Goal: Task Accomplishment & Management: Manage account settings

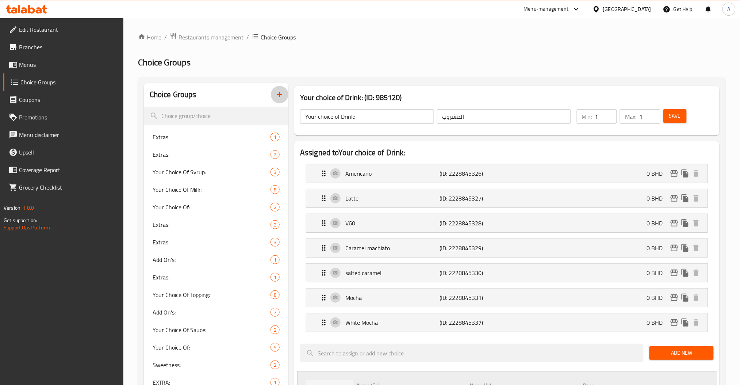
click at [277, 88] on button "button" at bounding box center [280, 95] width 18 height 18
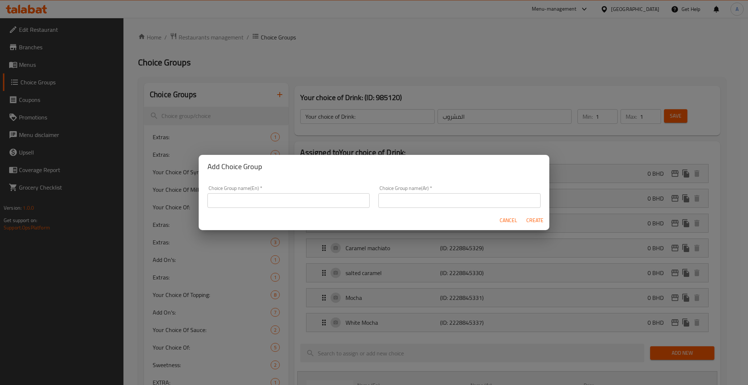
click at [258, 208] on div "Choice Group name(En)   * Choice Group name(En) *" at bounding box center [288, 196] width 171 height 31
click at [263, 204] on input "text" at bounding box center [288, 200] width 162 height 15
type input "Select your Drink"
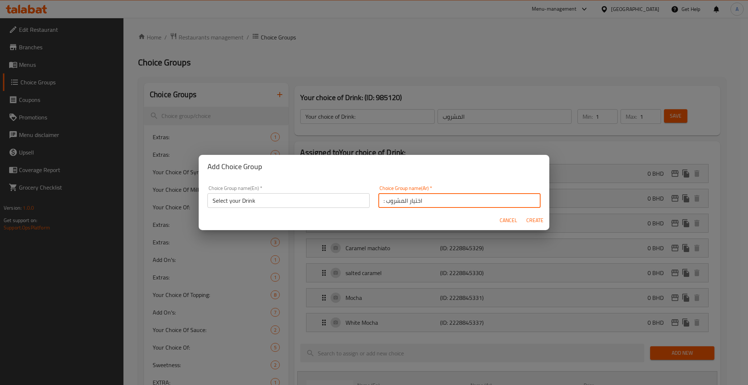
type input ": اختيار المشروب"
click at [523, 214] on button "Create" at bounding box center [534, 221] width 23 height 14
type input "Select your Drink"
type input ": اختيار المشروب"
type input "0"
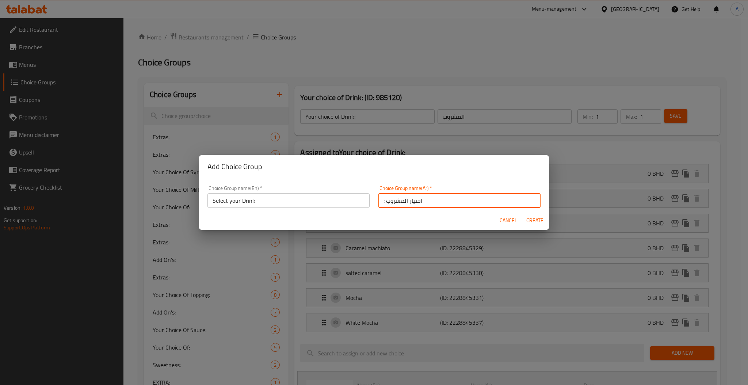
type input "0"
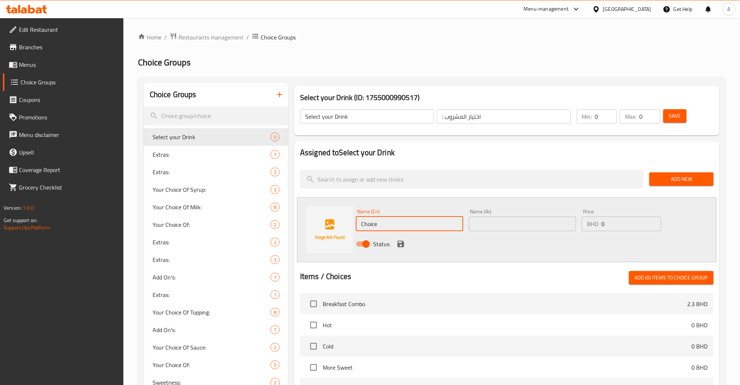
click at [403, 230] on input "Choice" at bounding box center [409, 224] width 107 height 15
paste input "Signature Cafe Spanish"
type input "Signature Cafe Spanish"
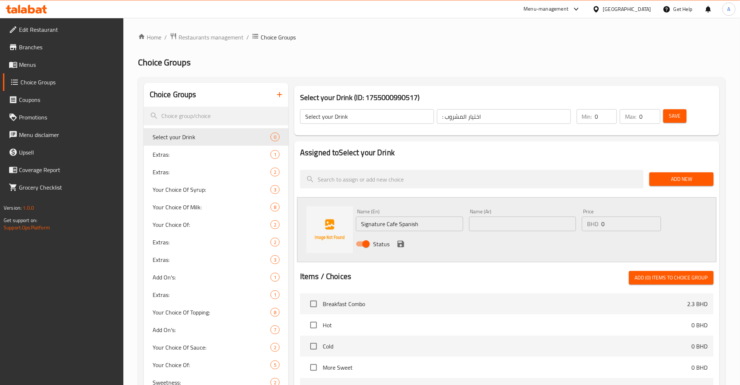
click at [507, 215] on div "Name (Ar) Name (Ar)" at bounding box center [522, 220] width 107 height 22
click at [499, 225] on input "text" at bounding box center [522, 224] width 107 height 15
type input "سبانش لاتيه حار"
click at [405, 240] on div "Status" at bounding box center [522, 244] width 339 height 20
click at [405, 240] on button "save" at bounding box center [401, 244] width 11 height 11
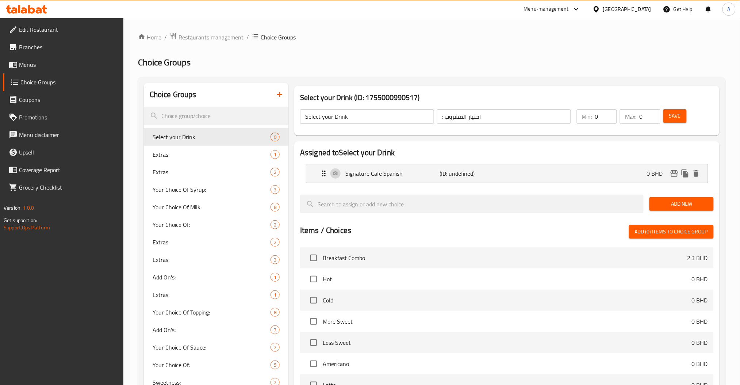
click at [684, 198] on button "Add New" at bounding box center [682, 204] width 64 height 14
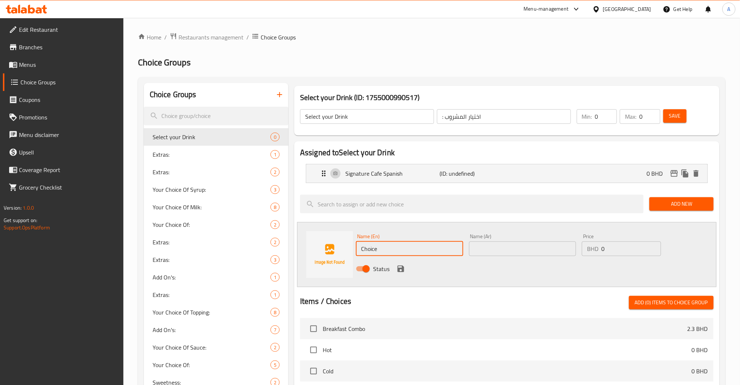
click at [388, 244] on input "Choice" at bounding box center [409, 248] width 107 height 15
paste input "Hot Americano"
type input "Hot Americano"
click at [517, 245] on input "text" at bounding box center [522, 248] width 107 height 15
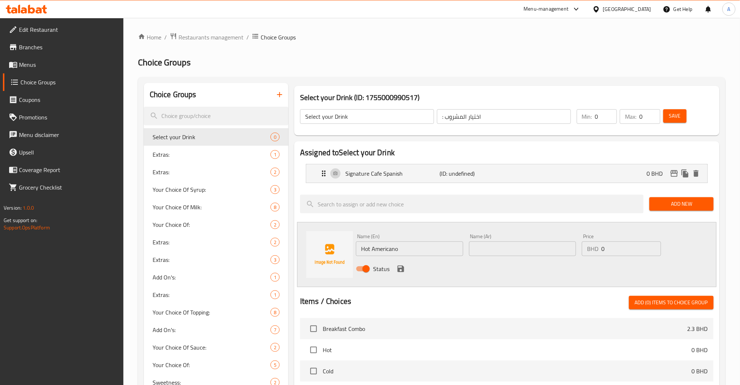
paste input "أمريكانو ساخن"
type input "أمريكانو ساخن"
click at [404, 267] on icon "save" at bounding box center [401, 268] width 9 height 9
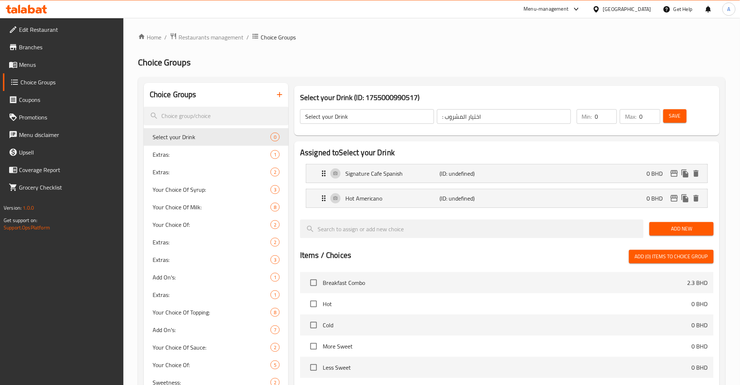
click at [677, 226] on span "Add New" at bounding box center [682, 228] width 52 height 9
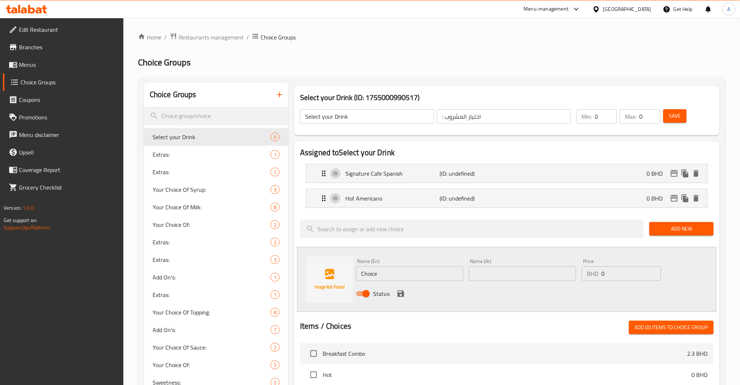
click at [392, 275] on input "Choice" at bounding box center [409, 273] width 107 height 15
paste input "Hot Mocha"
type input "Hot Mocha"
click at [512, 274] on input "text" at bounding box center [522, 273] width 107 height 15
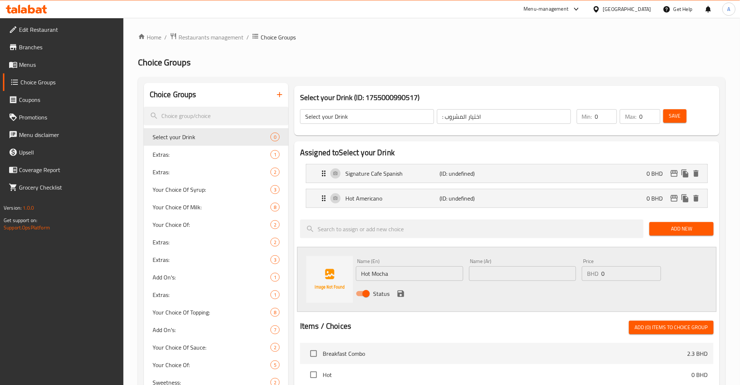
paste input "موكا ساخنة"
type input "موكا ساخنة"
click at [404, 294] on icon "save" at bounding box center [401, 293] width 7 height 7
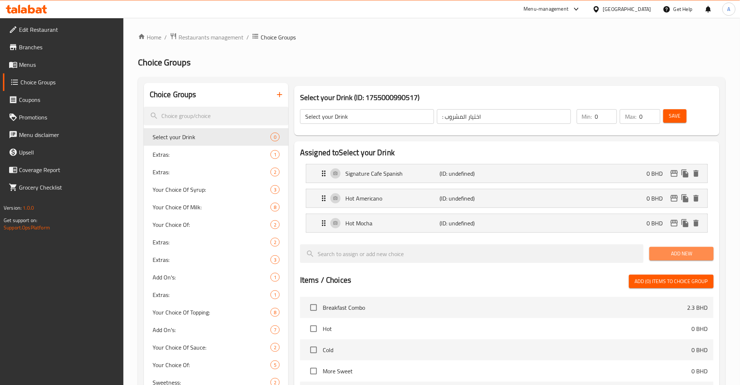
click at [681, 249] on button "Add New" at bounding box center [682, 254] width 64 height 14
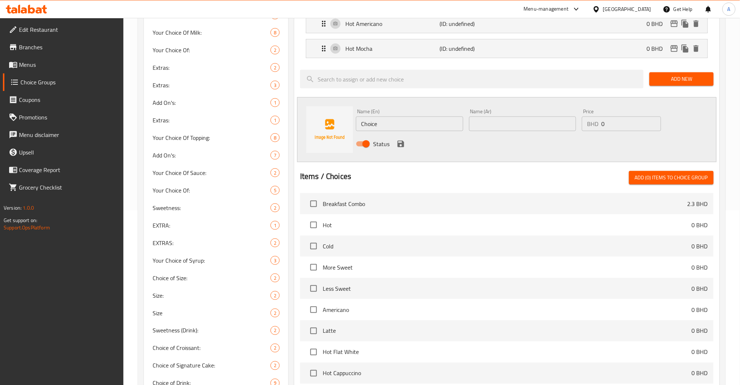
scroll to position [182, 0]
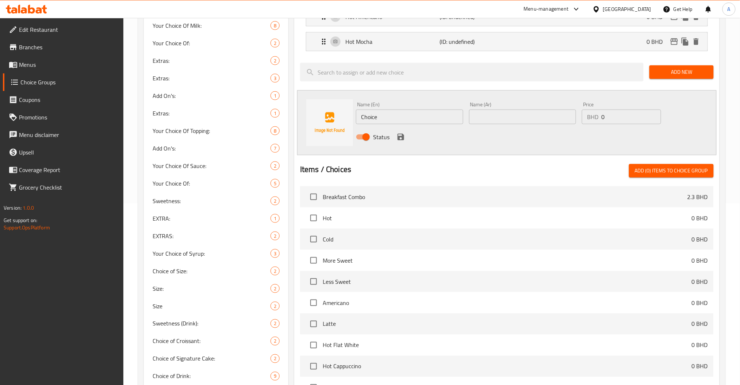
click at [400, 113] on input "Choice" at bounding box center [409, 117] width 107 height 15
paste input "Hot White Mocha"
type input "Hot White Mocha"
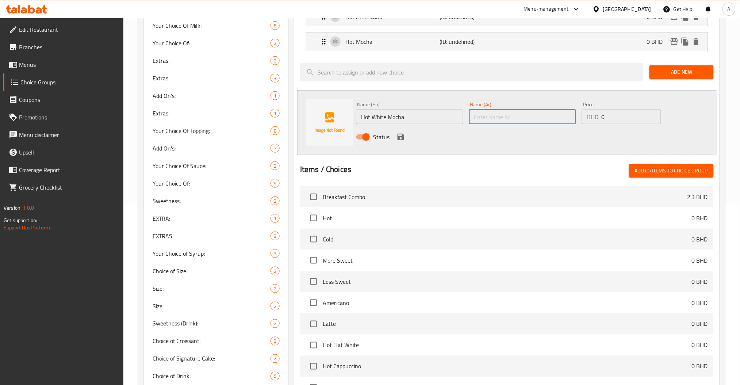
click at [484, 119] on input "text" at bounding box center [522, 117] width 107 height 15
paste input "موكا بيضاء ساخنة"
type input "موكا بيضاء ساخنة"
click at [403, 134] on icon "save" at bounding box center [401, 137] width 9 height 9
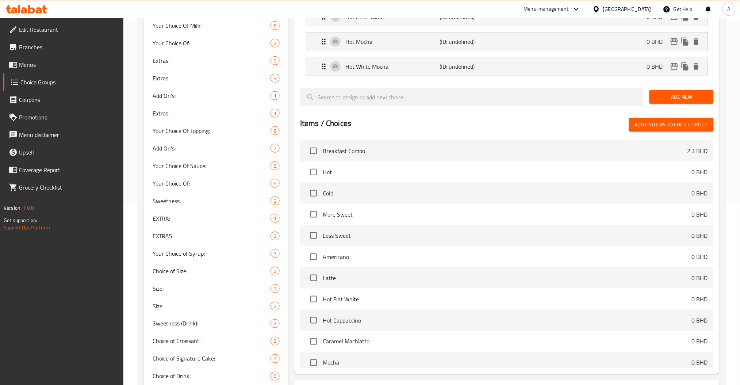
click at [681, 89] on div "Add New" at bounding box center [682, 97] width 70 height 24
click at [670, 102] on span "Add New" at bounding box center [682, 96] width 52 height 9
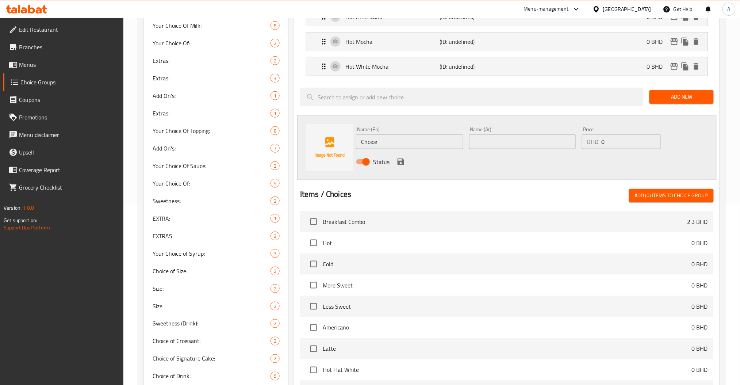
click at [404, 141] on input "Choice" at bounding box center [409, 141] width 107 height 15
paste input "Flat White"
type input "Flat White"
click at [491, 148] on input "text" at bounding box center [522, 141] width 107 height 15
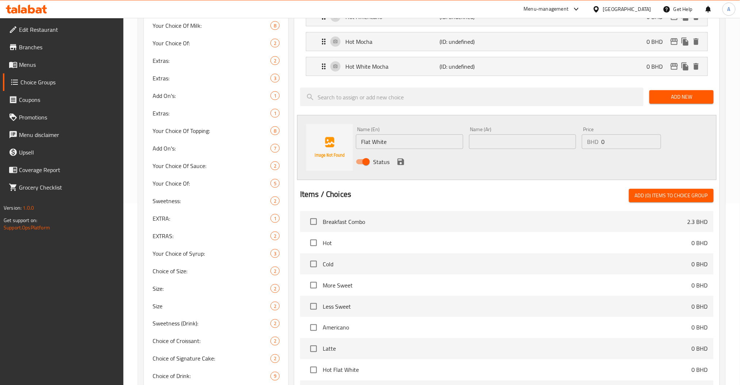
paste input "فلات وايت"
type input "فلات وايت"
click at [403, 165] on icon "save" at bounding box center [401, 162] width 7 height 7
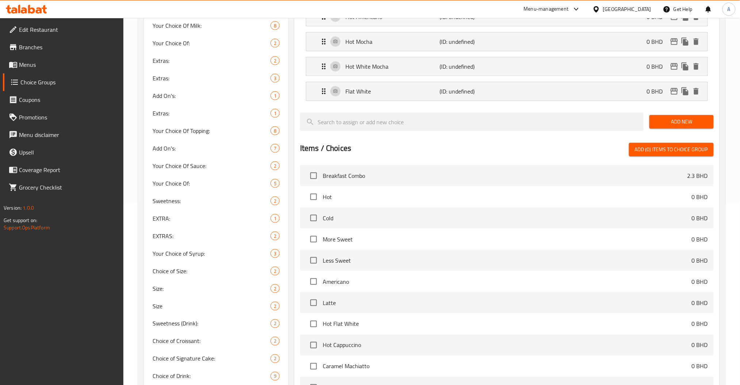
click at [698, 125] on span "Add New" at bounding box center [682, 121] width 52 height 9
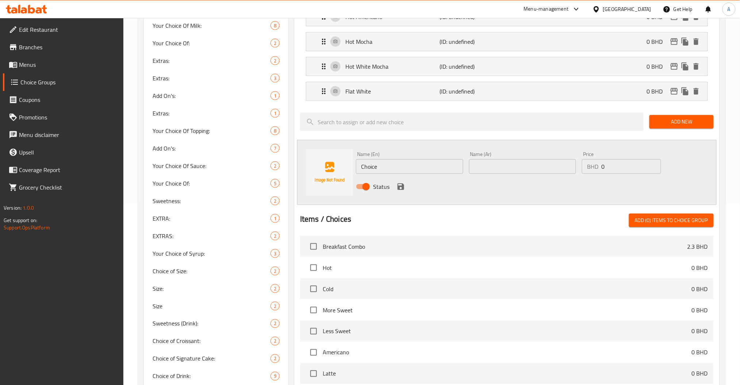
click at [418, 170] on input "Choice" at bounding box center [409, 166] width 107 height 15
paste input "appuccino"
type input "Cappuccino"
click at [517, 163] on input "text" at bounding box center [522, 166] width 107 height 15
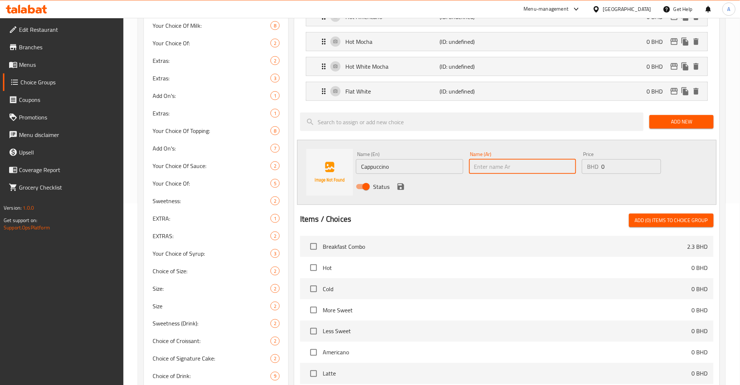
paste input "كابتشينو"
type input "كابتشينو"
click at [405, 188] on icon "save" at bounding box center [401, 186] width 9 height 9
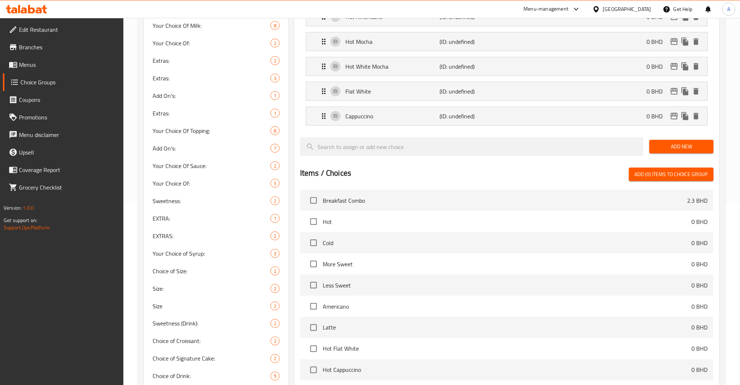
click at [679, 140] on button "Add New" at bounding box center [682, 147] width 64 height 14
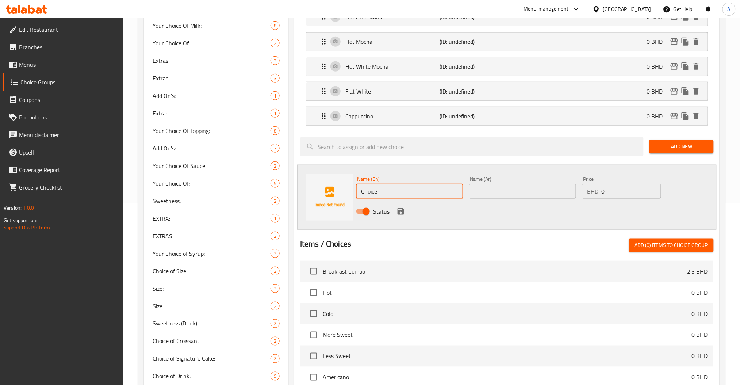
click at [392, 193] on input "Choice" at bounding box center [409, 191] width 107 height 15
paste input "ortado"
type input "Cortado"
click at [513, 201] on div "Name (Ar) Name (Ar)" at bounding box center [522, 188] width 113 height 28
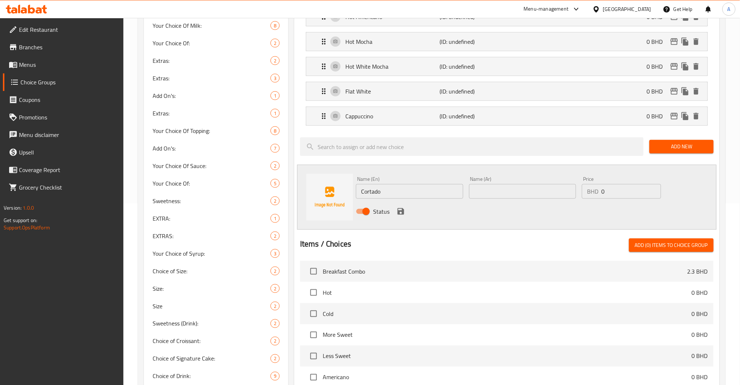
click at [499, 191] on input "text" at bounding box center [522, 191] width 107 height 15
paste input "كورتادو"
type input "كورتادو"
click at [401, 211] on icon "save" at bounding box center [401, 211] width 7 height 7
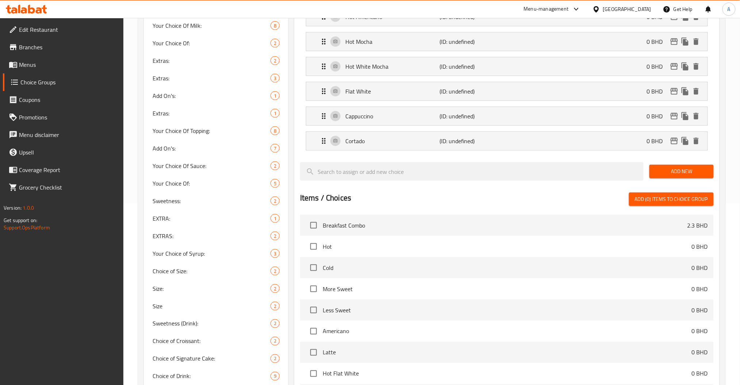
click at [688, 167] on button "Add New" at bounding box center [682, 172] width 64 height 14
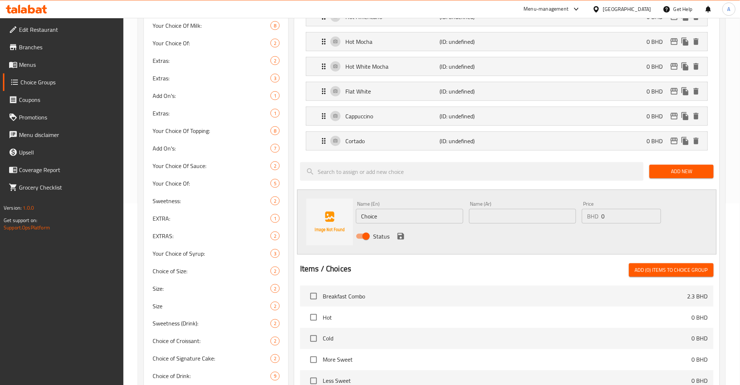
click at [388, 214] on input "Choice" at bounding box center [409, 216] width 107 height 15
paste input "Mala Pistachio"
type input "Mala Pistachio"
click at [496, 215] on input "text" at bounding box center [522, 216] width 107 height 15
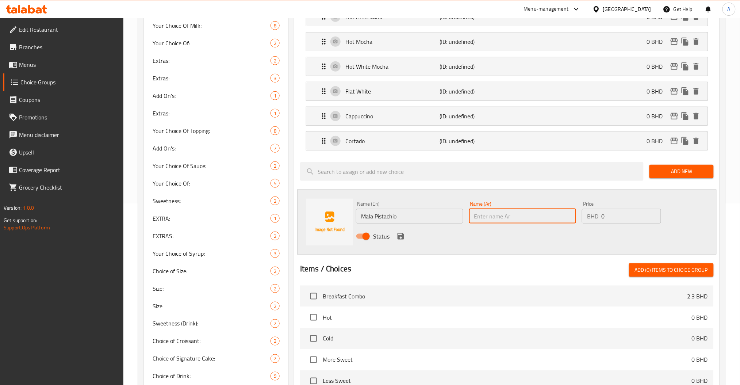
paste input "فستق مالا"
type input "فستق مالا"
click at [398, 237] on icon "save" at bounding box center [401, 236] width 7 height 7
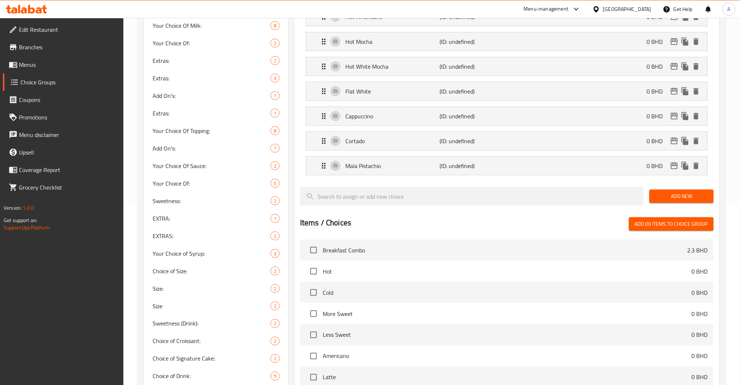
click at [691, 193] on span "Add New" at bounding box center [682, 196] width 52 height 9
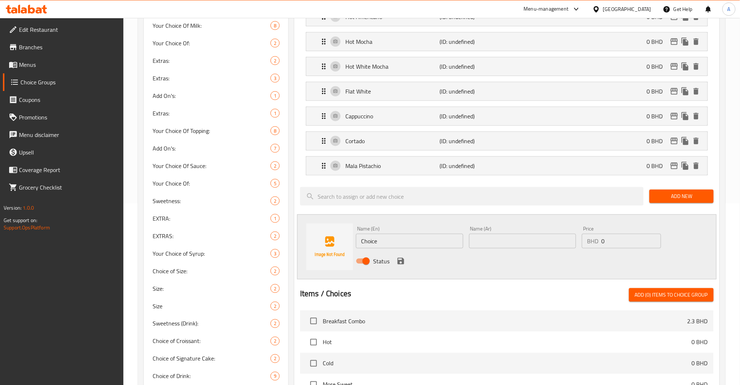
click at [411, 240] on input "Choice" at bounding box center [409, 241] width 107 height 15
paste input "Hot Latte"
type input "Hot Latte"
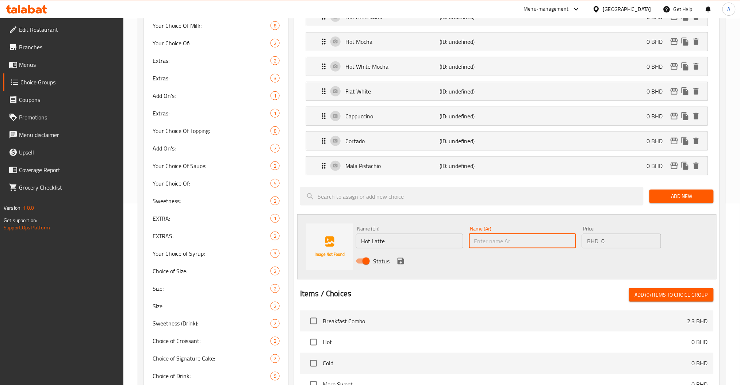
click at [499, 237] on input "text" at bounding box center [522, 241] width 107 height 15
paste input "لاتيه ساخن"
type input "لاتيه ساخن"
click at [404, 257] on icon "save" at bounding box center [401, 261] width 9 height 9
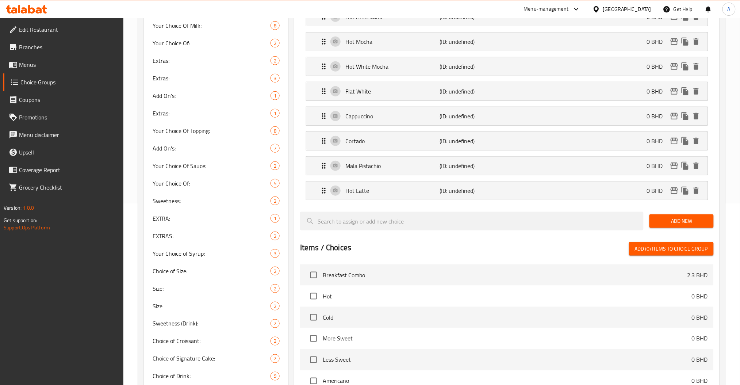
click at [670, 218] on span "Add New" at bounding box center [682, 221] width 52 height 9
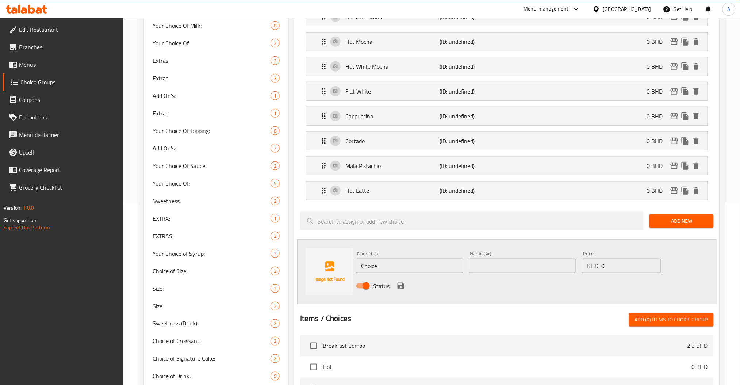
click at [379, 262] on input "Choice" at bounding box center [409, 266] width 107 height 15
paste input "Hot Salted Caramel"
type input "Hot Salted Caramel"
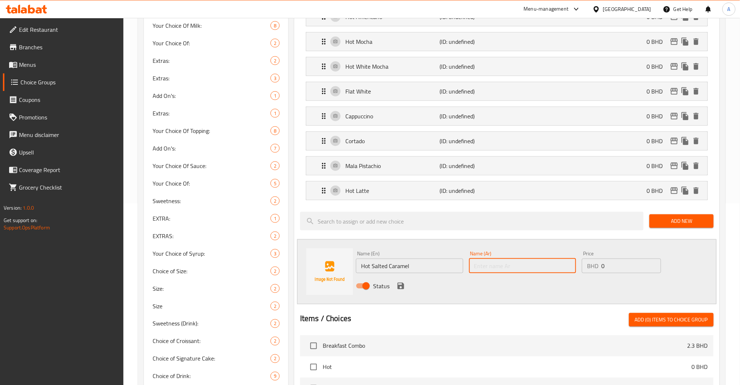
click at [510, 259] on input "text" at bounding box center [522, 266] width 107 height 15
paste input "كراميل مملح ساخن"
type input "كراميل مملح ساخن"
click at [404, 286] on icon "save" at bounding box center [401, 286] width 9 height 9
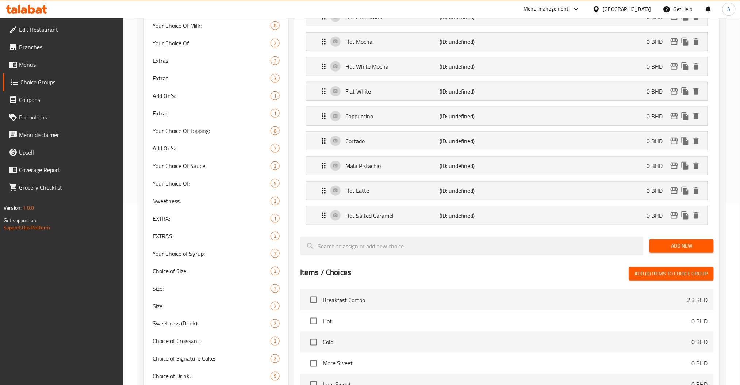
click at [666, 246] on span "Add New" at bounding box center [682, 245] width 52 height 9
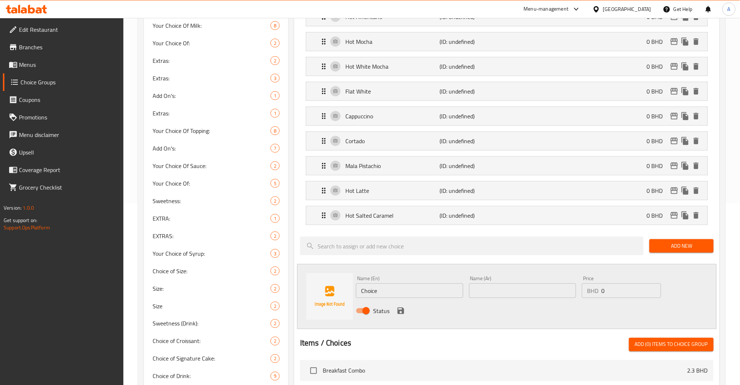
click at [396, 294] on input "Choice" at bounding box center [409, 290] width 107 height 15
paste input "Hot Chocolate"
type input "Hot Chocolate"
click at [503, 285] on input "text" at bounding box center [522, 290] width 107 height 15
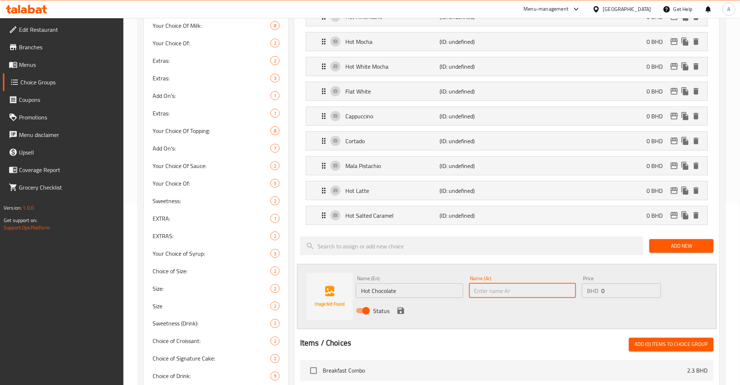
paste input "شوكولاتة ساخنة"
type input "شوكولاتة ساخنة"
click at [403, 313] on icon "save" at bounding box center [401, 311] width 7 height 7
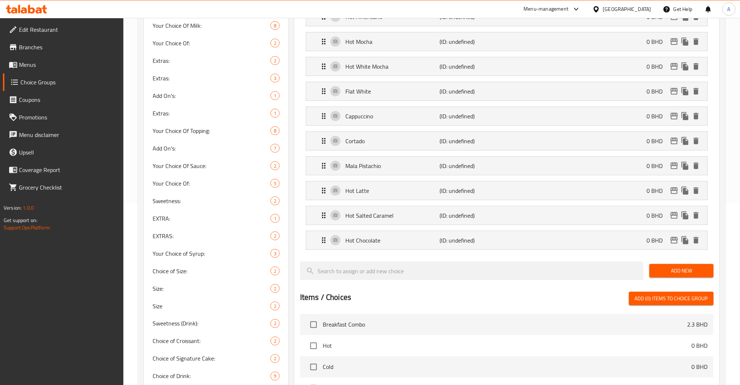
click at [698, 278] on button "Add New" at bounding box center [682, 271] width 64 height 14
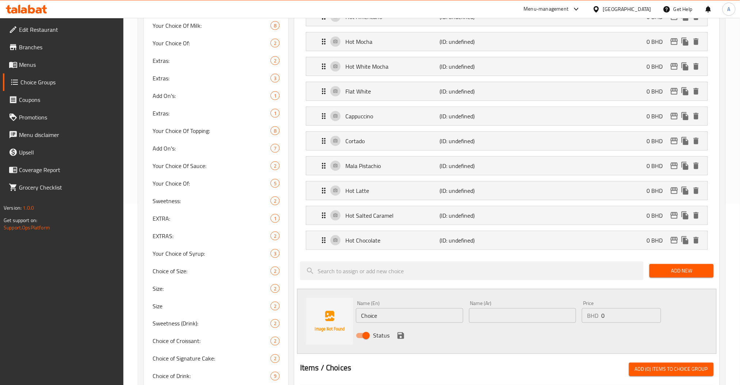
click at [396, 316] on input "Choice" at bounding box center [409, 315] width 107 height 15
paste input "Hot Caramel Macchiato"
type input "Hot Caramel Macchiato"
click at [491, 316] on input "text" at bounding box center [522, 315] width 107 height 15
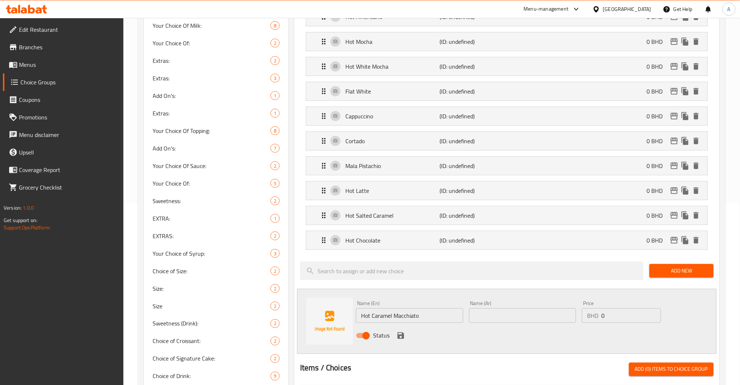
paste input "كراميل ماكياتو ساخن"
type input "كراميل ماكياتو ساخن"
click at [405, 333] on icon "save" at bounding box center [401, 335] width 9 height 9
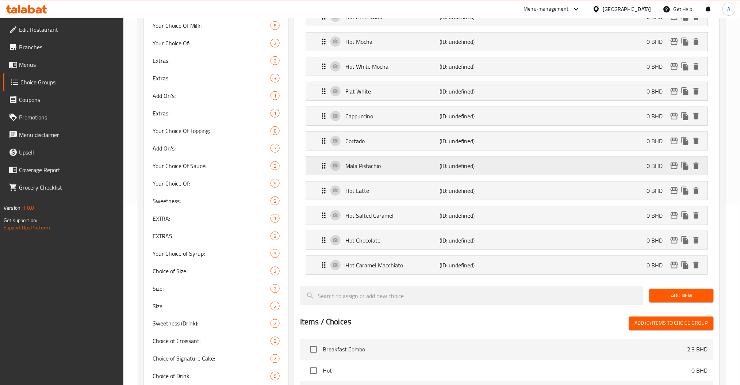
scroll to position [0, 0]
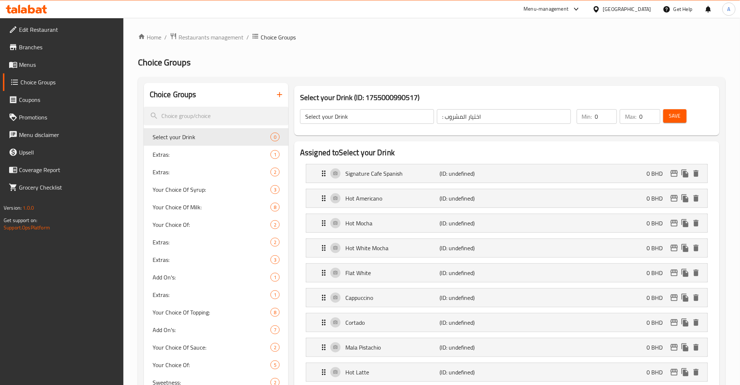
click at [681, 117] on button "Save" at bounding box center [675, 116] width 23 height 14
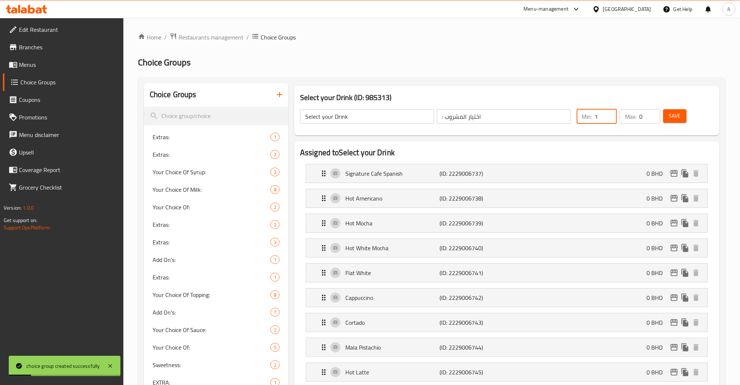
type input "1"
click at [609, 112] on input "1" at bounding box center [606, 116] width 22 height 15
type input "1"
click at [653, 113] on input "1" at bounding box center [650, 116] width 21 height 15
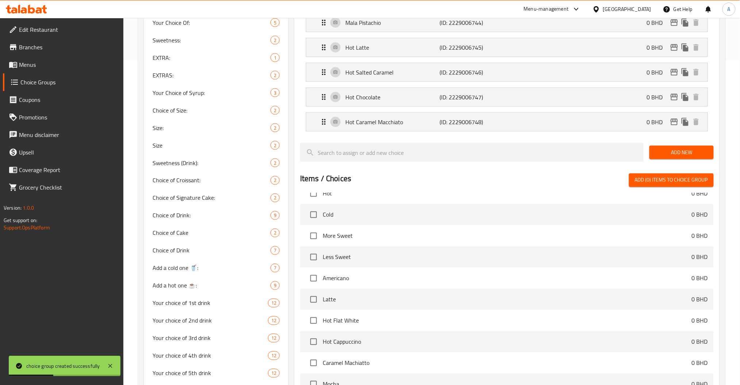
scroll to position [33, 0]
click at [671, 154] on span "Add New" at bounding box center [682, 152] width 52 height 9
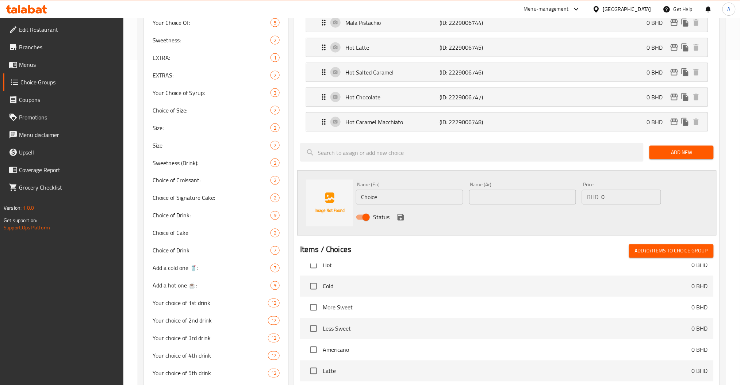
click at [396, 188] on div "Name (En) Choice Name (En)" at bounding box center [409, 193] width 107 height 22
click at [390, 196] on input "Choice" at bounding box center [409, 197] width 107 height 15
paste input "Signature Ice Spanish"
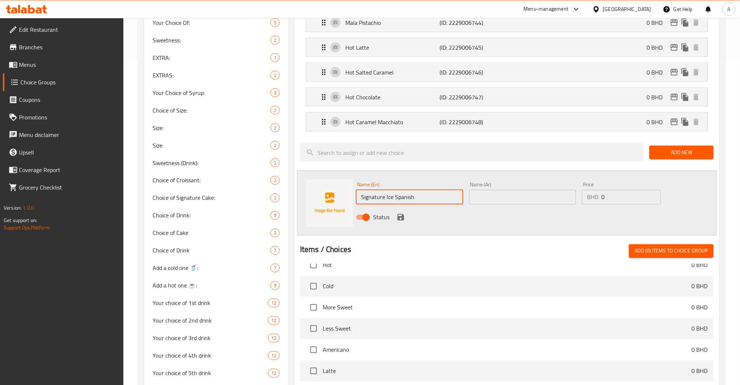
type input "Signature Ice Spanish"
click at [496, 191] on input "text" at bounding box center [522, 197] width 107 height 15
type input "سبانش لاتيه مميز"
click at [397, 222] on div "Status" at bounding box center [522, 217] width 339 height 20
click at [402, 214] on icon "save" at bounding box center [401, 217] width 9 height 9
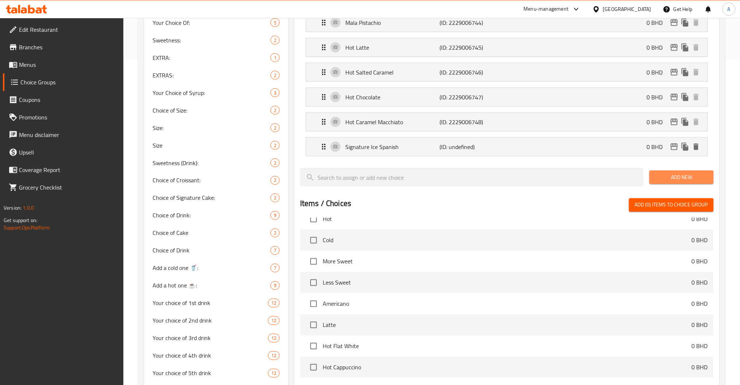
click at [671, 177] on span "Add New" at bounding box center [682, 177] width 52 height 9
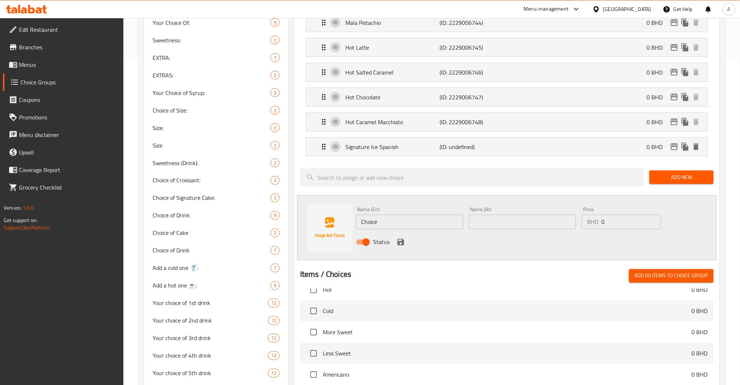
click at [388, 222] on input "Choice" at bounding box center [409, 222] width 107 height 15
paste input "Ice Latte"
type input "Ice Latte"
click at [512, 229] on input "text" at bounding box center [522, 222] width 107 height 15
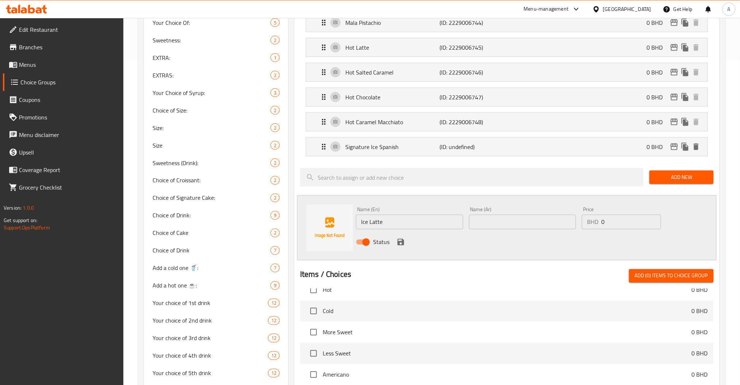
paste input "لاتيه مثلج"
type input "لاتيه مثلج"
click at [404, 248] on div "Status" at bounding box center [522, 242] width 339 height 20
click at [403, 247] on icon "save" at bounding box center [401, 242] width 9 height 9
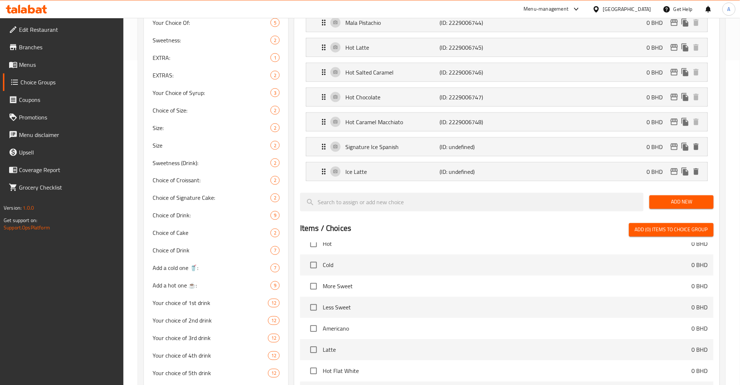
click at [665, 203] on span "Add New" at bounding box center [682, 202] width 52 height 9
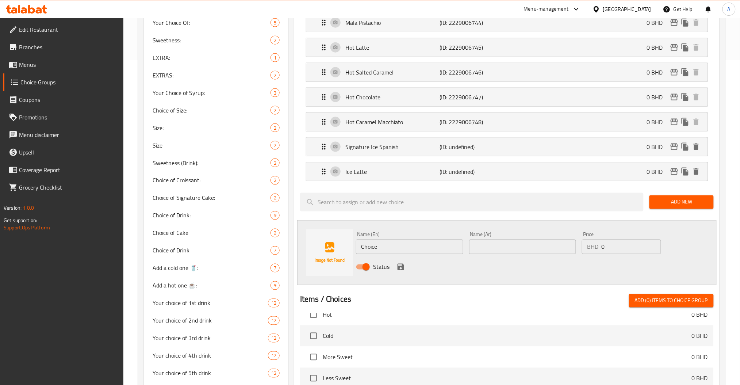
click at [408, 244] on input "Choice" at bounding box center [409, 247] width 107 height 15
paste input "Ice Americano"
type input "Ice Americano"
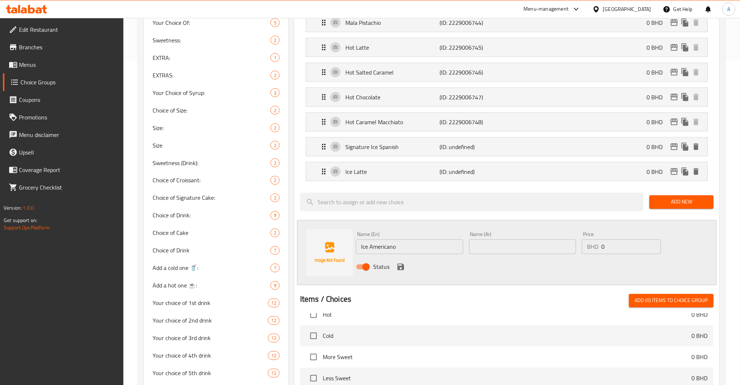
click at [505, 242] on input "text" at bounding box center [522, 247] width 107 height 15
paste input "أمريكانو مثلج"
type input "أمريكانو مثلج"
click at [401, 266] on icon "save" at bounding box center [401, 267] width 9 height 9
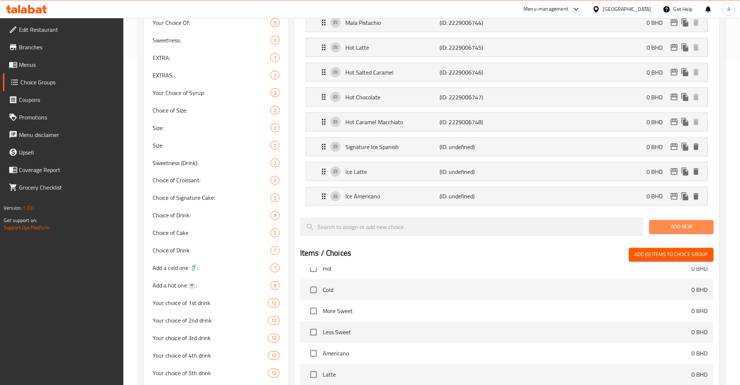
click at [686, 228] on span "Add New" at bounding box center [682, 226] width 52 height 9
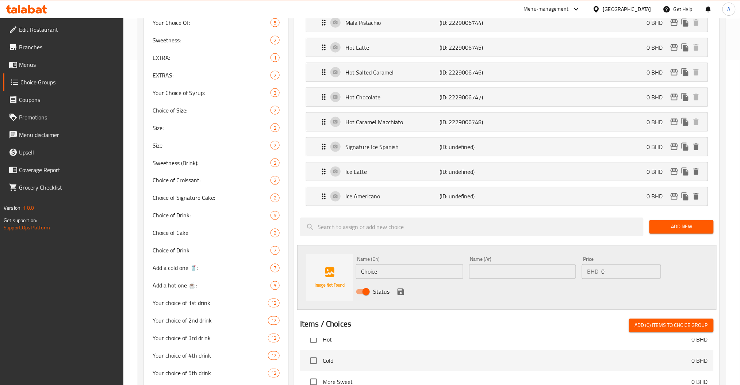
click at [392, 281] on div "Name (En) Choice Name (En)" at bounding box center [409, 268] width 113 height 28
click at [396, 275] on input "Choice" at bounding box center [409, 271] width 107 height 15
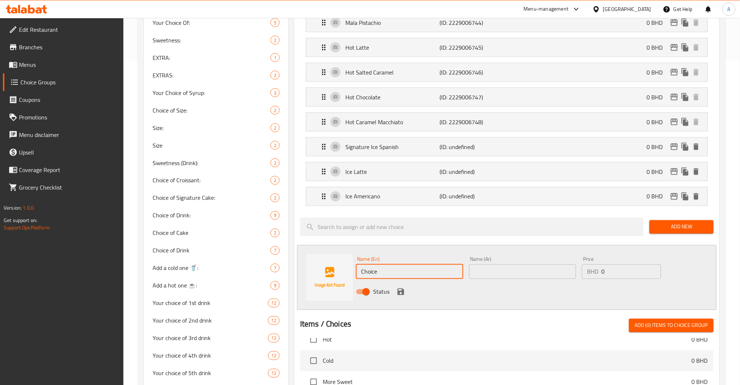
paste input "Ice Salted Caramel"
type input "Ice Salted Caramel"
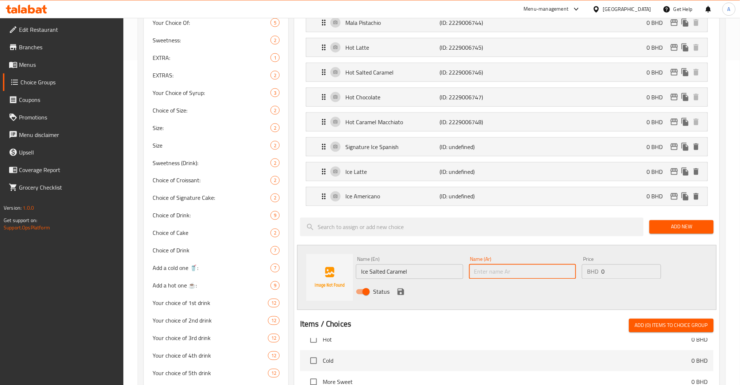
click at [519, 276] on input "text" at bounding box center [522, 271] width 107 height 15
paste input "كراميل مملح مثلج"
type input "كراميل مملح مثلج"
click at [401, 292] on icon "save" at bounding box center [401, 292] width 7 height 7
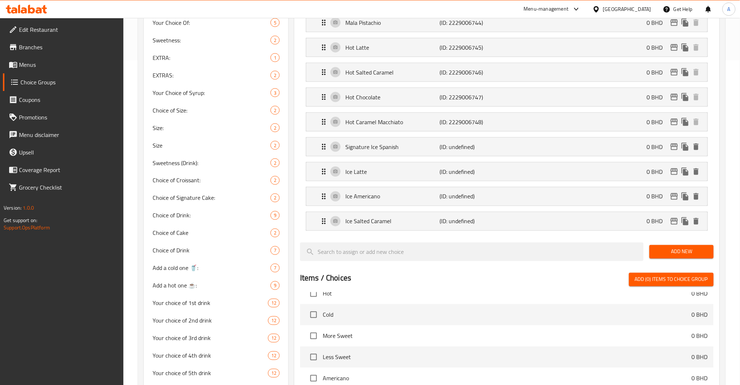
click at [687, 252] on span "Add New" at bounding box center [682, 251] width 52 height 9
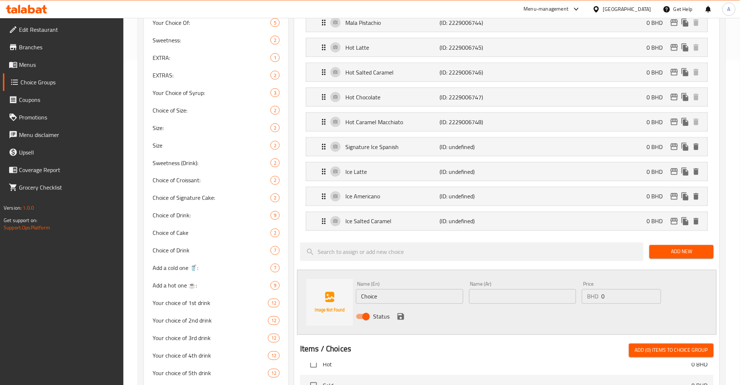
click at [400, 294] on input "Choice" at bounding box center [409, 296] width 107 height 15
paste input "Ice Mocha"
type input "Ice Mocha"
click at [519, 285] on div "Name (Ar) Name (Ar)" at bounding box center [522, 293] width 107 height 22
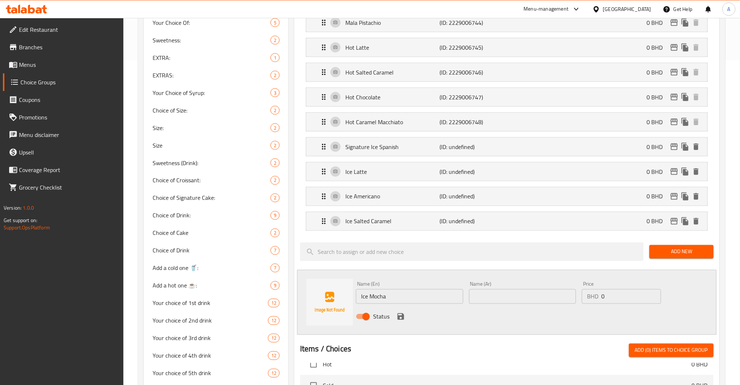
click at [505, 291] on input "text" at bounding box center [522, 296] width 107 height 15
paste input "موكا مثلجة"
type input "موكا مثلجة"
click at [400, 315] on icon "save" at bounding box center [401, 316] width 9 height 9
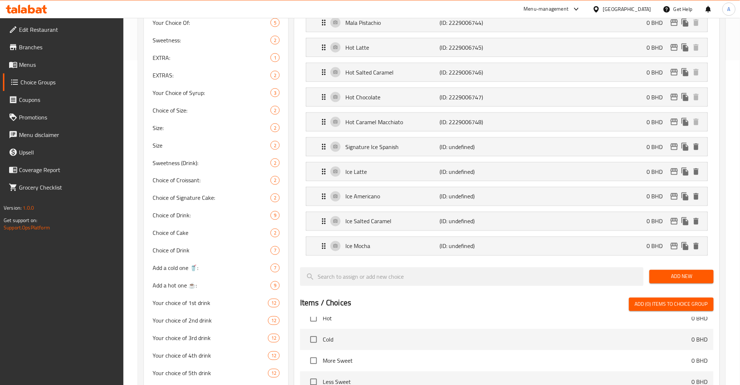
click at [690, 283] on button "Add New" at bounding box center [682, 277] width 64 height 14
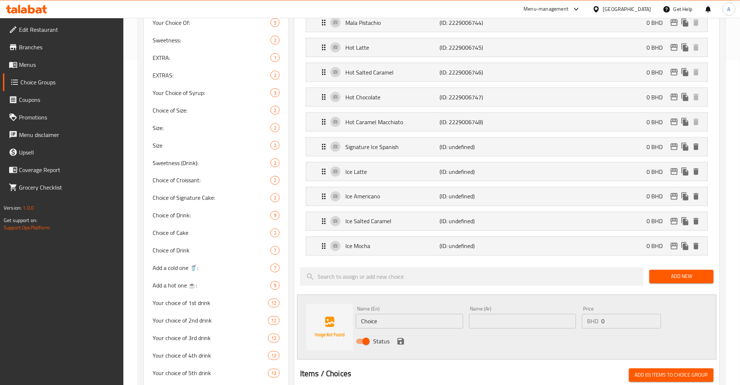
click at [434, 323] on input "Choice" at bounding box center [409, 321] width 107 height 15
paste input "Ice White Mocha"
type input "Ice White Mocha"
click at [524, 316] on input "text" at bounding box center [522, 321] width 107 height 15
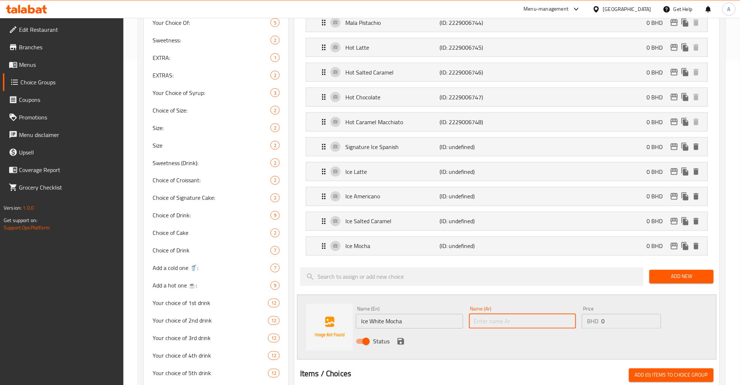
paste input "موكا بيضاء مثلجة"
type input "موكا بيضاء مثلجة"
click at [404, 338] on icon "save" at bounding box center [401, 341] width 9 height 9
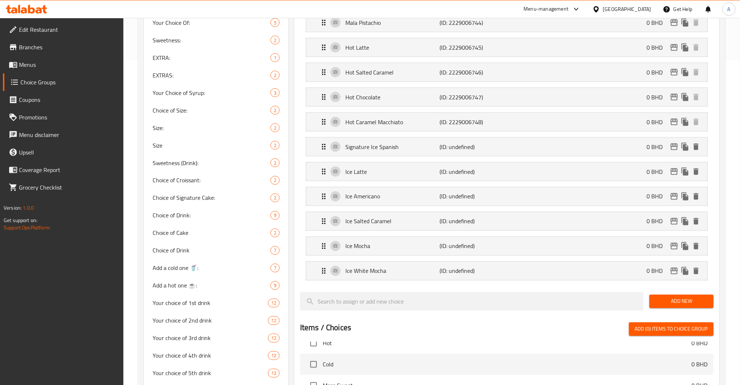
click at [688, 300] on span "Add New" at bounding box center [682, 301] width 52 height 9
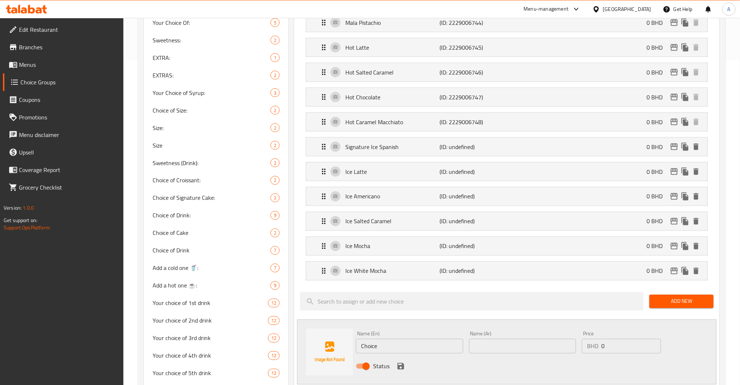
click at [385, 348] on input "Choice" at bounding box center [409, 346] width 107 height 15
paste input "Ice Caramel Macchiato"
type input "Ice Caramel Macchiato"
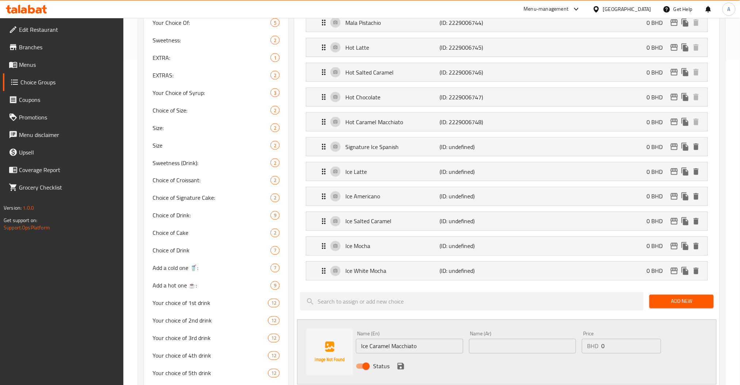
click at [474, 352] on input "text" at bounding box center [522, 346] width 107 height 15
paste input "كراميل ماكياتو مثلج"
type input "كراميل ماكياتو مثلج"
click at [399, 366] on icon "save" at bounding box center [401, 366] width 7 height 7
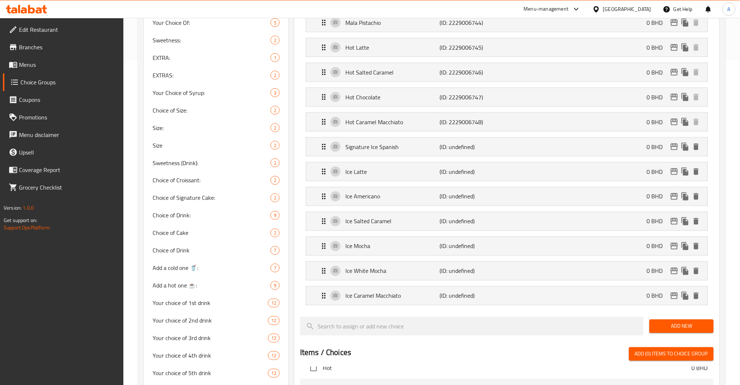
click at [433, 313] on div at bounding box center [507, 314] width 414 height 6
click at [682, 327] on span "Add New" at bounding box center [682, 326] width 52 height 9
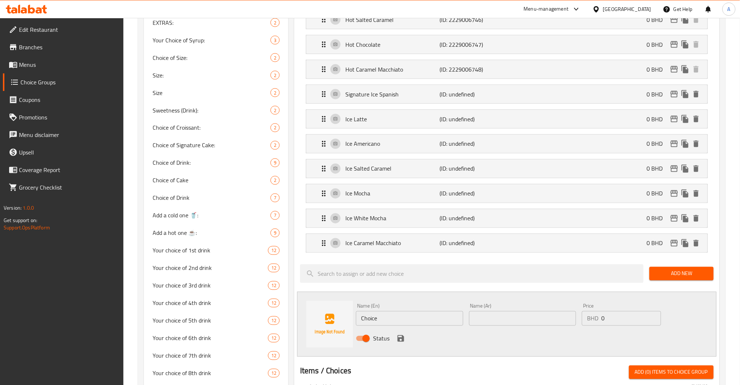
scroll to position [378, 0]
click at [389, 316] on input "Choice" at bounding box center [409, 318] width 107 height 15
paste input "Strawberry Mojito"
type input "Strawberry Mojito"
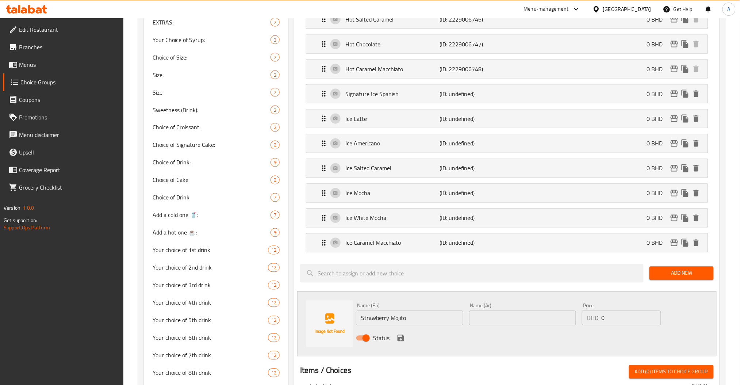
click at [475, 311] on div "Name (Ar) Name (Ar)" at bounding box center [522, 314] width 107 height 22
click at [484, 320] on input "text" at bounding box center [522, 318] width 107 height 15
paste input "موهيتو الفراولة"
type input "موهيتو الفراولة"
click at [397, 337] on icon "save" at bounding box center [401, 338] width 9 height 9
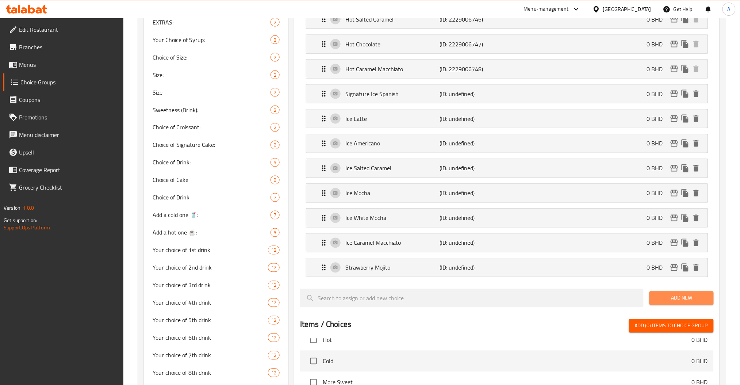
click at [658, 303] on span "Add New" at bounding box center [682, 298] width 52 height 9
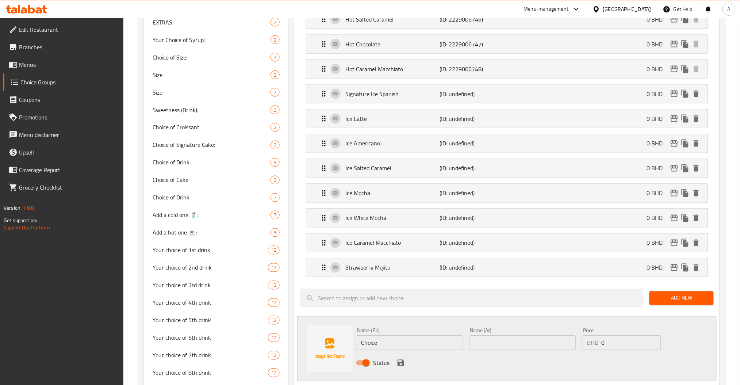
click at [395, 338] on input "Choice" at bounding box center [409, 343] width 107 height 15
paste input "Passion Mojito"
type input "Passion Mojito"
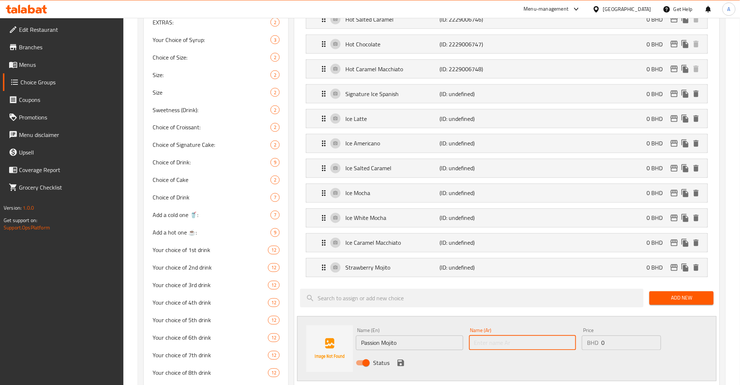
click at [512, 348] on input "text" at bounding box center [522, 343] width 107 height 15
paste input "موهيتو الباشن فروت"
type input "موهيتو الباشن فروت"
click at [405, 362] on button "save" at bounding box center [401, 363] width 11 height 11
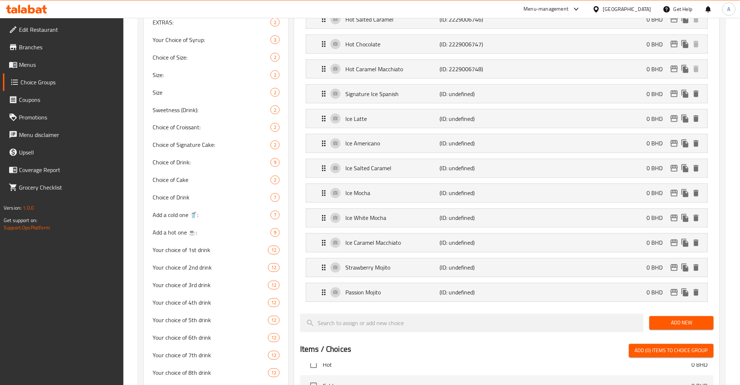
click at [686, 325] on span "Add New" at bounding box center [682, 323] width 52 height 9
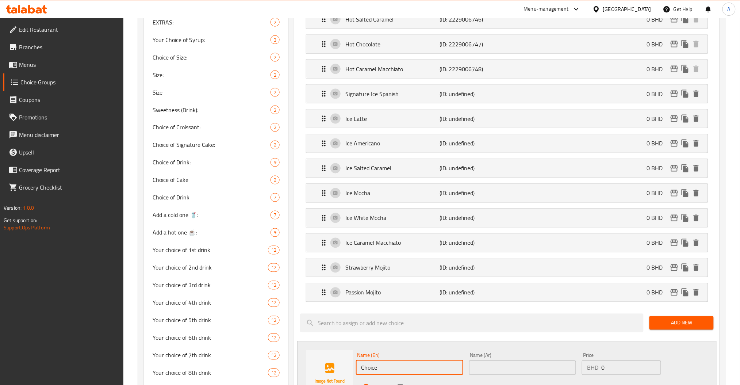
click at [404, 373] on input "Choice" at bounding box center [409, 368] width 107 height 15
paste input "erry Limeade Mojito"
type input "Cherry Limeade Mojito"
click at [509, 374] on input "text" at bounding box center [522, 368] width 107 height 15
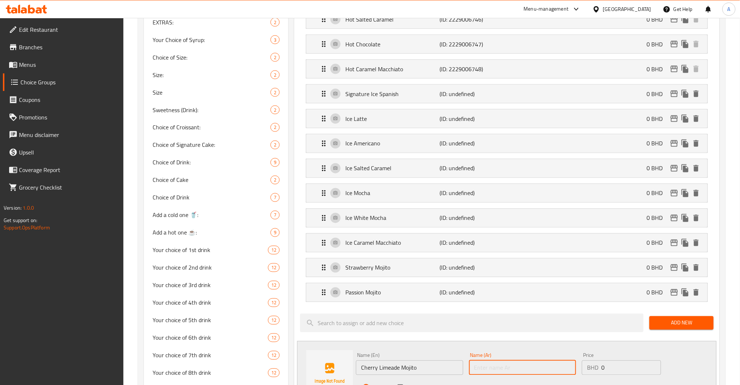
paste input "موهيتو الكرز والليمون"
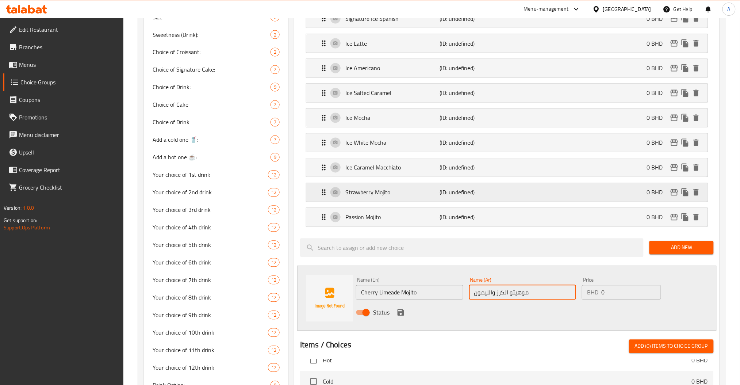
scroll to position [454, 0]
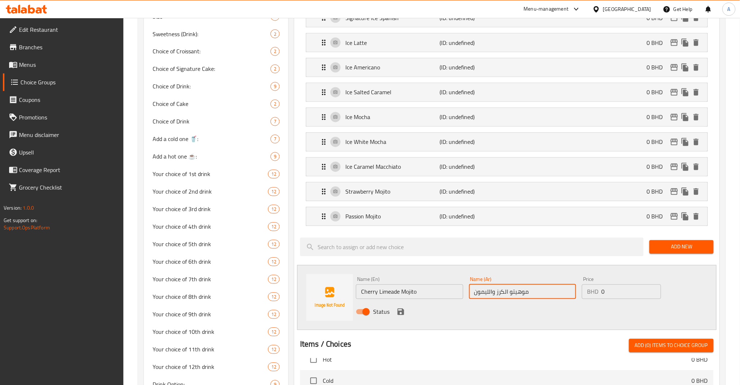
type input "موهيتو الكرز والليمون"
click at [407, 310] on div "Status" at bounding box center [522, 312] width 339 height 20
click at [405, 310] on button "save" at bounding box center [401, 311] width 11 height 11
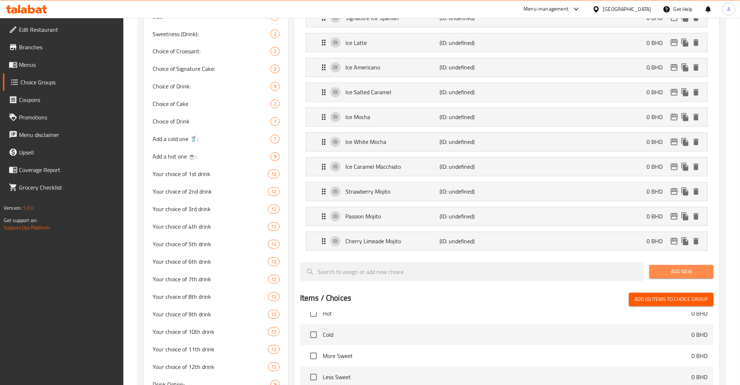
click at [682, 273] on span "Add New" at bounding box center [682, 271] width 52 height 9
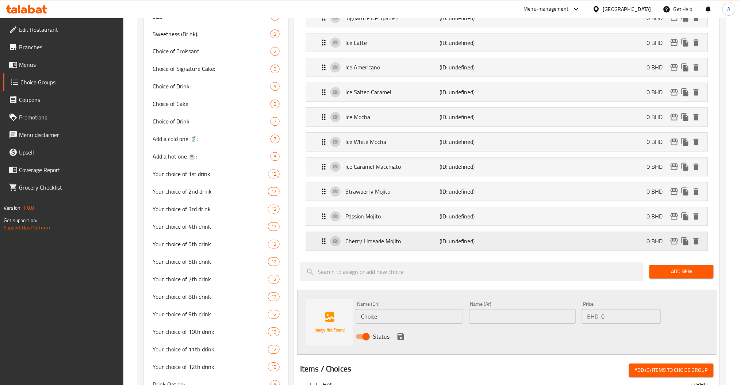
click at [517, 246] on div "Cherry Limeade Mojito (ID: undefined) 0 BHD" at bounding box center [510, 241] width 380 height 18
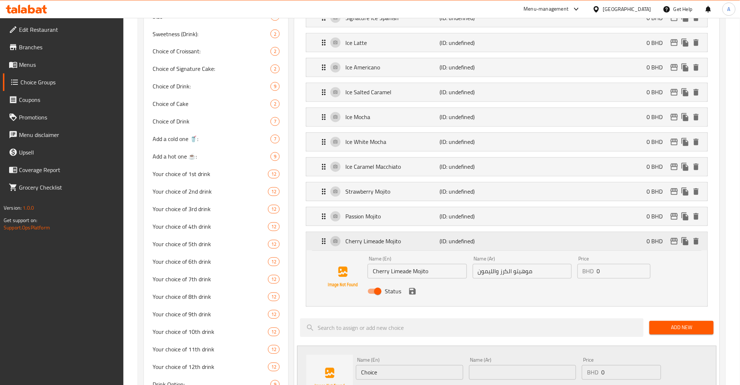
click at [517, 246] on div "Cherry Limeade Mojito (ID: undefined) 0 BHD" at bounding box center [510, 241] width 380 height 18
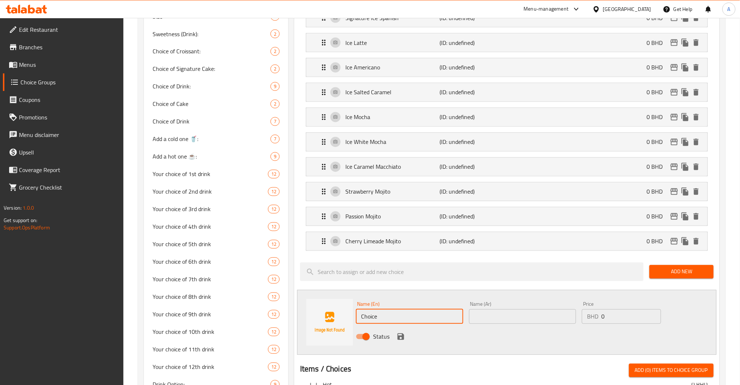
click at [407, 321] on input "Choice" at bounding box center [409, 316] width 107 height 15
paste input "Extra Season Mojito"
type input "Extra Season Mojito"
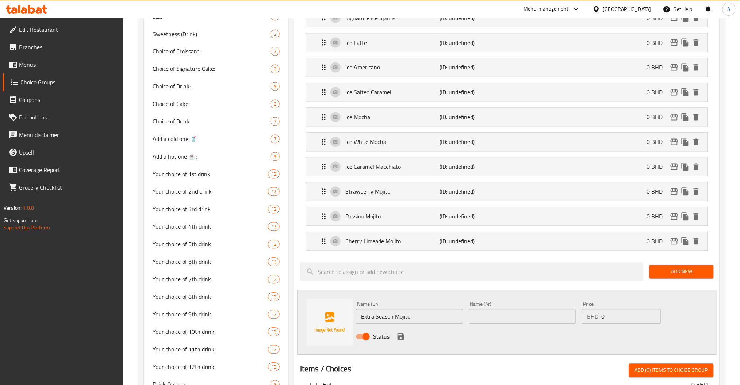
click at [546, 323] on input "text" at bounding box center [522, 316] width 107 height 15
paste input "موهيتو الموسم الإضافي"
type input "موهيتو الموسم الإضافي"
click at [402, 339] on icon "save" at bounding box center [401, 337] width 7 height 7
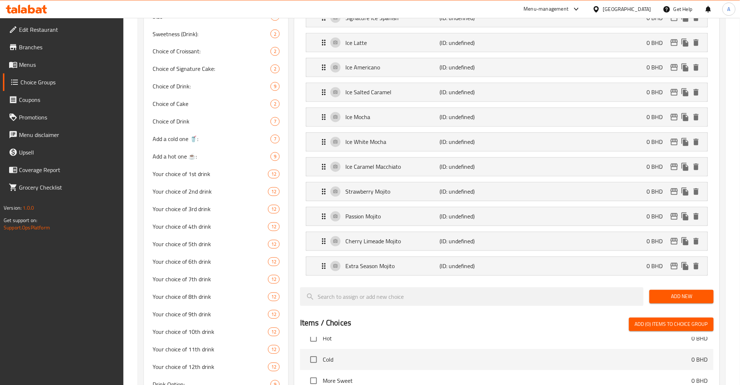
click at [673, 295] on span "Add New" at bounding box center [682, 296] width 52 height 9
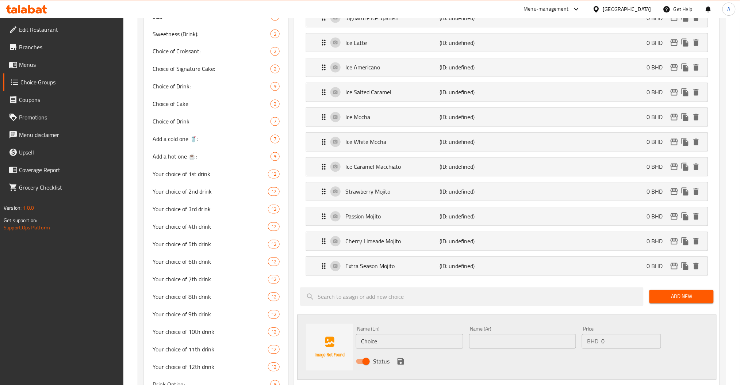
click at [400, 345] on input "Choice" at bounding box center [409, 341] width 107 height 15
paste input "Palmera Paradise Mojito"
type input "Palmera Paradise Mojito"
click at [510, 339] on input "text" at bounding box center [522, 341] width 107 height 15
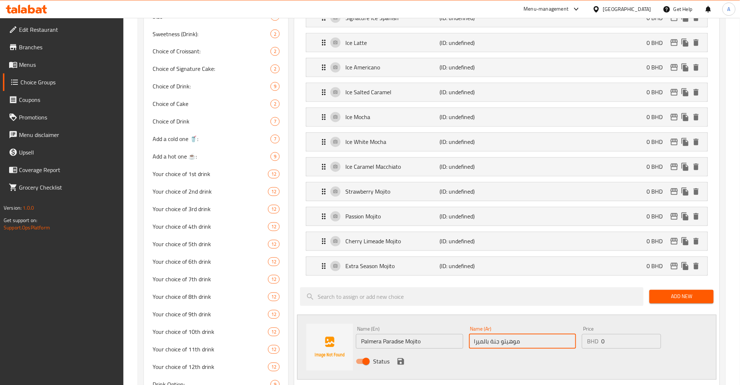
type input "موهيتو جنة بالميرا"
click at [397, 362] on icon "save" at bounding box center [401, 361] width 9 height 9
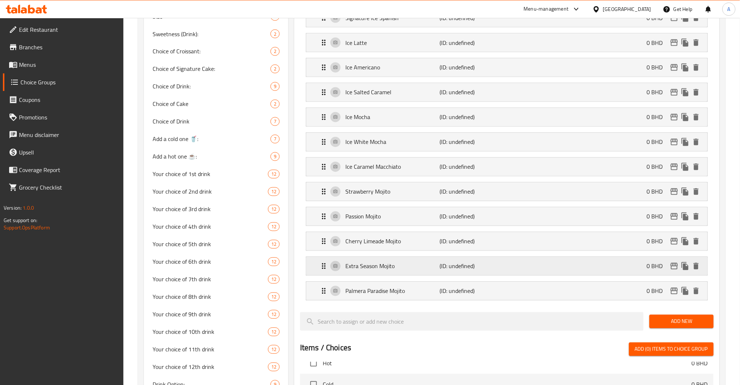
click at [442, 262] on p "(ID: undefined)" at bounding box center [471, 266] width 63 height 9
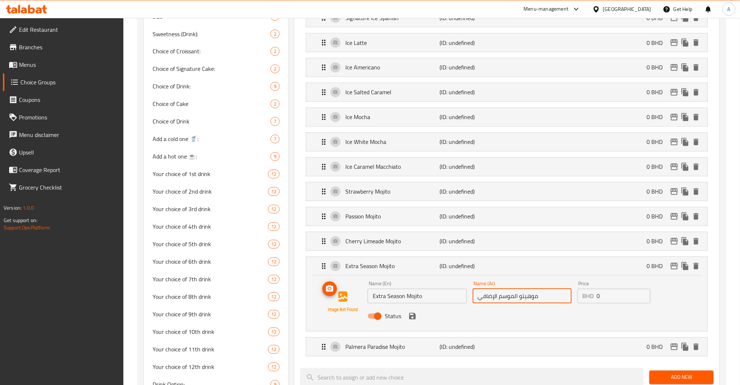
drag, startPoint x: 518, startPoint y: 297, endPoint x: 347, endPoint y: 297, distance: 171.3
click at [347, 297] on div "Name (En) Extra Season Mojito Name (En) Name (Ar) موهيتو الموسم الإضافي Name (A…" at bounding box center [507, 302] width 378 height 50
click at [408, 316] on icon "save" at bounding box center [412, 316] width 9 height 9
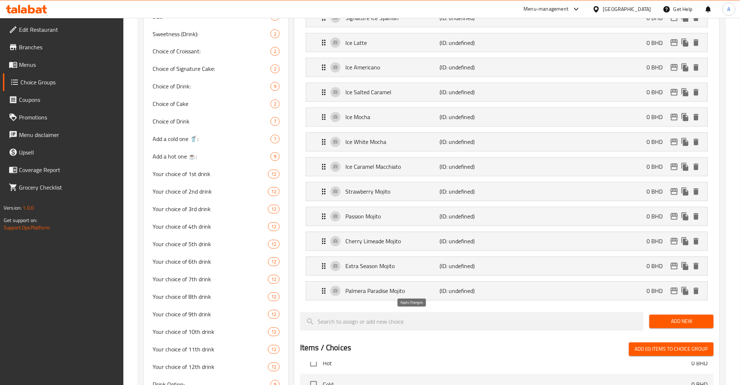
type input "موهيتو اكسترا سيزن"
click at [432, 249] on div "Cherry Limeade Mojito (ID: undefined) 0 BHD" at bounding box center [510, 241] width 380 height 18
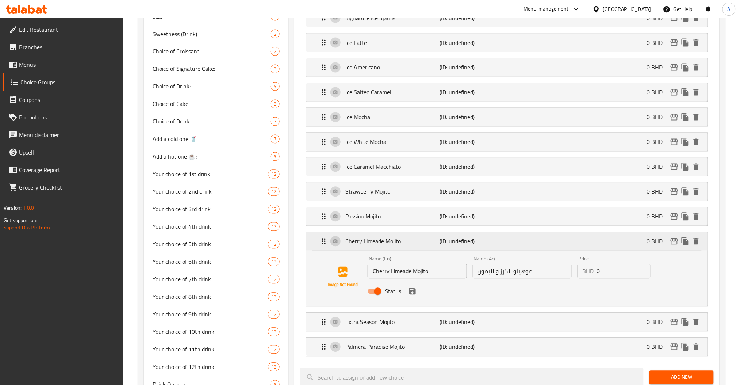
click at [431, 244] on p "Cherry Limeade Mojito" at bounding box center [393, 241] width 94 height 9
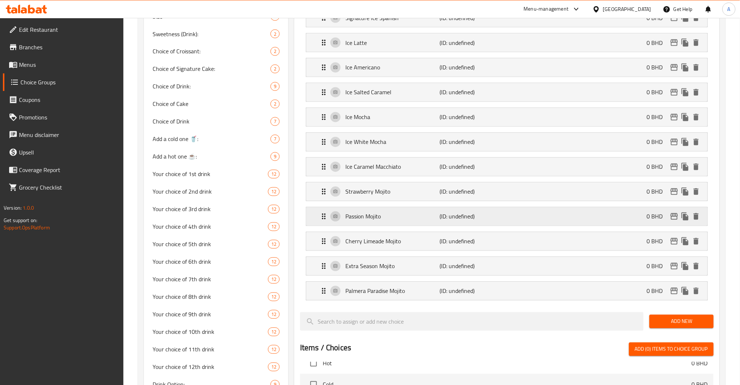
click at [422, 210] on div "Passion Mojito (ID: undefined) 0 BHD" at bounding box center [510, 216] width 380 height 18
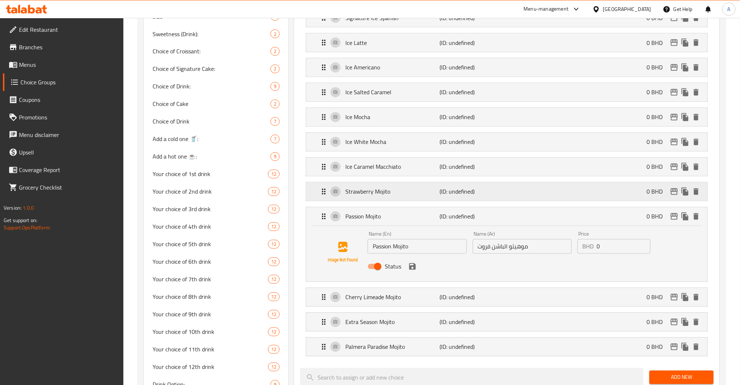
click at [419, 183] on div "Strawberry Mojito (ID: undefined) 0 BHD" at bounding box center [510, 192] width 380 height 18
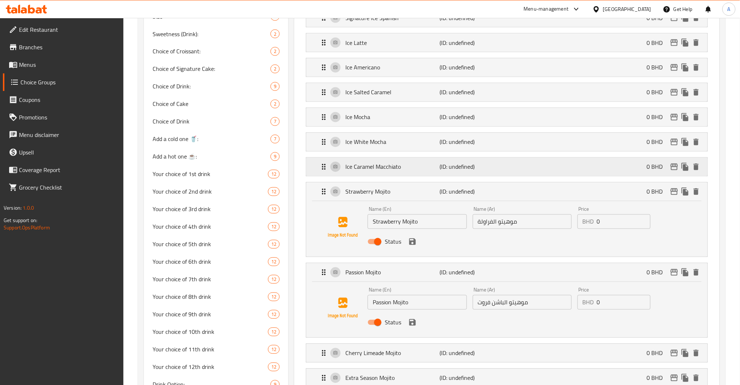
click at [448, 165] on p "(ID: undefined)" at bounding box center [471, 167] width 63 height 9
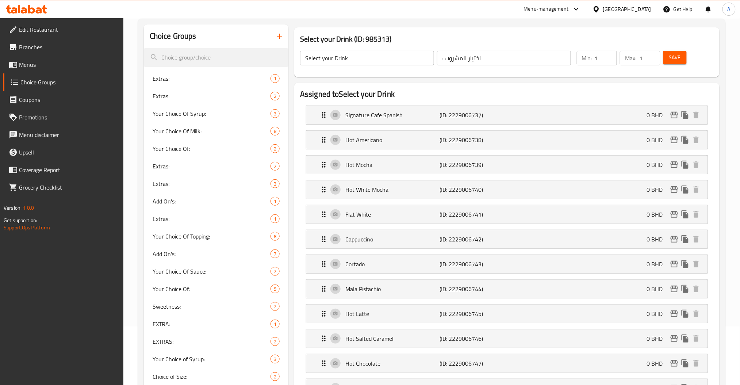
scroll to position [0, 0]
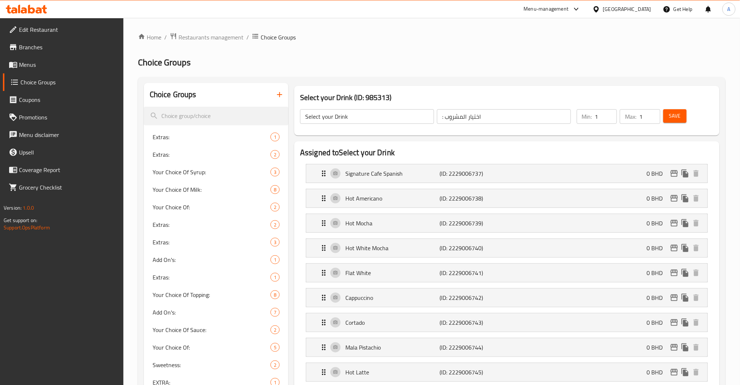
click at [682, 119] on button "Save" at bounding box center [675, 116] width 23 height 14
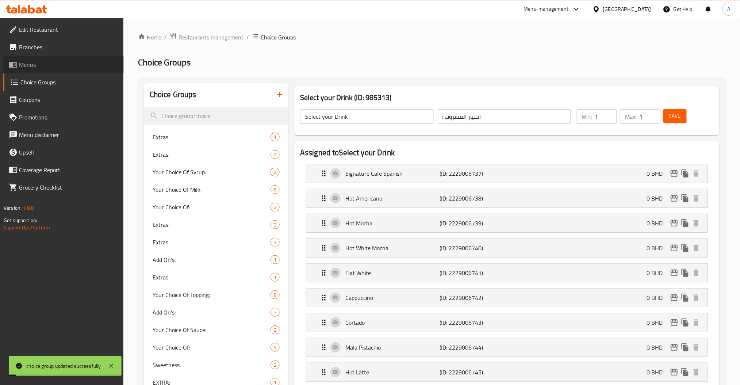
click at [34, 65] on span "Menus" at bounding box center [68, 64] width 99 height 9
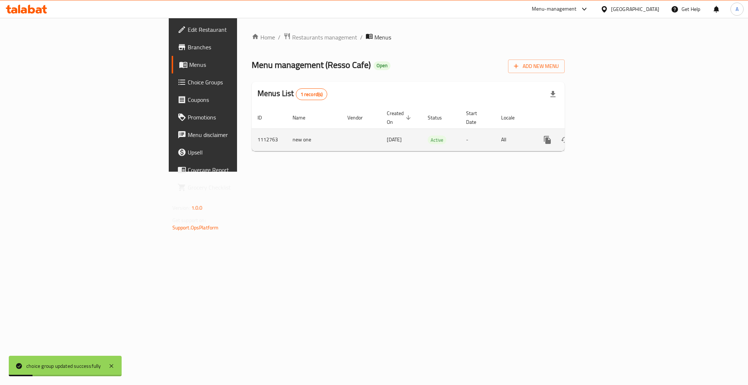
click at [609, 131] on link "enhanced table" at bounding box center [600, 140] width 18 height 18
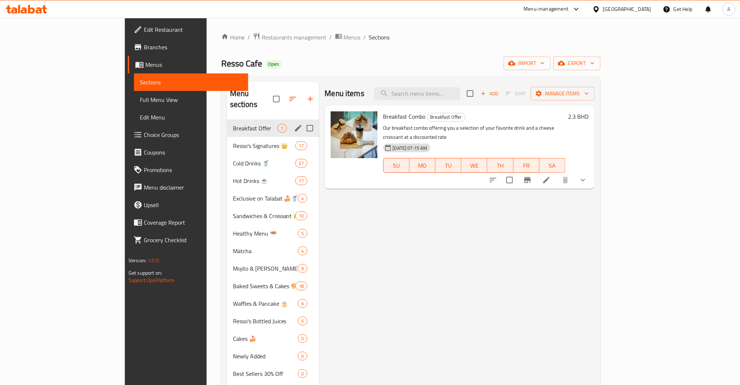
click at [227, 123] on div "Breakfast Offer 1" at bounding box center [273, 128] width 92 height 18
click at [233, 194] on span "Exclusive on Talabat 🍰🥤🥐" at bounding box center [255, 198] width 45 height 9
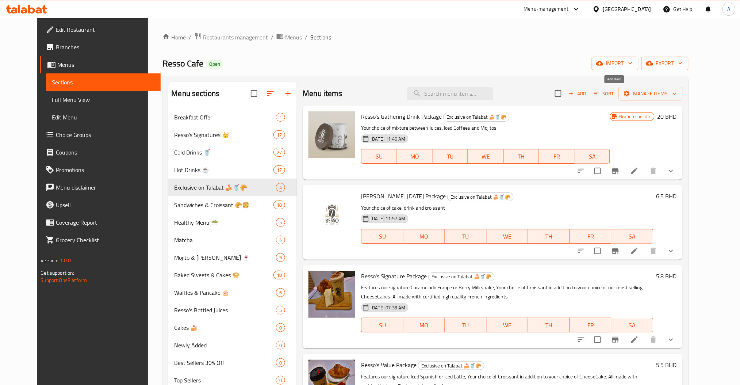
click at [575, 94] on icon "button" at bounding box center [571, 93] width 7 height 7
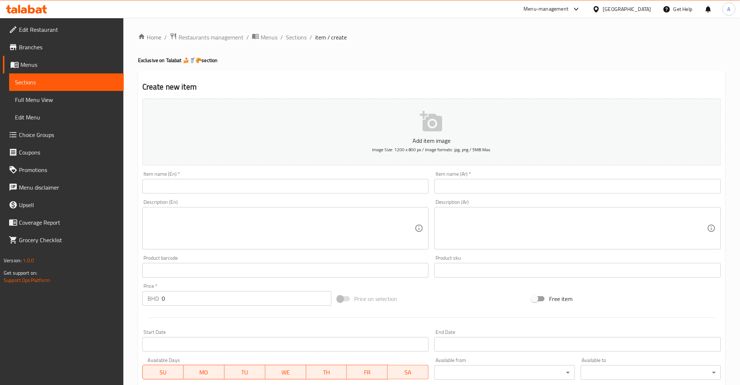
click at [231, 174] on div "Item name (En)   * Item name (En) *" at bounding box center [285, 182] width 287 height 22
click at [221, 185] on input "text" at bounding box center [285, 186] width 287 height 15
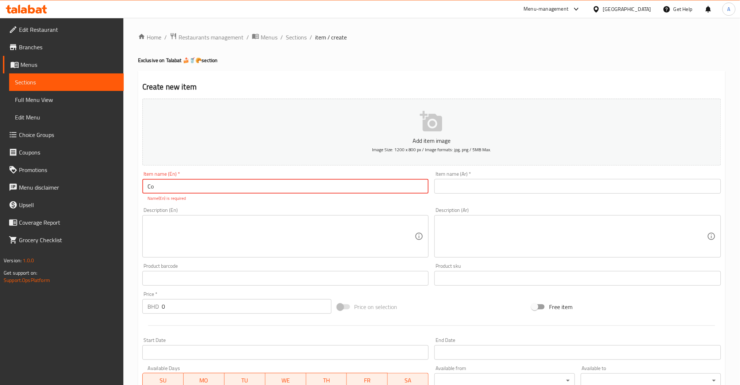
type input "C"
paste input "Grilled halloumi white sandwich"
type input "Grilled halloumi Sandwich Combo"
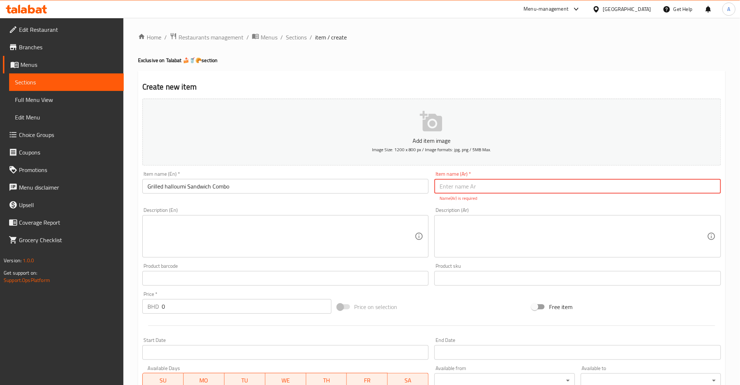
click at [207, 240] on textarea at bounding box center [282, 236] width 268 height 35
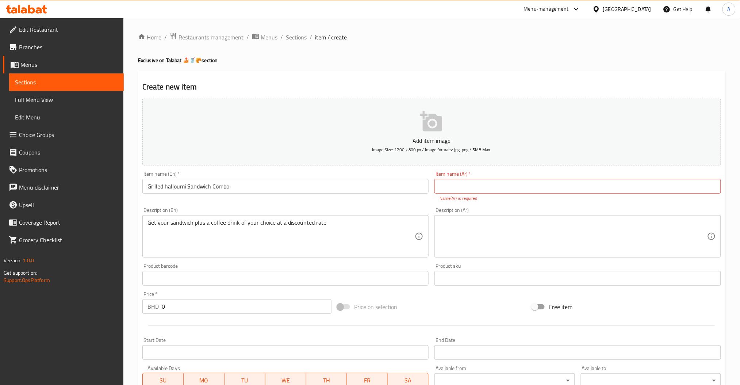
click at [611, 69] on div "Home / Restaurants management / Menus / Sections / item / create Exclusive on T…" at bounding box center [432, 271] width 588 height 477
click at [296, 186] on input "Grilled halloumi Sandwich Combo" at bounding box center [285, 186] width 287 height 15
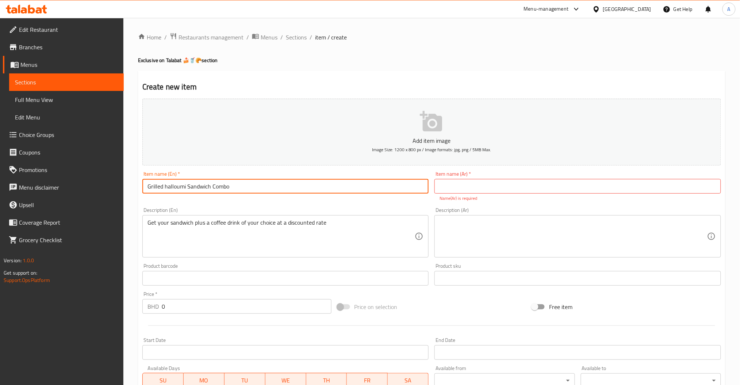
click at [465, 179] on div "Item name (Ar)   * Item name (Ar) * Name(Ar) is required" at bounding box center [578, 186] width 287 height 30
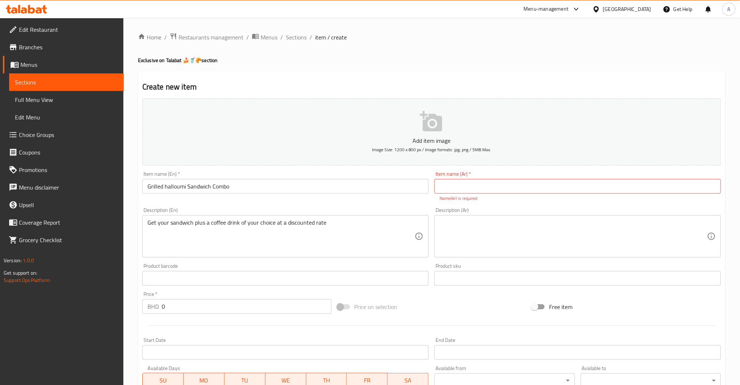
click at [452, 191] on input "text" at bounding box center [578, 186] width 287 height 15
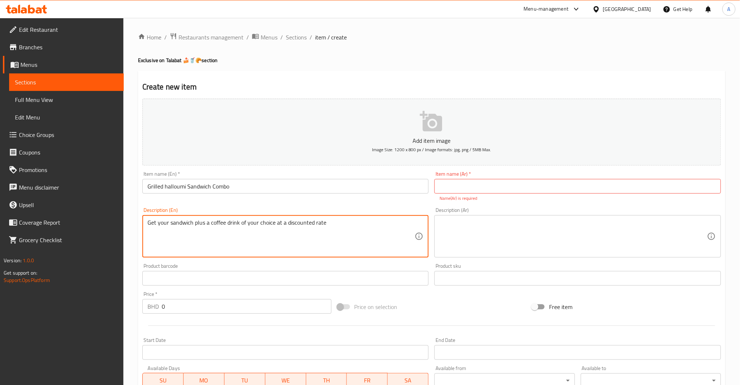
click at [467, 217] on div "Description (Ar)" at bounding box center [578, 236] width 287 height 42
type textarea "Get your sandwich plus a coffee drink of your choice at a discounted rate"
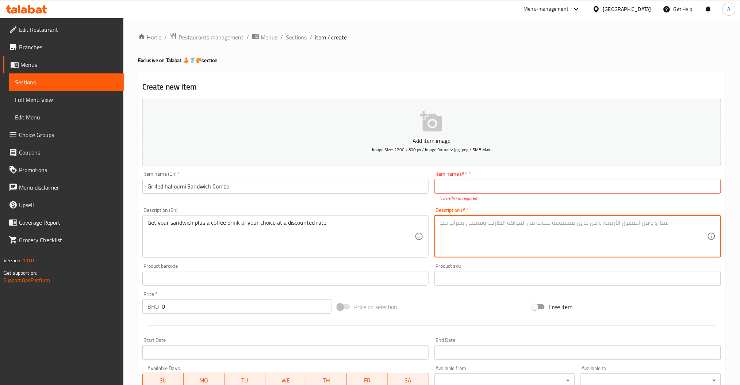
click at [466, 236] on textarea at bounding box center [574, 236] width 268 height 35
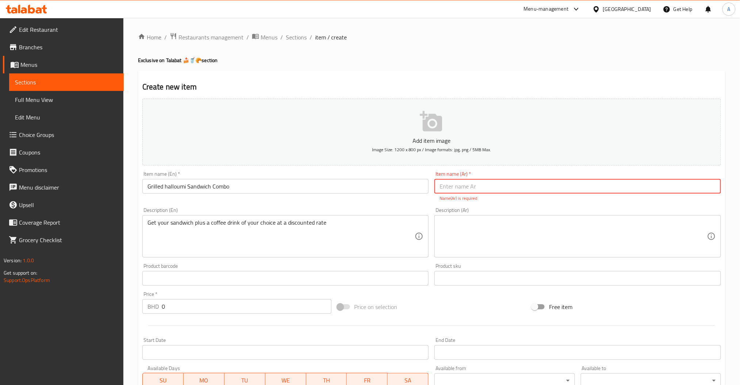
click at [480, 184] on input "text" at bounding box center [578, 186] width 287 height 15
click at [323, 187] on input "Grilled halloumi Sandwich Combo" at bounding box center [285, 186] width 287 height 15
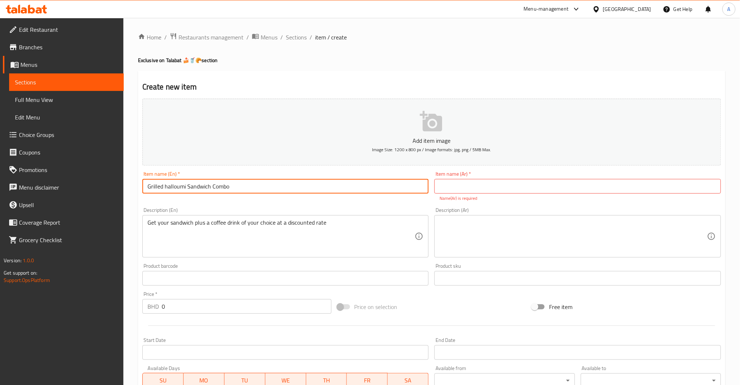
click at [323, 187] on input "Grilled halloumi Sandwich Combo" at bounding box center [285, 186] width 287 height 15
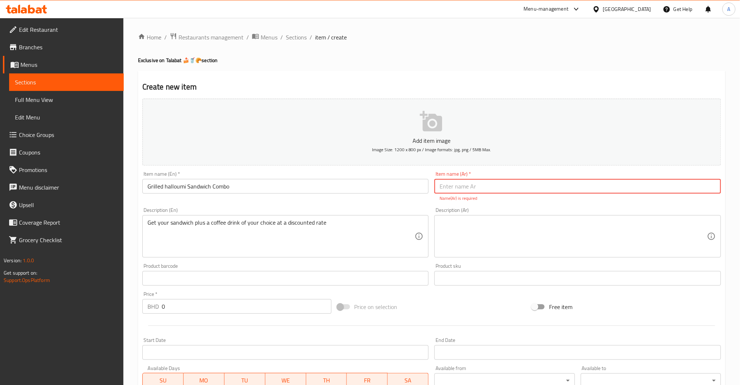
click at [455, 192] on input "text" at bounding box center [578, 186] width 287 height 15
paste input "كومبو ساندويتش حلوم مشوي Ask ChatGPT"
type input "كومبو ساندويتش حلوم مشوي Ask ChatGPT"
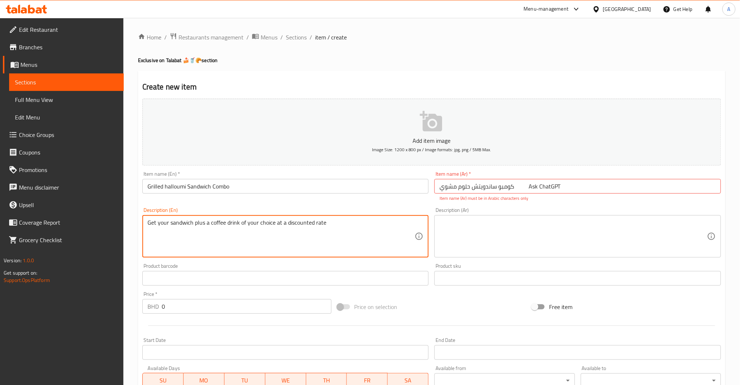
click at [336, 231] on textarea "Get your sandwich plus a coffee drink of your choice at a discounted rate" at bounding box center [282, 236] width 268 height 35
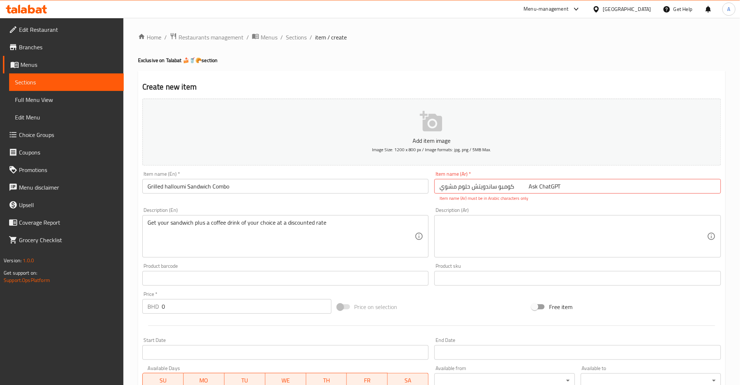
click at [481, 248] on textarea at bounding box center [574, 236] width 268 height 35
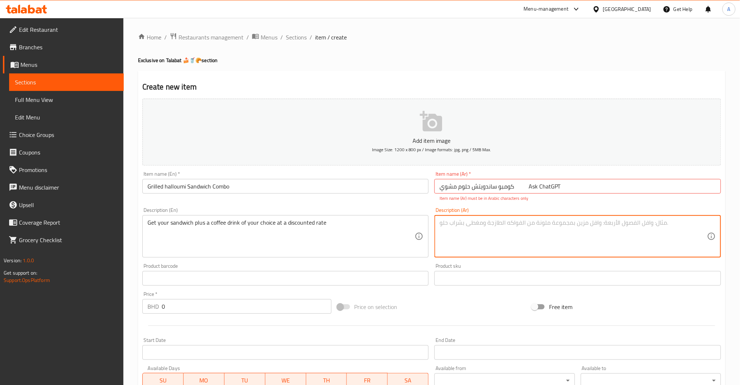
paste textarea "احصل على ساندويتشك مع مشروب قهوة من اختيارك بسعر مخفض Ask ChatGPT"
drag, startPoint x: 481, startPoint y: 244, endPoint x: 427, endPoint y: 226, distance: 57.2
click at [427, 226] on div "Add item image Image Size: 1200 x 800 px / Image formats: jpg, png / 5MB Max. I…" at bounding box center [432, 257] width 585 height 323
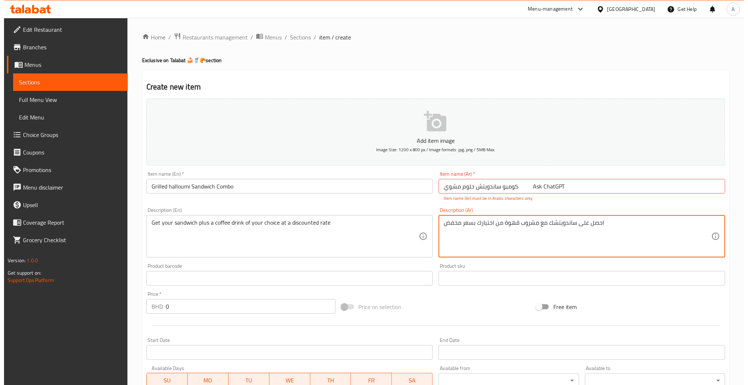
scroll to position [137, 0]
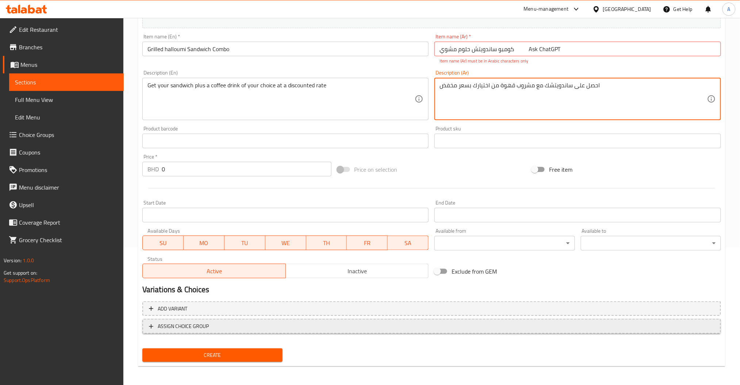
type textarea "احصل على ساندويتشك مع مشروب قهوة من اختيارك بسعر مخفض"
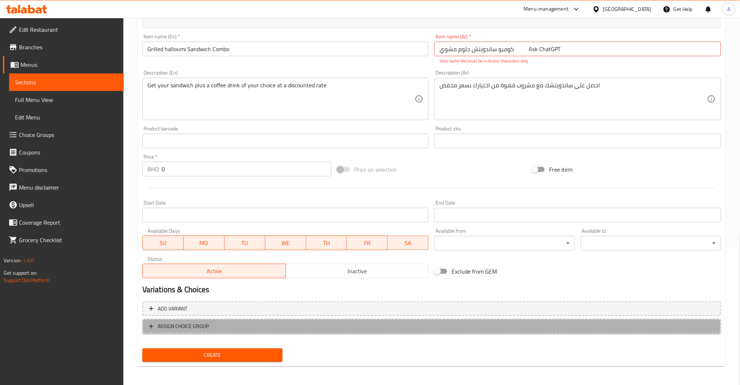
click at [206, 325] on span "ASSIGN CHOICE GROUP" at bounding box center [183, 326] width 51 height 9
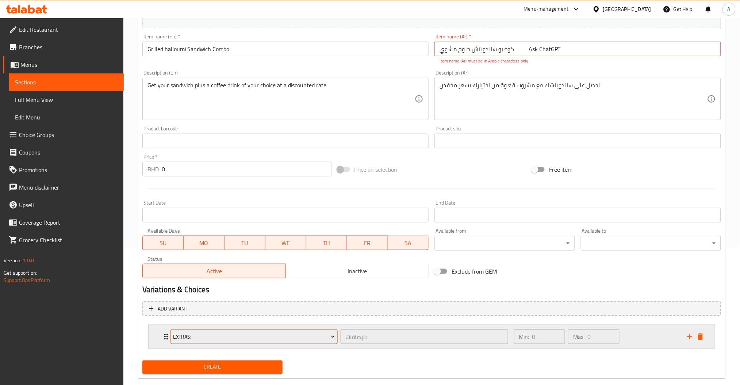
click at [213, 340] on span "Extras:" at bounding box center [254, 336] width 162 height 9
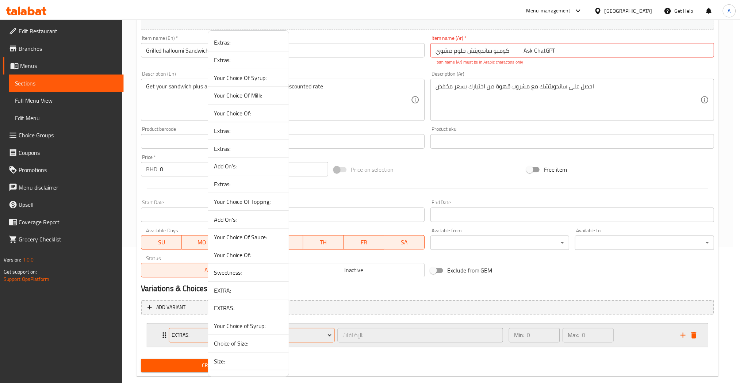
scroll to position [516, 0]
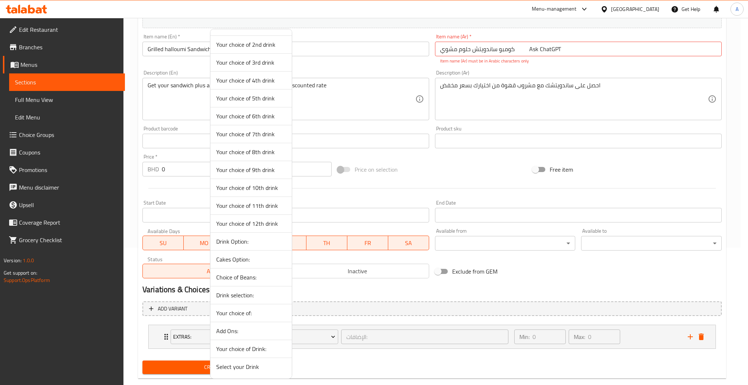
click at [242, 362] on span "Select your Drink" at bounding box center [251, 366] width 70 height 9
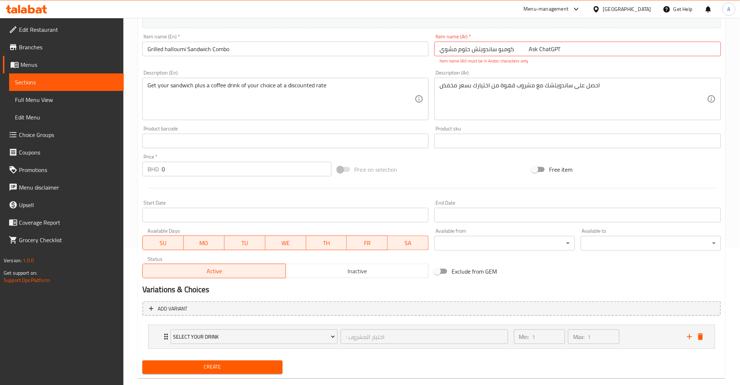
scroll to position [150, 0]
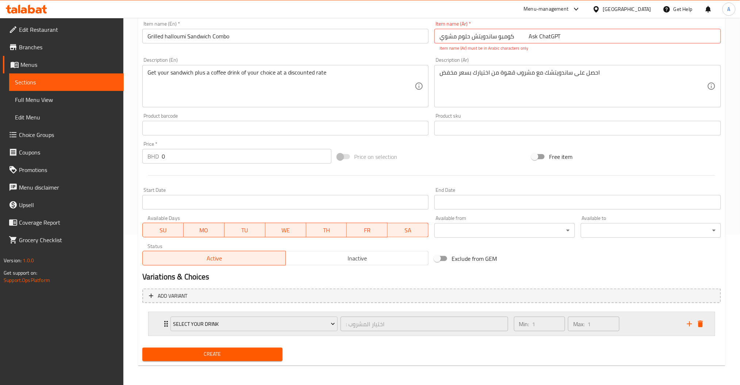
click at [623, 316] on div "Min: 1 ​ Max: 1 ​" at bounding box center [567, 324] width 112 height 20
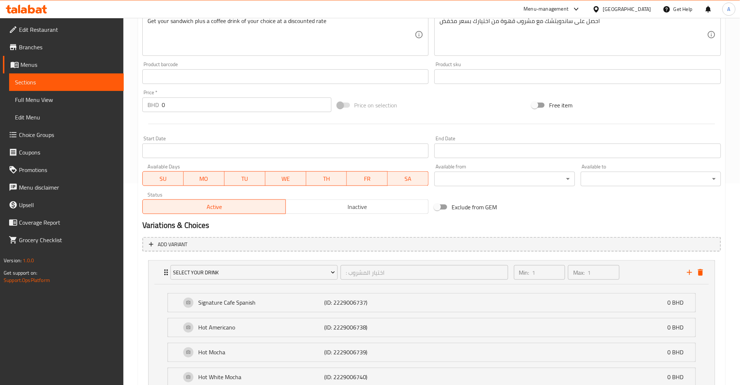
scroll to position [202, 0]
click at [686, 271] on icon "add" at bounding box center [690, 272] width 9 height 9
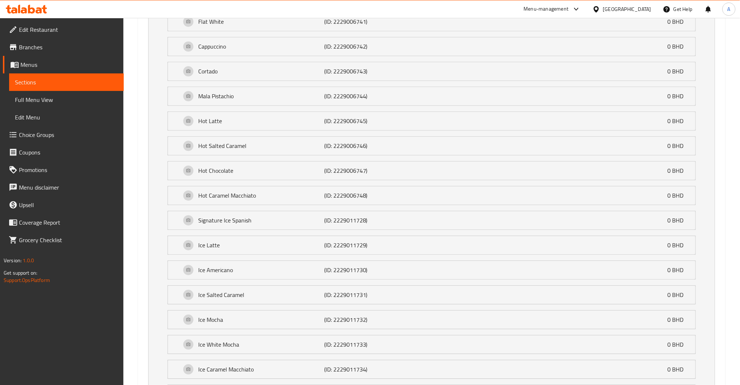
scroll to position [793, 0]
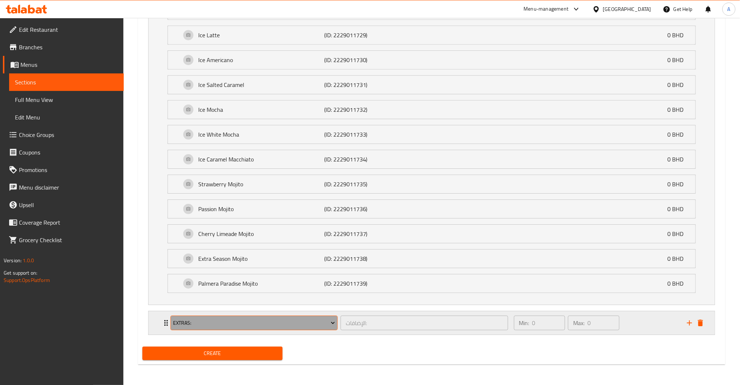
click at [215, 320] on span "Extras:" at bounding box center [254, 323] width 162 height 9
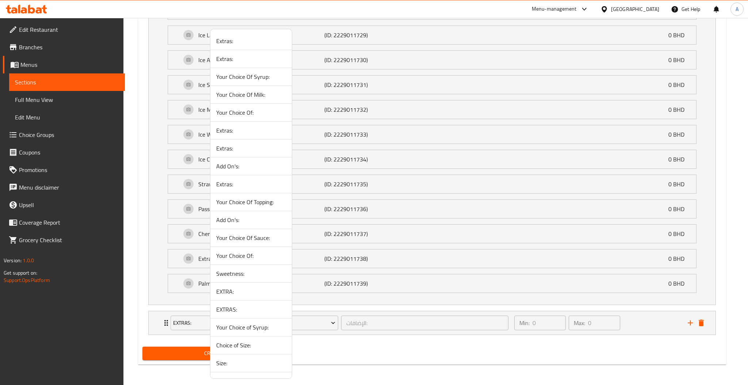
click at [243, 269] on span "Sweetness:" at bounding box center [251, 273] width 70 height 9
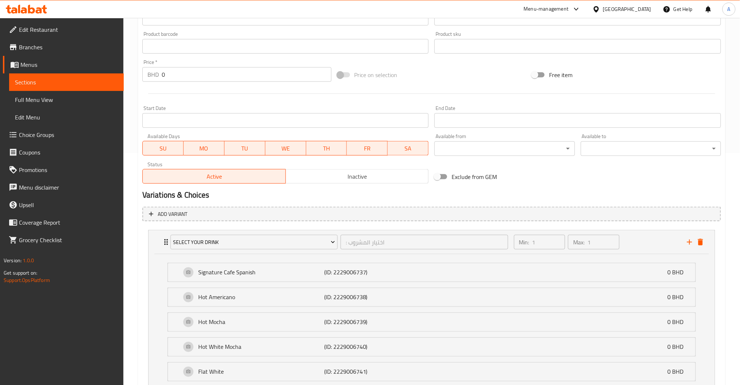
scroll to position [154, 0]
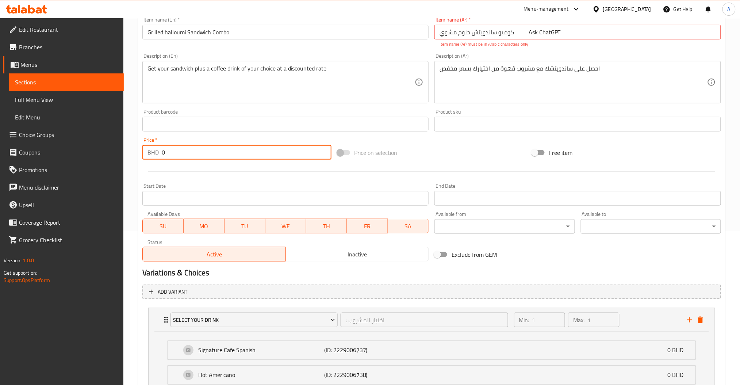
click at [172, 148] on input "0" at bounding box center [247, 152] width 170 height 15
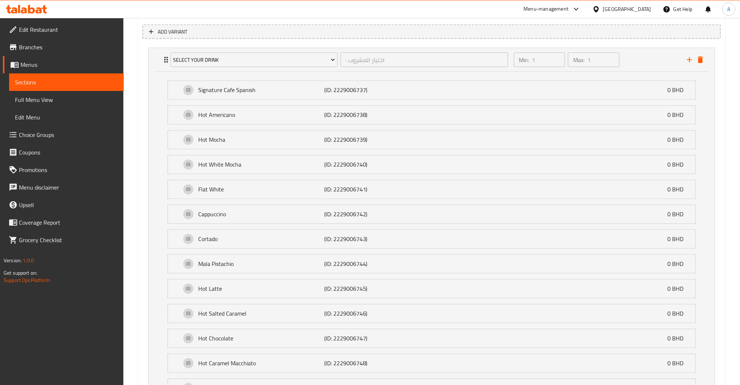
scroll to position [793, 0]
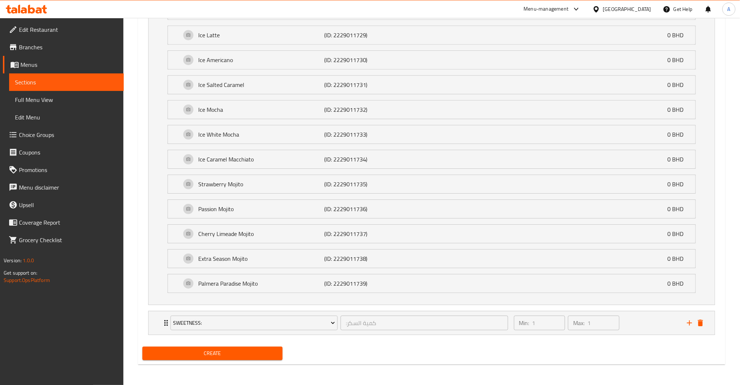
type input "3.8"
click at [216, 358] on span "Create" at bounding box center [212, 353] width 129 height 9
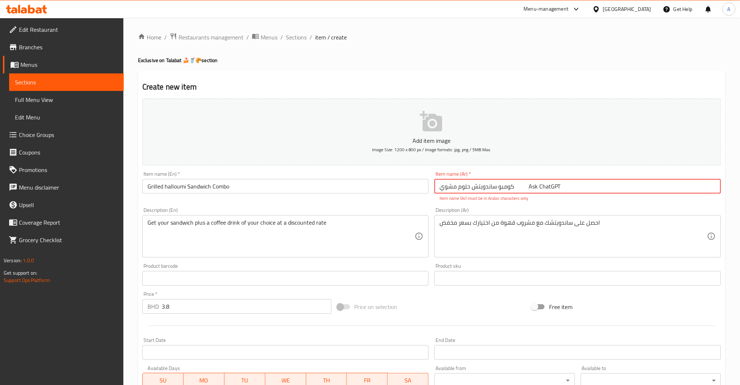
drag, startPoint x: 573, startPoint y: 190, endPoint x: 516, endPoint y: 189, distance: 57.0
click at [516, 189] on input "كومبو ساندويتش حلوم مشوي Ask ChatGPT" at bounding box center [578, 186] width 287 height 15
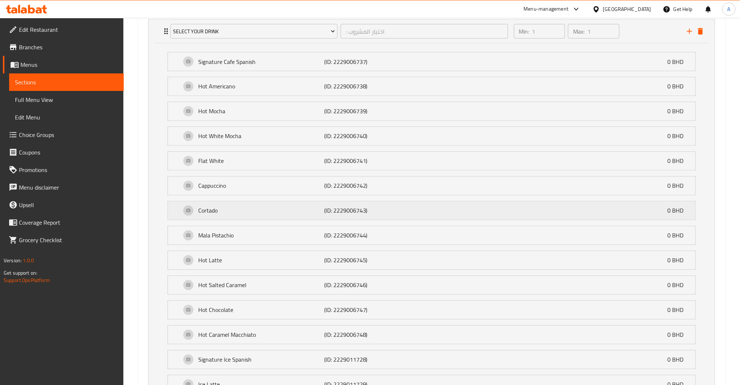
scroll to position [785, 0]
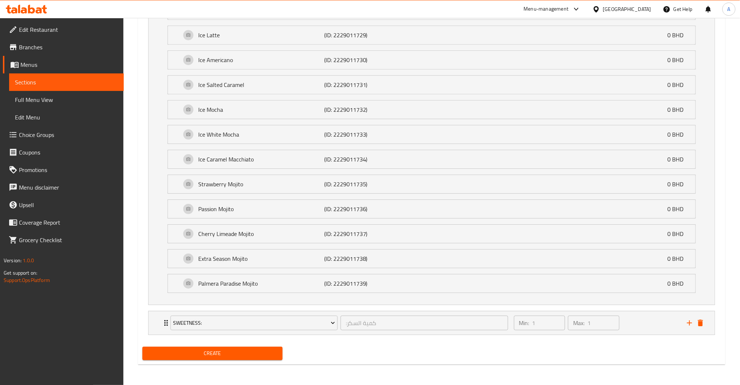
type input "كومبو ساندويتش حلوم مشوي"
click at [225, 354] on span "Create" at bounding box center [212, 353] width 129 height 9
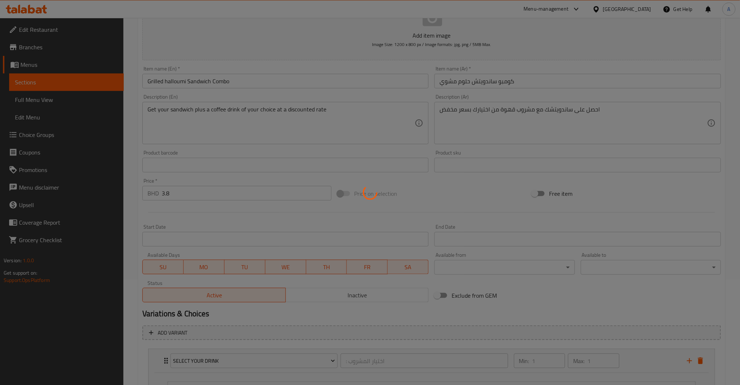
scroll to position [0, 0]
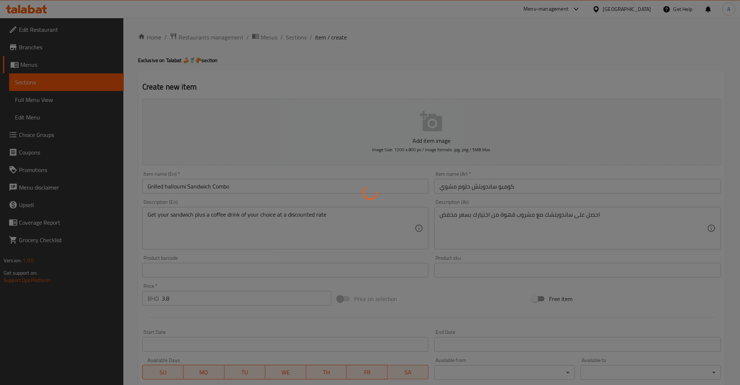
type input "0"
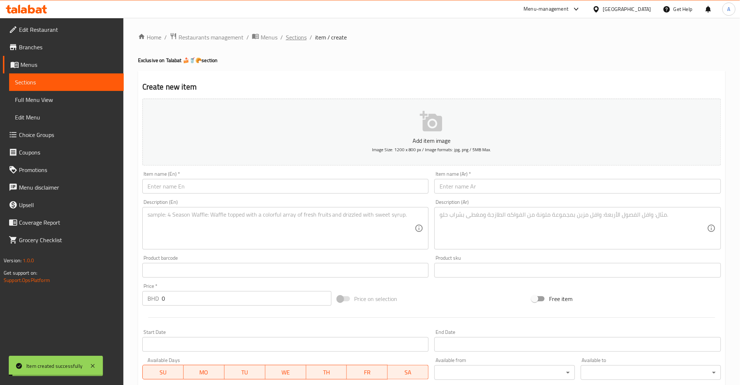
click at [296, 34] on span "Sections" at bounding box center [296, 37] width 21 height 9
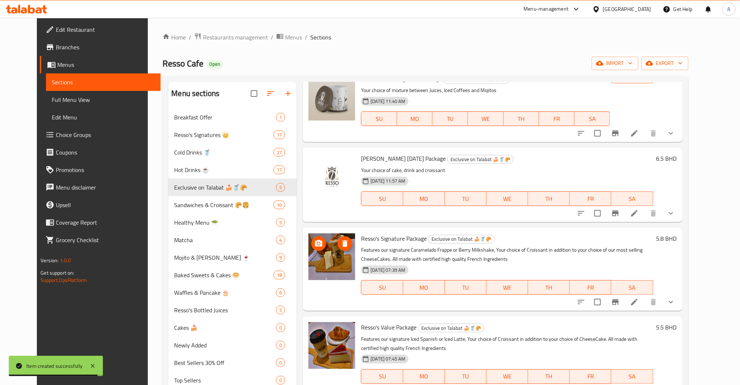
scroll to position [115, 0]
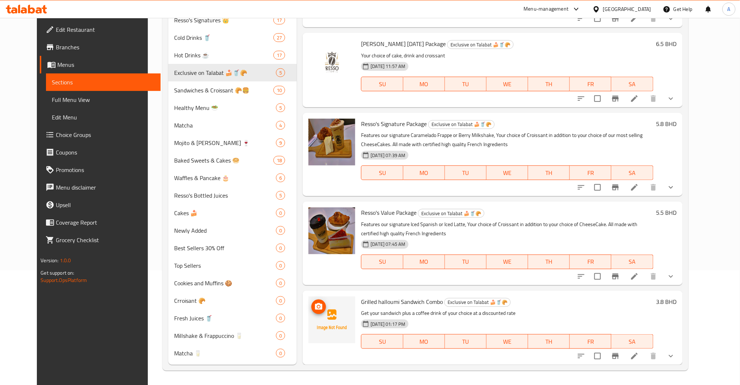
click at [315, 306] on icon "upload picture" at bounding box center [318, 306] width 7 height 7
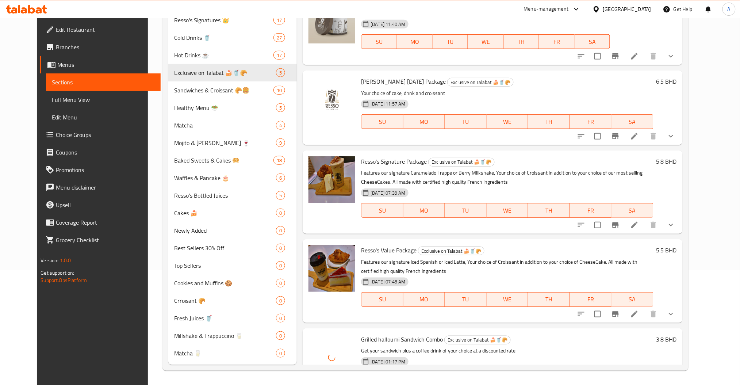
scroll to position [0, 0]
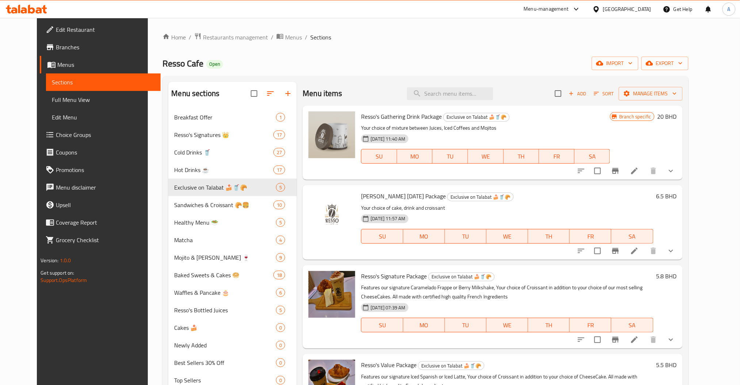
click at [600, 94] on icon "button" at bounding box center [597, 93] width 7 height 7
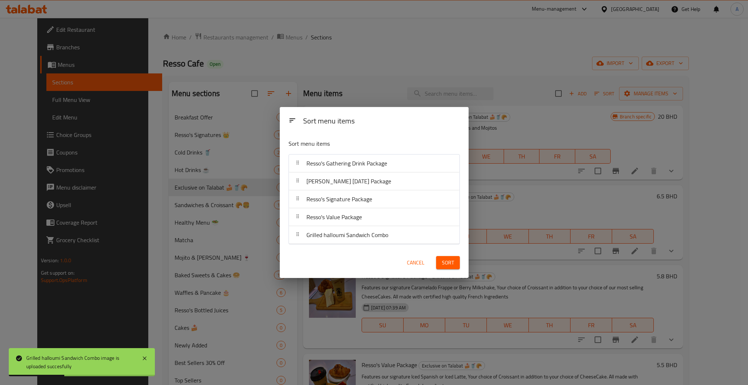
click at [436, 256] on button "Sort" at bounding box center [448, 263] width 24 height 14
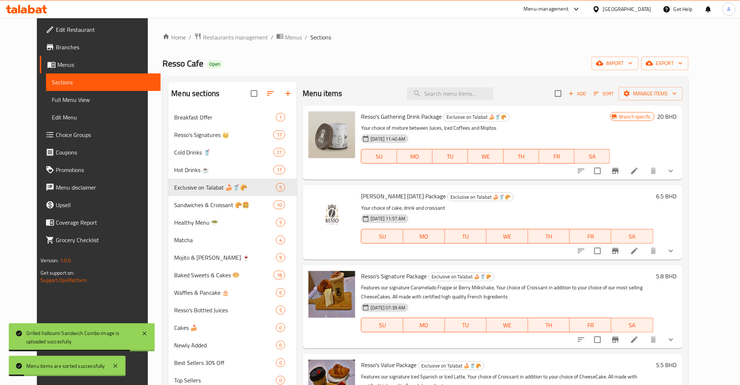
click at [614, 95] on span "Sort" at bounding box center [604, 93] width 20 height 8
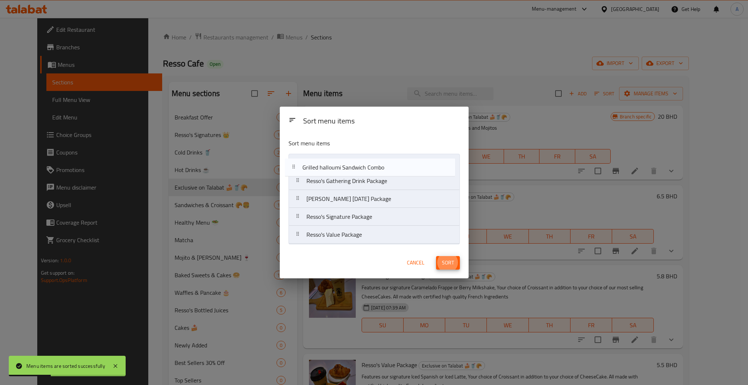
drag, startPoint x: 303, startPoint y: 237, endPoint x: 298, endPoint y: 164, distance: 72.8
click at [298, 164] on nav "Resso's Gathering Drink Package Resso's Ramadan Package Resso's Signature Packa…" at bounding box center [374, 199] width 171 height 90
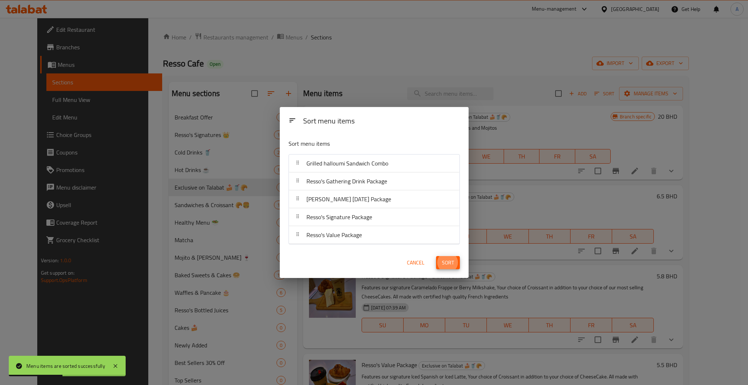
click at [450, 268] on button "Sort" at bounding box center [448, 263] width 24 height 14
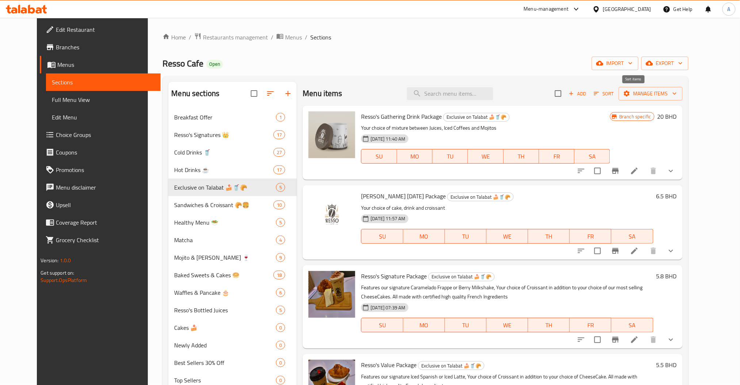
click at [619, 94] on span "Sort" at bounding box center [605, 93] width 30 height 11
click at [575, 94] on icon "button" at bounding box center [571, 93] width 7 height 7
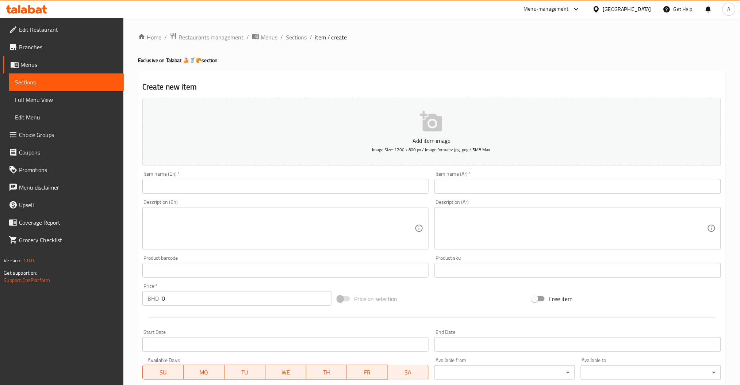
click at [211, 192] on input "text" at bounding box center [285, 186] width 287 height 15
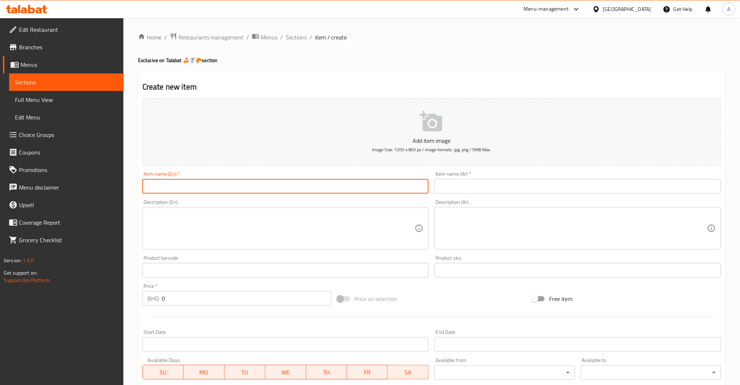
paste input "signature chicken fajitas sandwich"
type input "signature chicken fajitas sandwich"
click at [477, 231] on textarea at bounding box center [574, 228] width 268 height 35
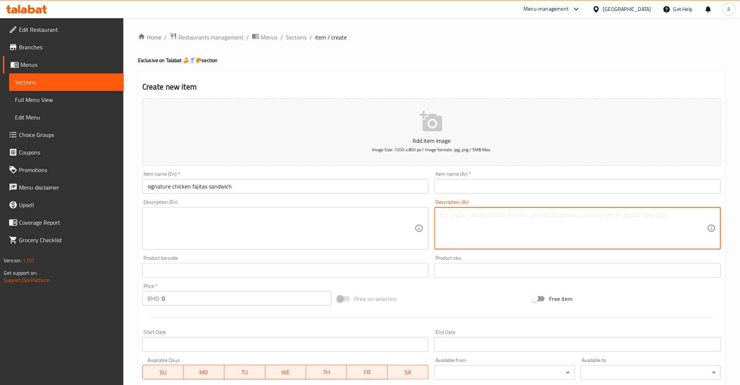
paste textarea "احصل على ساندويتشك مع مشروب قهوة من اختيارك بسعر مخفض Ask ChatGPT"
drag, startPoint x: 488, startPoint y: 238, endPoint x: 446, endPoint y: 218, distance: 46.4
click at [446, 218] on textarea "احصل على ساندويتشك مع مشروب قهوة من اختيارك بسعر مخفض Ask ChatGPT" at bounding box center [574, 228] width 268 height 35
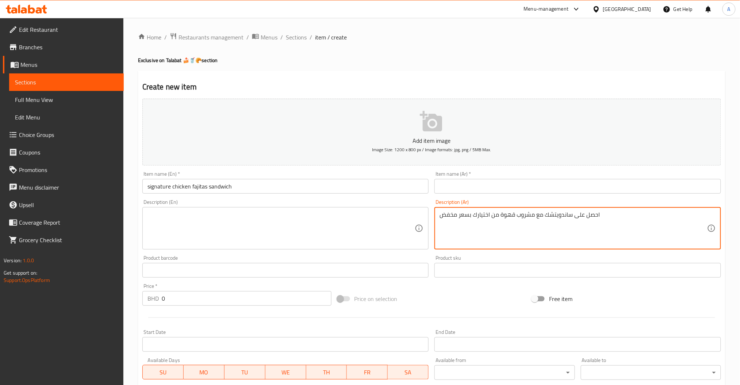
type textarea "احصل على ساندويتشك مع مشروب قهوة من اختيارك بسعر مخفض"
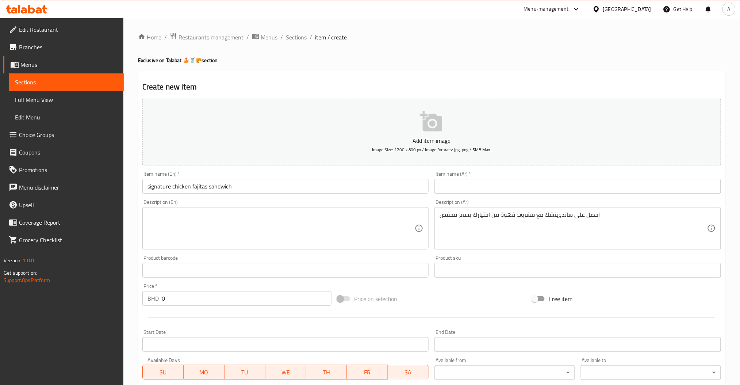
click at [228, 244] on textarea at bounding box center [282, 228] width 268 height 35
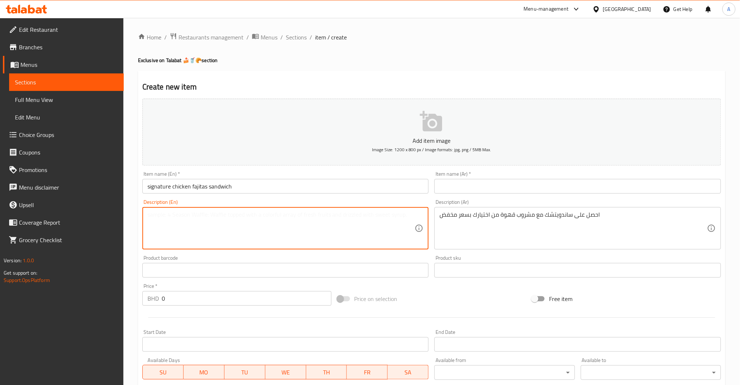
paste textarea "Get your sandwich plus a coffee drink of your choice at a discounted rate"
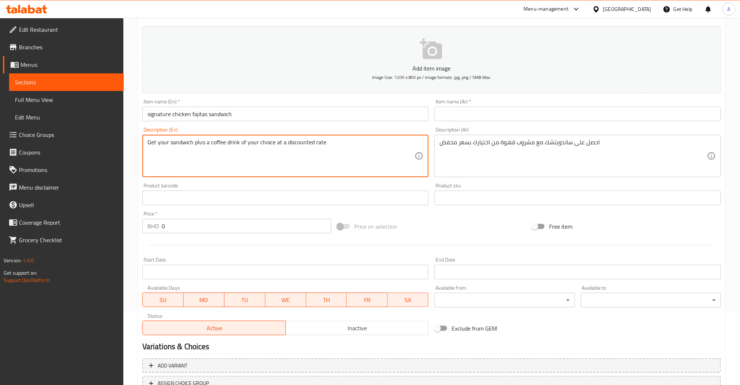
scroll to position [73, 0]
type textarea "Get your sandwich plus a coffee drink of your choice at a discounted rate"
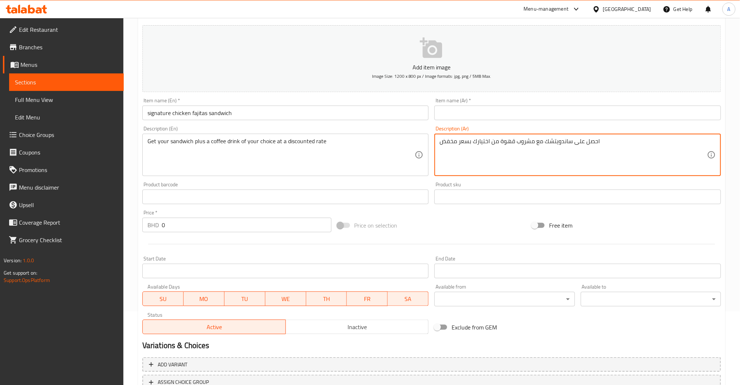
click at [505, 139] on textarea "احصل على ساندويتشك مع مشروب قهوة من اختيارك بسعر مخفض" at bounding box center [574, 155] width 268 height 35
click at [249, 103] on div "Item name (En)   * signature chicken fajitas sandwich Item name (En) *" at bounding box center [285, 109] width 287 height 22
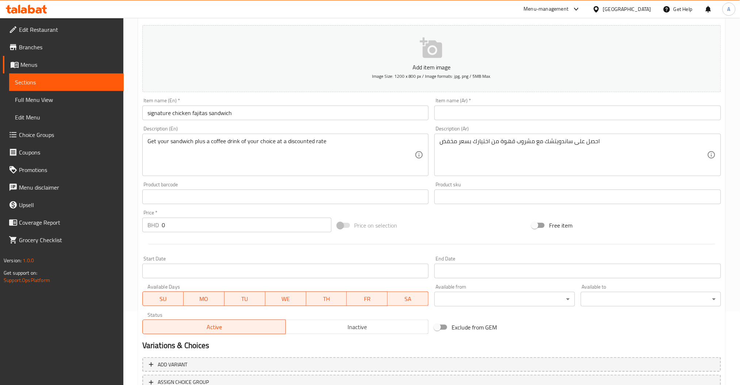
click at [231, 113] on input "signature chicken fajitas sandwich" at bounding box center [285, 113] width 287 height 15
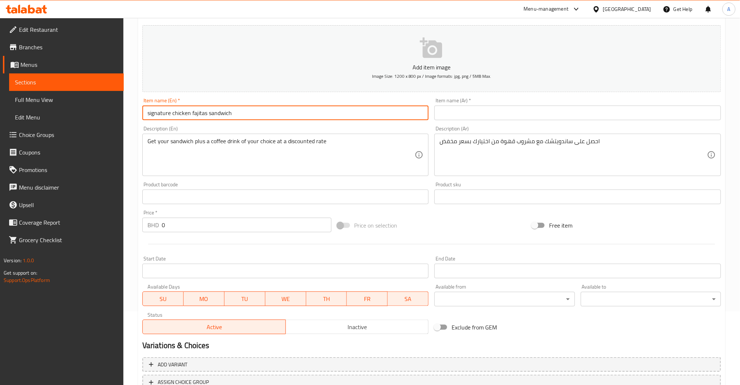
click at [231, 113] on input "signature chicken fajitas sandwich" at bounding box center [285, 113] width 287 height 15
click at [175, 113] on input "signature chicken fajitas sandwich" at bounding box center [285, 113] width 287 height 15
click at [151, 112] on input "signature Chicken Fajitas Sandwich" at bounding box center [285, 113] width 287 height 15
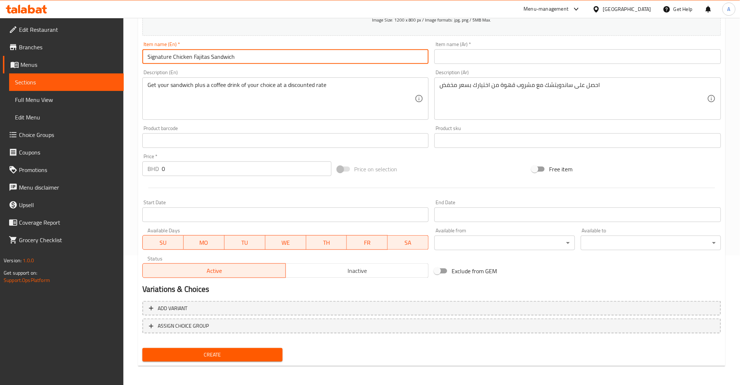
scroll to position [129, 0]
type input "Signature Chicken Fajitas Sandwich"
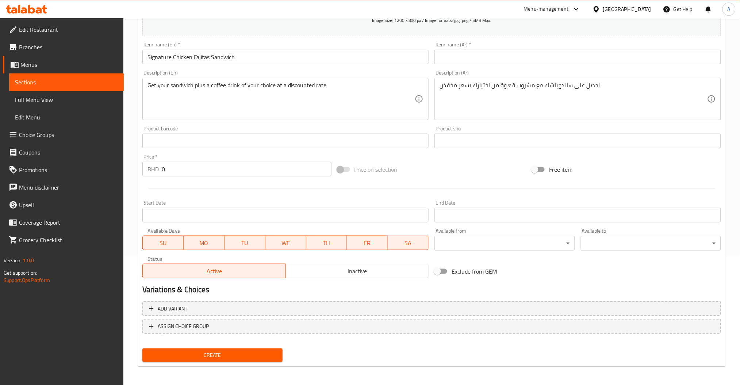
click at [484, 66] on div "Item name (Ar)   * Item name (Ar) *" at bounding box center [578, 53] width 293 height 28
click at [492, 63] on input "text" at bounding box center [578, 57] width 287 height 15
paste input "ساندويتش فاهيتا الدجاج المميز Ask ChatGPT"
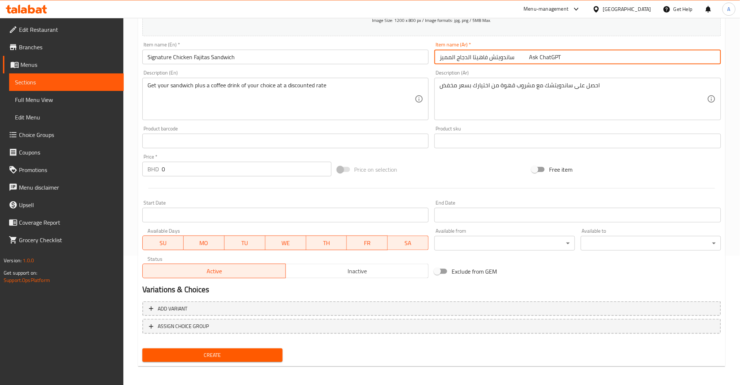
drag, startPoint x: 576, startPoint y: 63, endPoint x: 518, endPoint y: 66, distance: 58.2
click at [518, 66] on div "Item name (Ar)   * ساندويتش فاهيتا الدجاج المميز Ask ChatGPT Item name (Ar) *" at bounding box center [578, 53] width 293 height 28
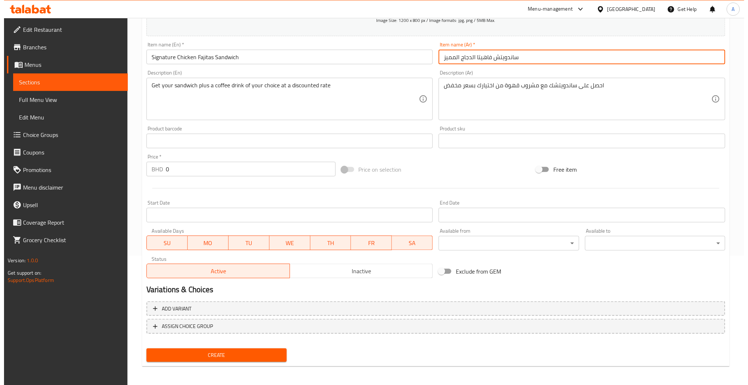
scroll to position [130, 0]
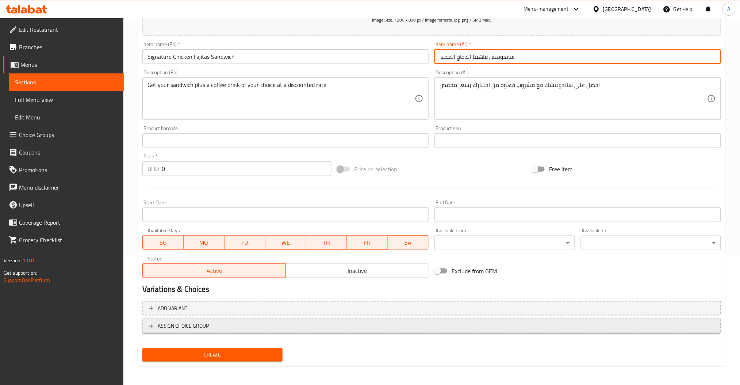
type input "ساندويتش فاهيتا الدجاج المميز"
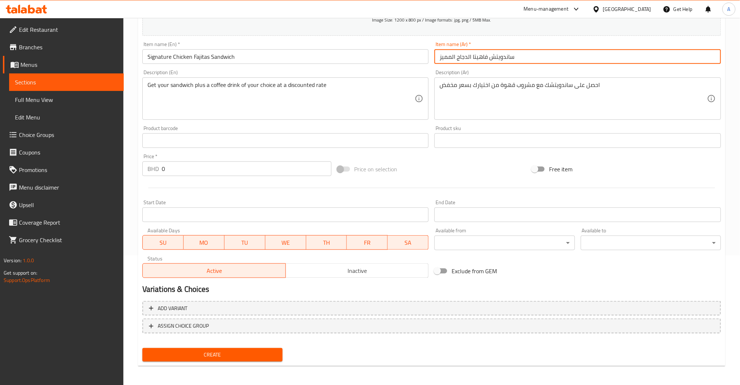
click at [185, 165] on input "0" at bounding box center [247, 168] width 170 height 15
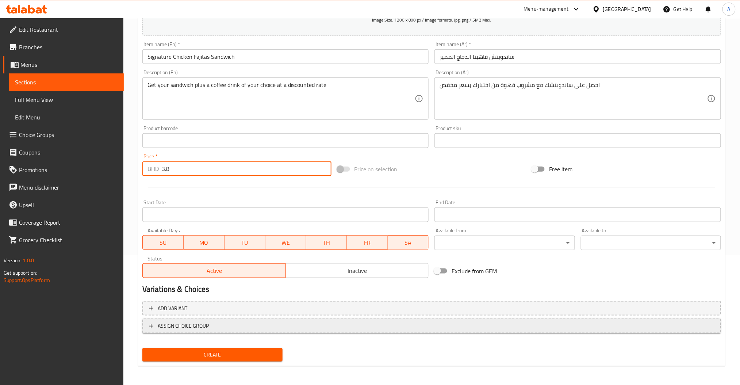
type input "3.8"
click at [211, 327] on span "ASSIGN CHOICE GROUP" at bounding box center [432, 325] width 566 height 9
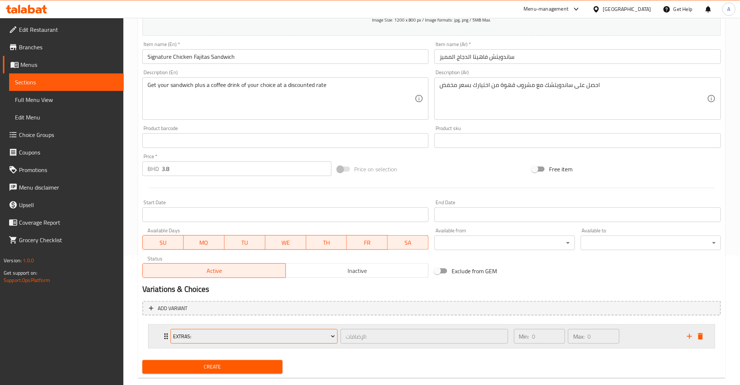
click at [228, 340] on span "Extras:" at bounding box center [254, 336] width 162 height 9
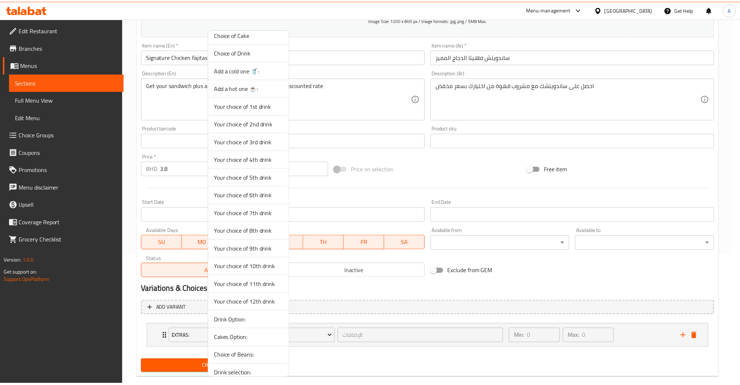
scroll to position [516, 0]
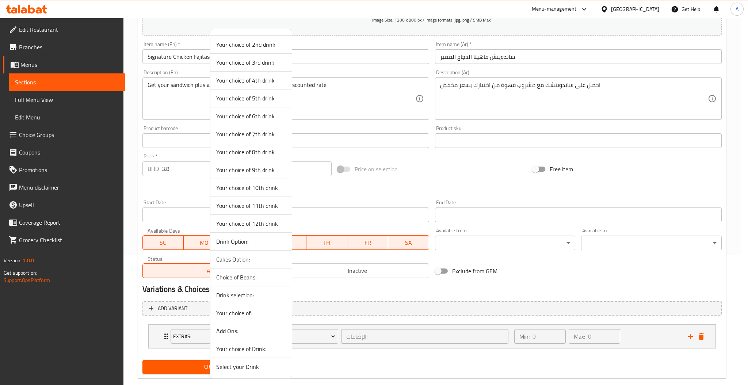
click at [256, 369] on span "Select your Drink" at bounding box center [251, 366] width 70 height 9
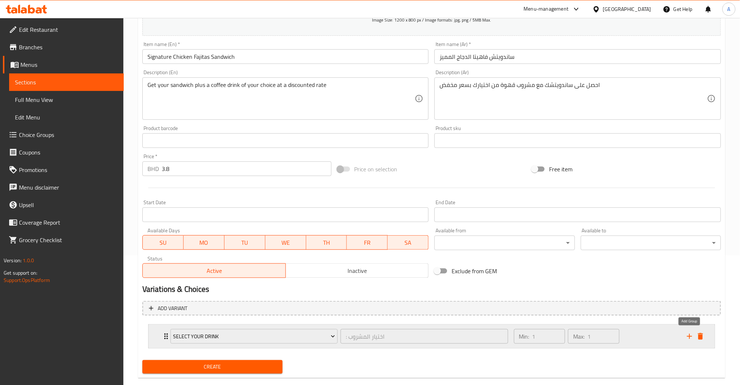
click at [690, 334] on icon "add" at bounding box center [690, 336] width 9 height 9
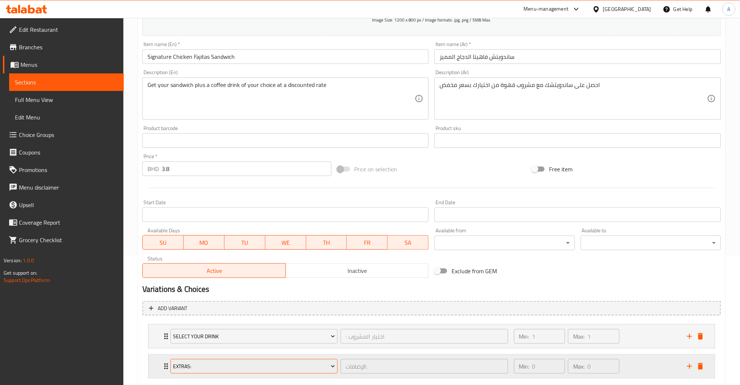
click at [204, 365] on span "Extras:" at bounding box center [254, 366] width 162 height 9
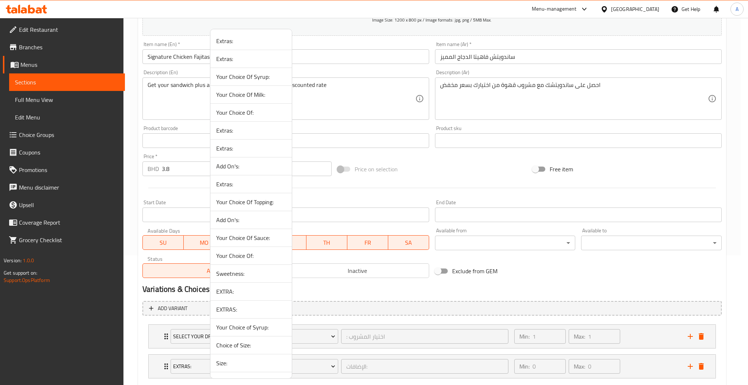
click at [240, 273] on span "Sweetness:" at bounding box center [251, 273] width 70 height 9
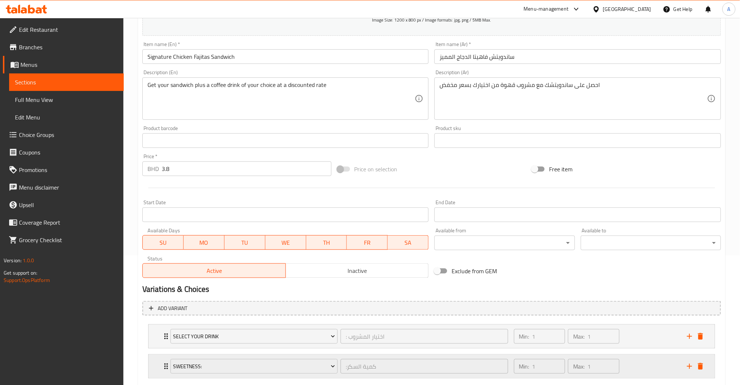
scroll to position [172, 0]
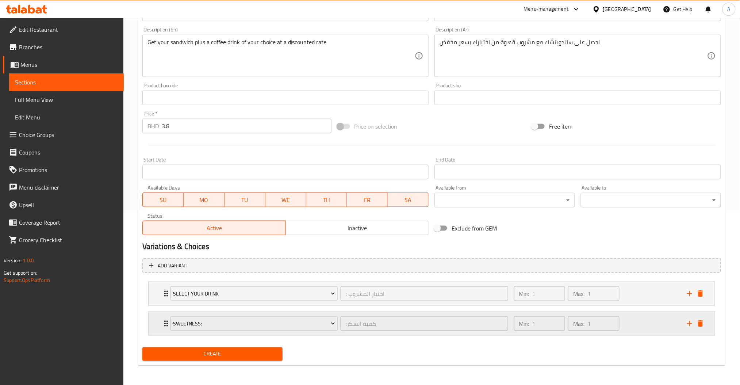
click at [642, 325] on div "Min: 1 ​ Max: 1 ​" at bounding box center [596, 323] width 173 height 23
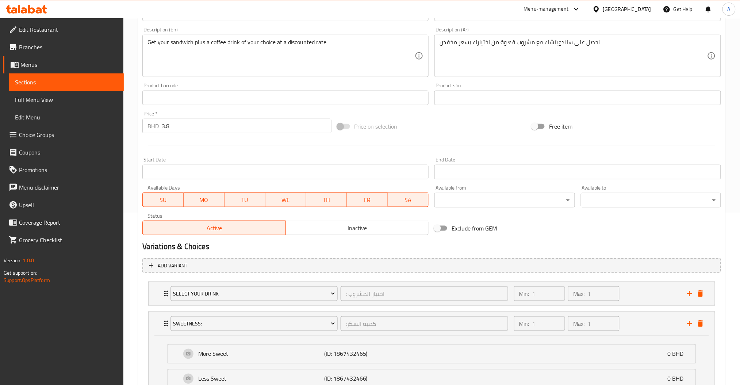
scroll to position [237, 0]
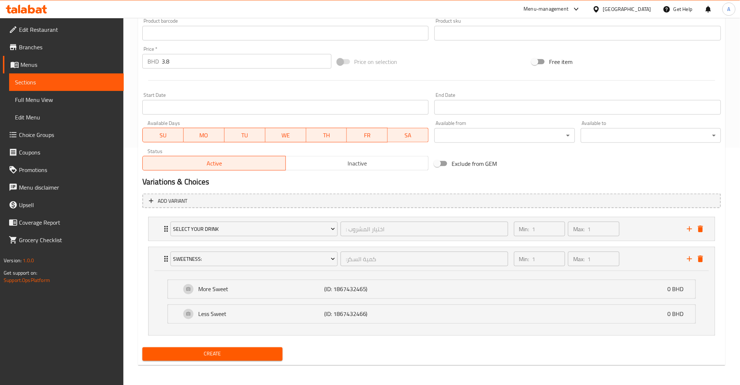
click at [214, 361] on div "Create" at bounding box center [213, 353] width 146 height 19
click at [217, 354] on span "Create" at bounding box center [212, 354] width 129 height 9
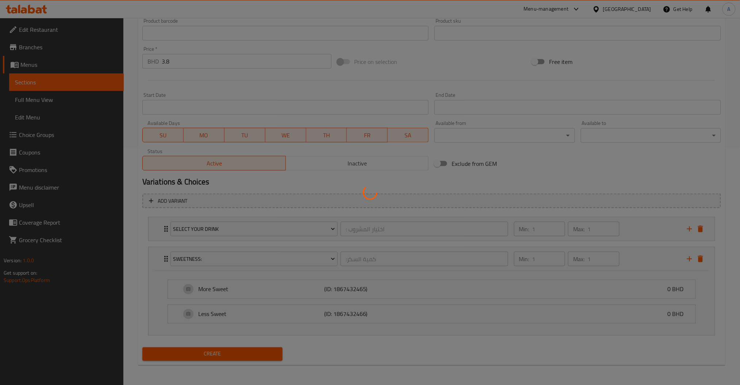
scroll to position [0, 0]
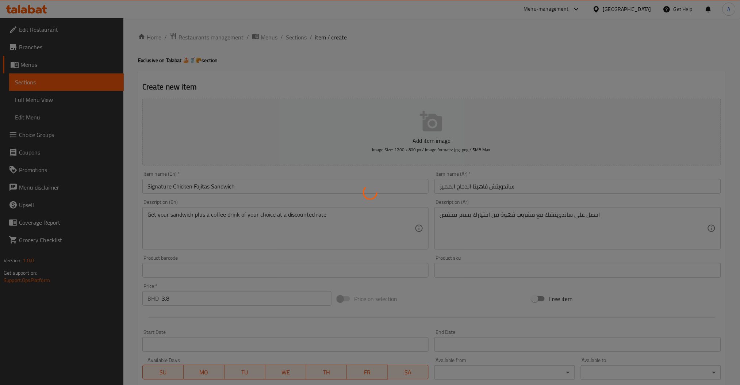
type input "0"
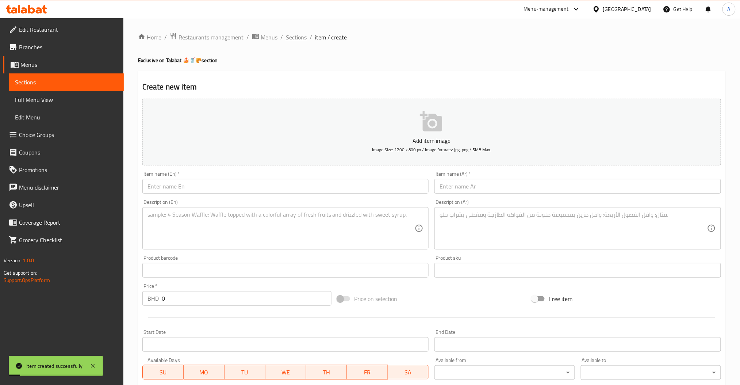
click at [296, 35] on span "Sections" at bounding box center [296, 37] width 21 height 9
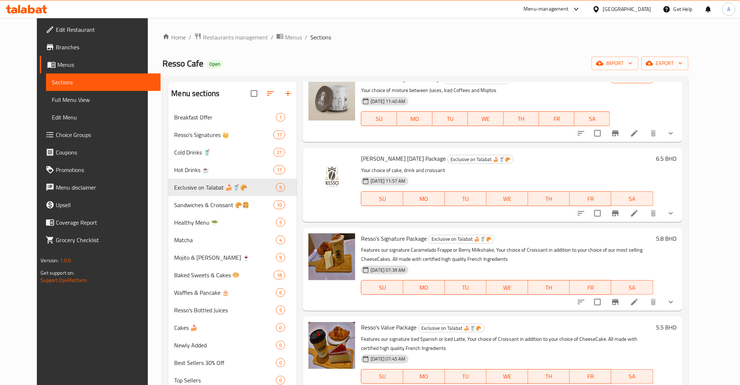
scroll to position [115, 0]
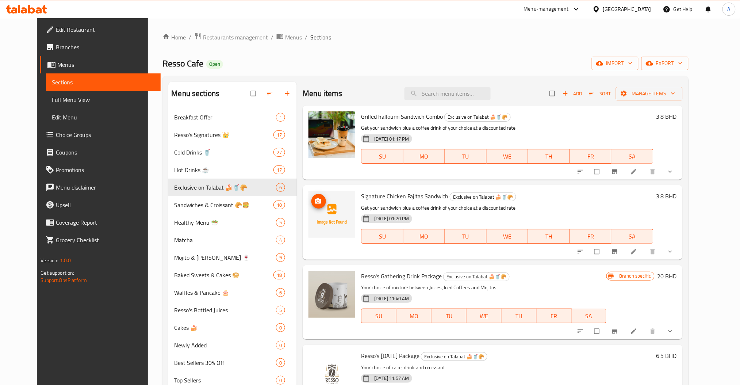
click at [315, 202] on icon "upload picture" at bounding box center [318, 201] width 7 height 7
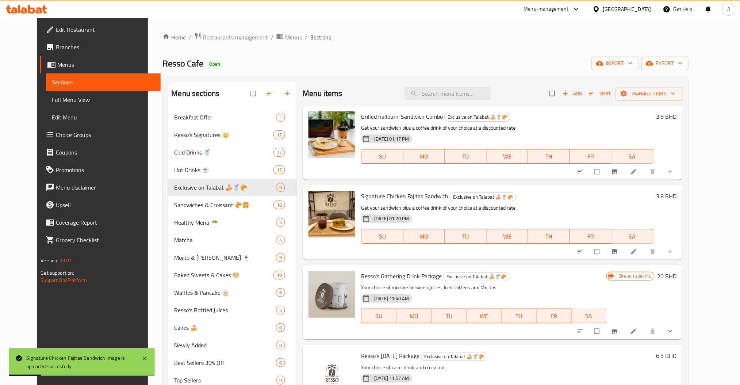
click at [583, 94] on span "Add" at bounding box center [573, 93] width 20 height 8
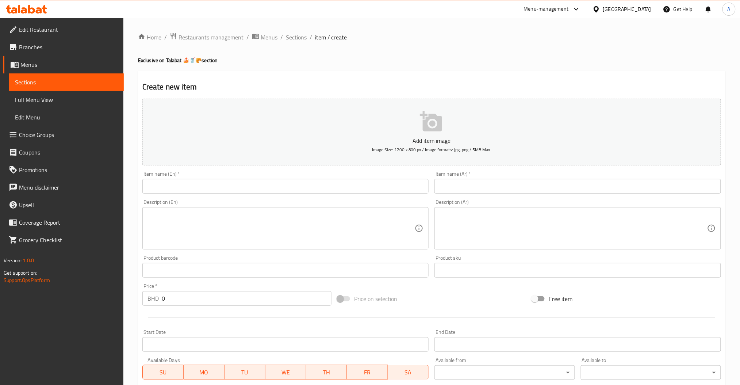
click at [483, 185] on input "text" at bounding box center [578, 186] width 287 height 15
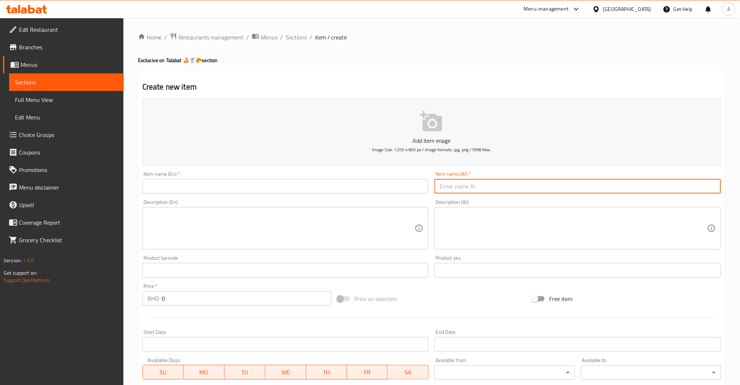
paste input "ساندويتش حلوم أبيض مشوي"
type input "ساندويتش حلوم أبيض مشوي"
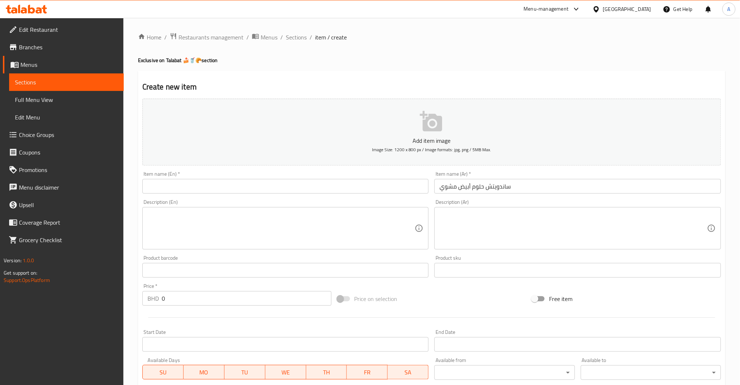
click at [260, 168] on div "Item name (En)   * Item name (En) *" at bounding box center [286, 182] width 293 height 28
click at [254, 172] on div "Item name (En)   * Item name (En) *" at bounding box center [285, 182] width 287 height 22
click at [253, 174] on div "Item name (En)   * Item name (En) *" at bounding box center [285, 182] width 287 height 22
click at [248, 178] on div "Item name (En)   * Item name (En) *" at bounding box center [285, 182] width 287 height 22
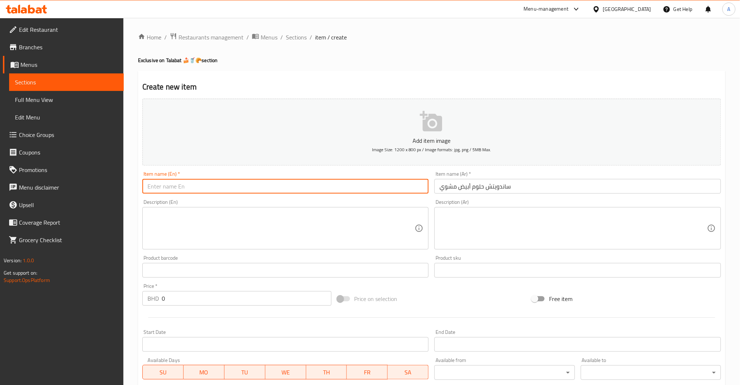
paste input "Grilled Halloumi White Sandwich"
click at [235, 185] on input "text" at bounding box center [285, 186] width 287 height 15
type input "Grilled Halloumi White Sandwich"
click at [209, 224] on textarea at bounding box center [282, 228] width 268 height 35
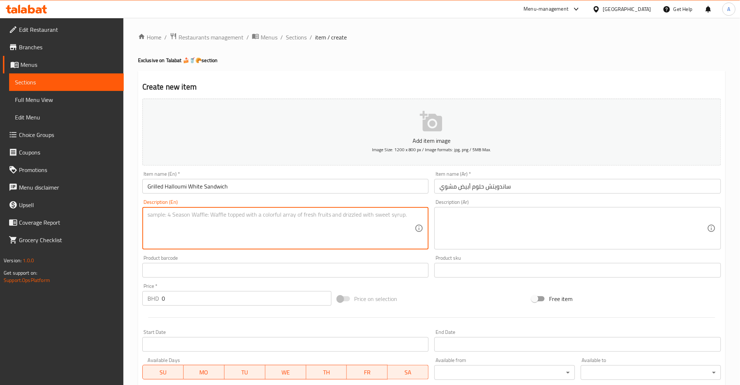
paste textarea "Get your sandwich plus a coffee drink of your choice at a discounted rate"
type textarea "Get your sandwich plus a coffee drink of your choice at a discounted rate"
click at [497, 219] on textarea at bounding box center [574, 228] width 268 height 35
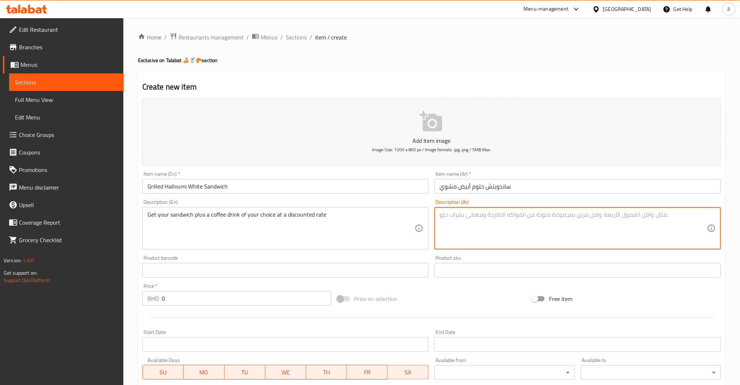
paste textarea "احصل على ساندويتشك مع مشروب قهوة من اختيارك بسعر مخفض"
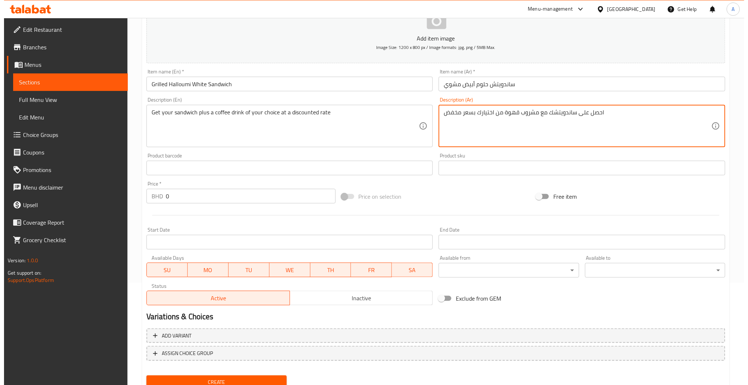
scroll to position [130, 0]
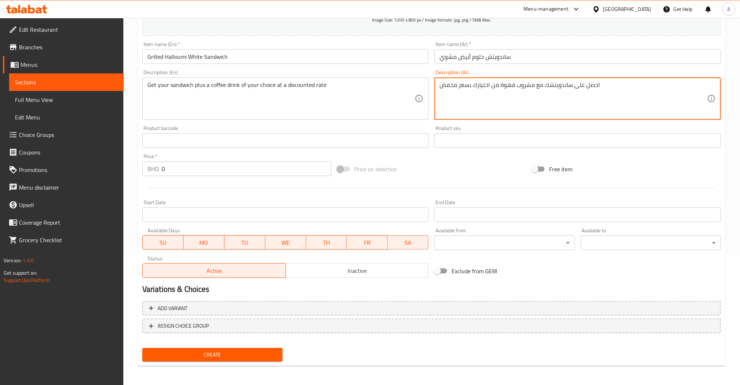
type textarea "احصل على ساندويتشك مع مشروب قهوة من اختيارك بسعر مخفض"
click at [219, 165] on input "0" at bounding box center [247, 168] width 170 height 15
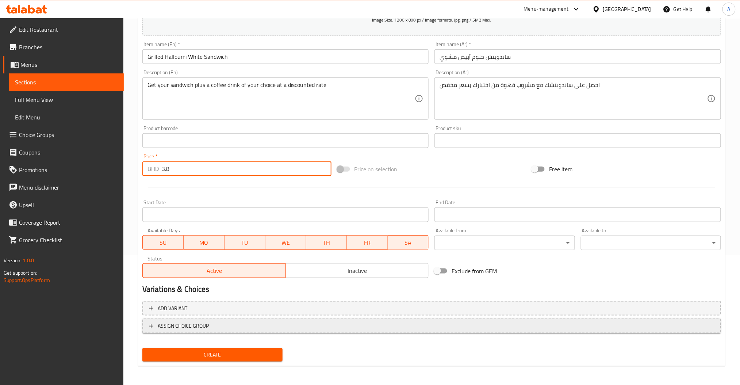
type input "3.8"
click at [200, 329] on span "ASSIGN CHOICE GROUP" at bounding box center [183, 325] width 51 height 9
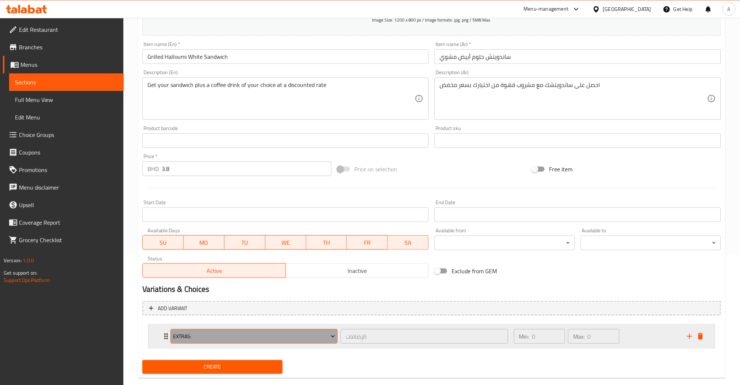
click at [204, 339] on span "Extras:" at bounding box center [254, 336] width 162 height 9
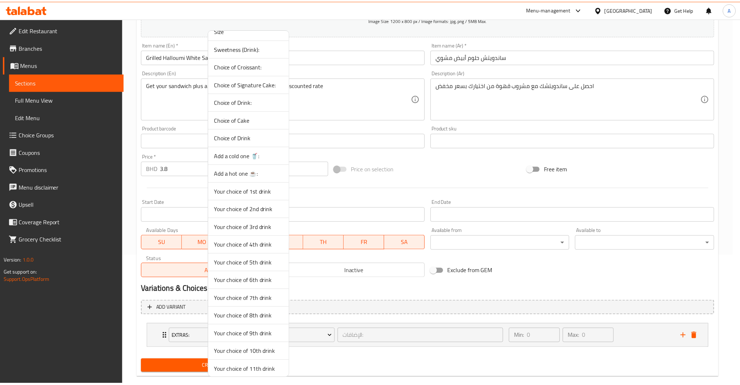
scroll to position [516, 0]
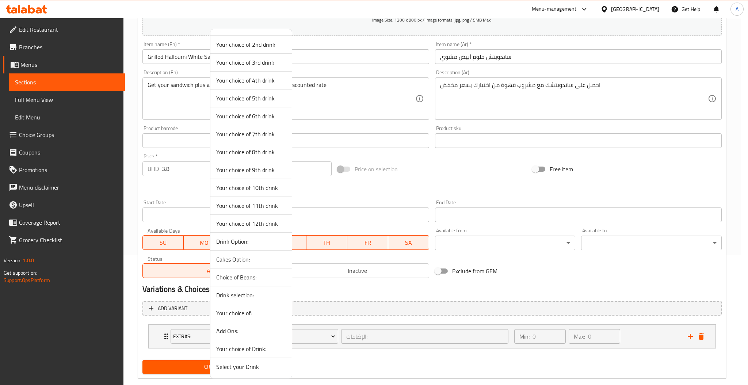
click at [244, 367] on span "Select your Drink" at bounding box center [251, 366] width 70 height 9
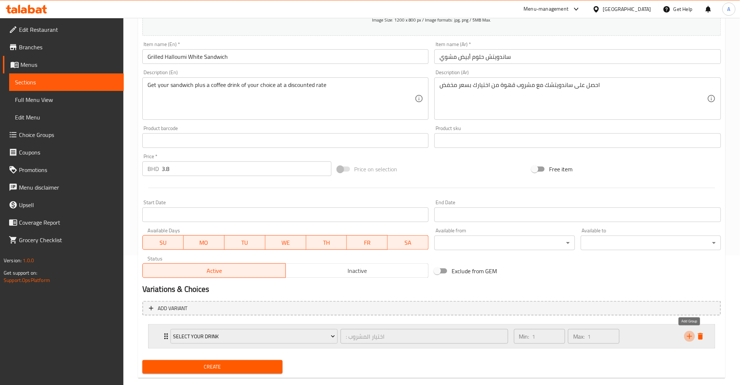
click at [689, 338] on icon "add" at bounding box center [690, 336] width 9 height 9
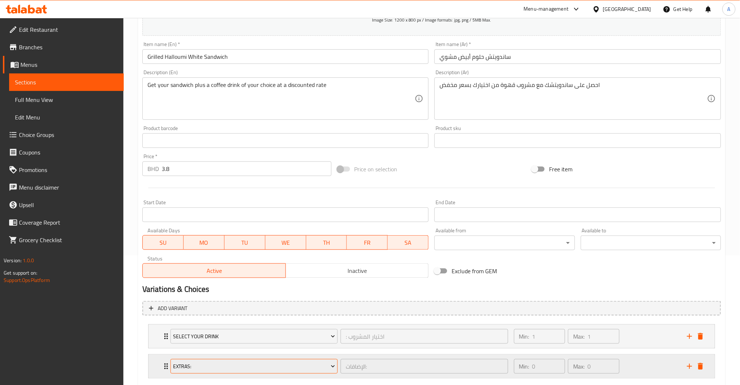
click at [195, 367] on span "Extras:" at bounding box center [254, 366] width 162 height 9
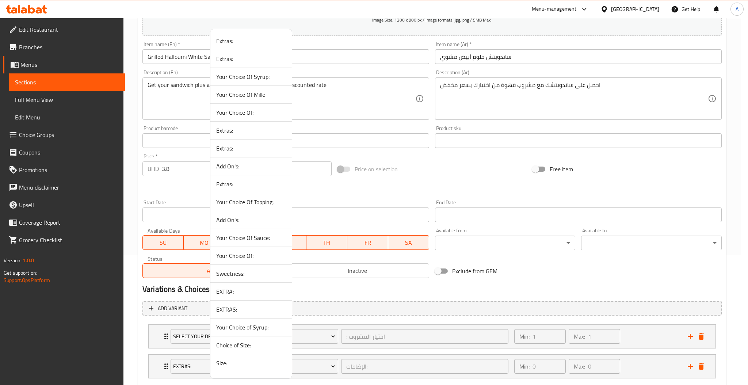
click at [226, 272] on span "Sweetness:" at bounding box center [251, 273] width 70 height 9
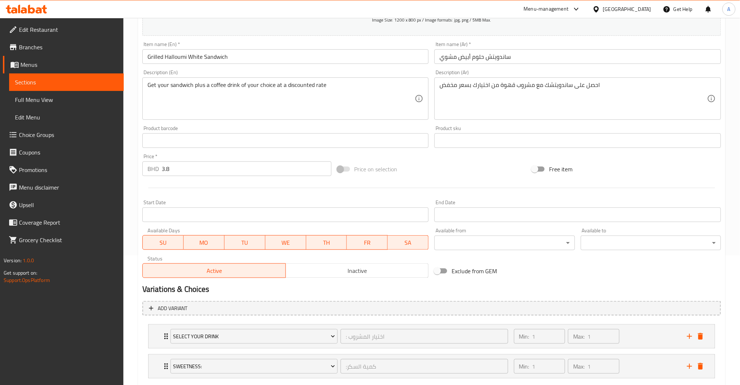
scroll to position [172, 0]
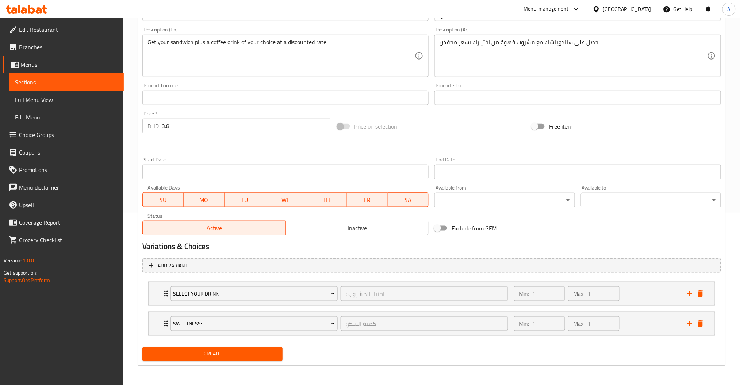
click at [197, 356] on span "Create" at bounding box center [212, 354] width 129 height 9
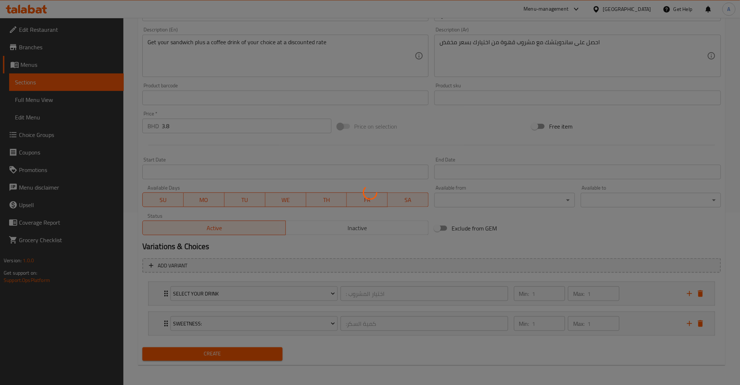
scroll to position [0, 0]
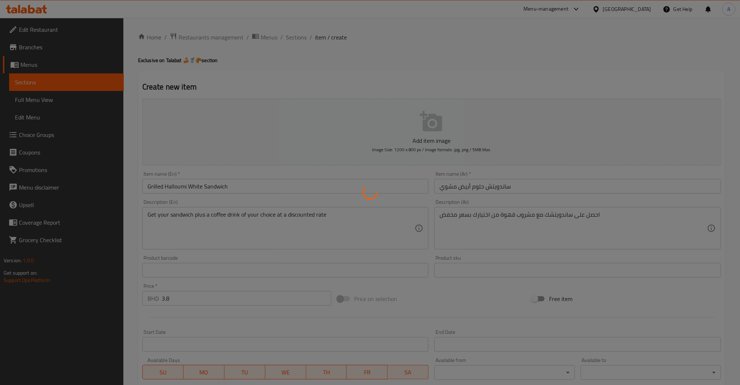
type input "0"
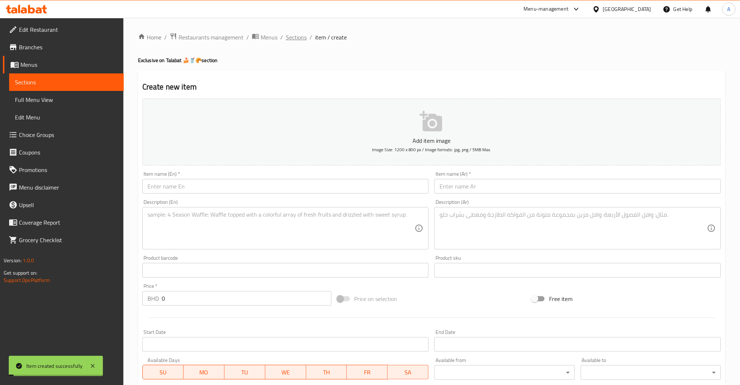
click at [296, 35] on span "Sections" at bounding box center [296, 37] width 21 height 9
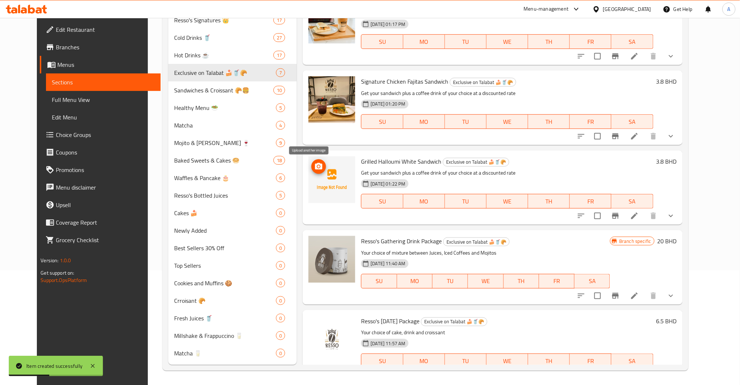
click at [314, 165] on span "upload picture" at bounding box center [319, 166] width 15 height 9
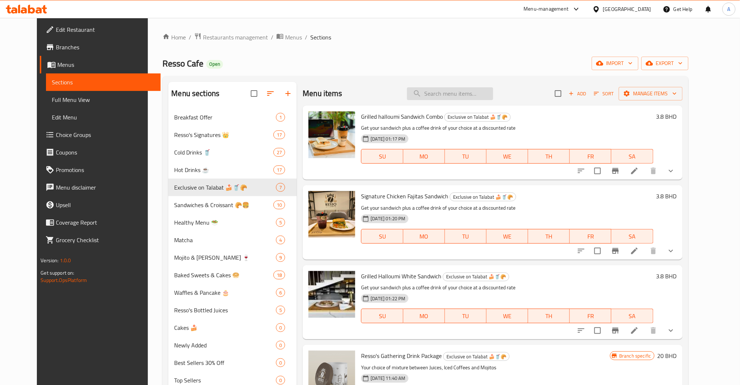
click at [493, 98] on input "search" at bounding box center [450, 93] width 86 height 13
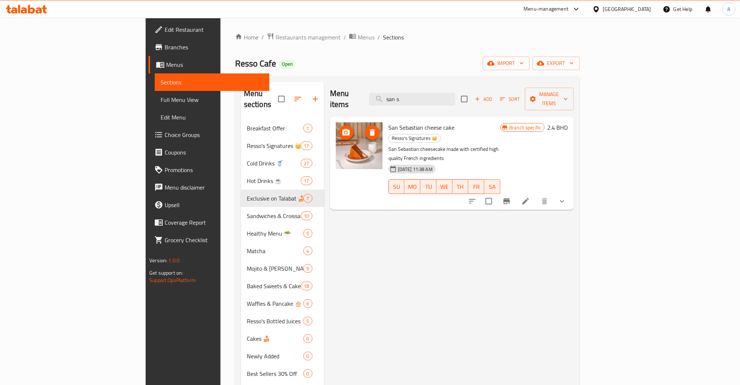
type input "san s"
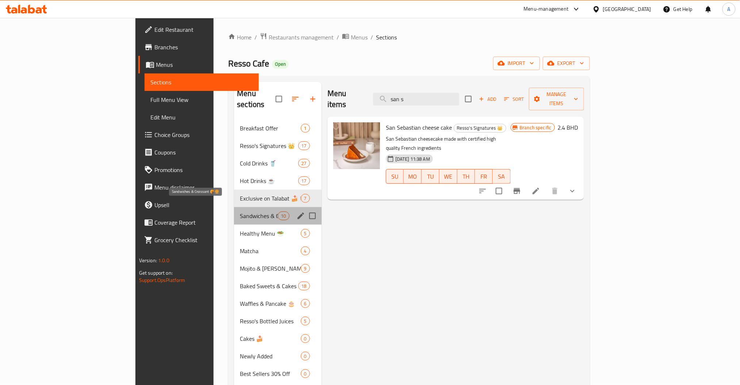
click at [240, 211] on span "Sandwiches & Croissant 🥐🍔" at bounding box center [259, 215] width 38 height 9
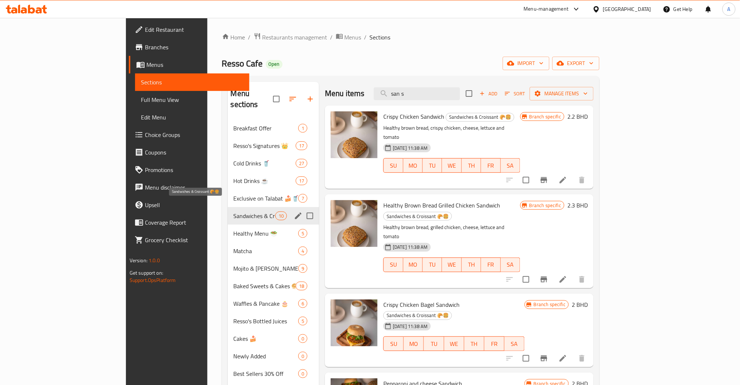
click at [228, 193] on div "Exclusive on Talabat 🍰🥤🥐 7" at bounding box center [274, 199] width 92 height 18
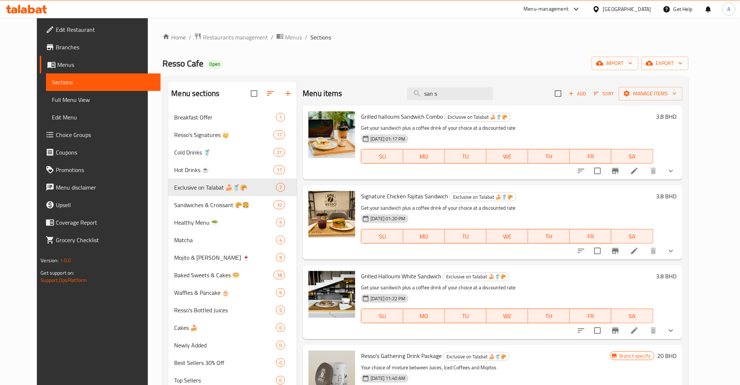
drag, startPoint x: 473, startPoint y: 91, endPoint x: 334, endPoint y: 120, distance: 141.5
click at [334, 120] on div "Menu items san s Add Sort Manage items Grilled halloumi Sandwich Combo Exclusiv…" at bounding box center [490, 281] width 386 height 398
click at [602, 100] on div "Add Sort Manage items" at bounding box center [619, 93] width 128 height 15
click at [575, 96] on icon "button" at bounding box center [571, 93] width 7 height 7
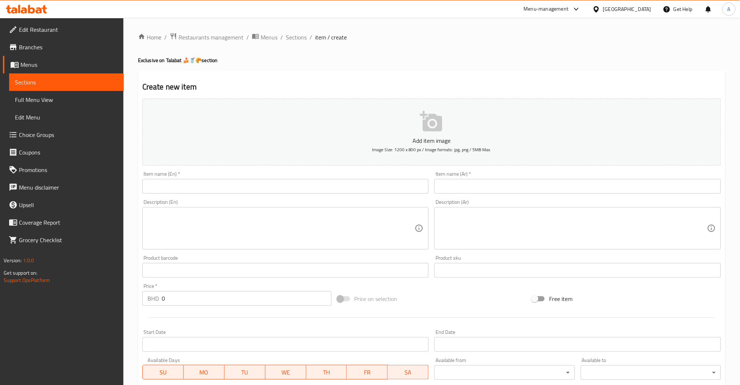
click at [218, 200] on div "Description (En) Description (En)" at bounding box center [285, 224] width 287 height 50
click at [241, 183] on input "text" at bounding box center [285, 186] width 287 height 15
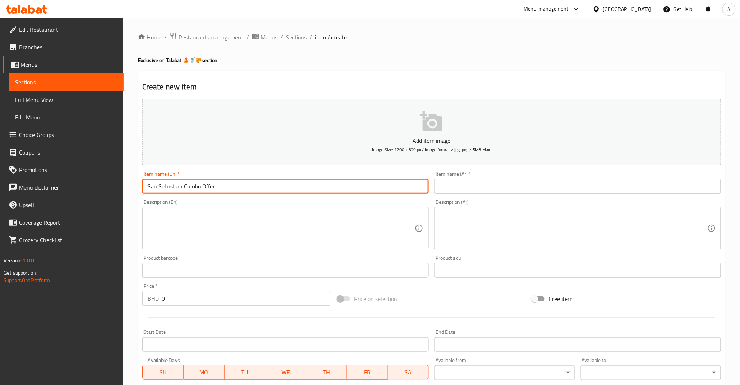
type input "San Sebastian Combo Offer"
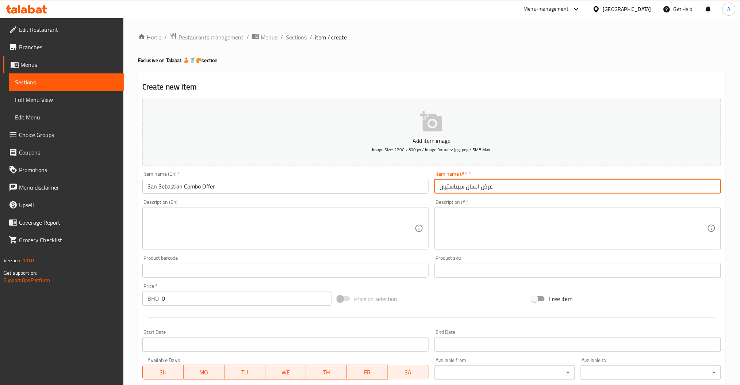
type input "عرض السان سيباستيان"
click at [232, 217] on textarea at bounding box center [282, 228] width 268 height 35
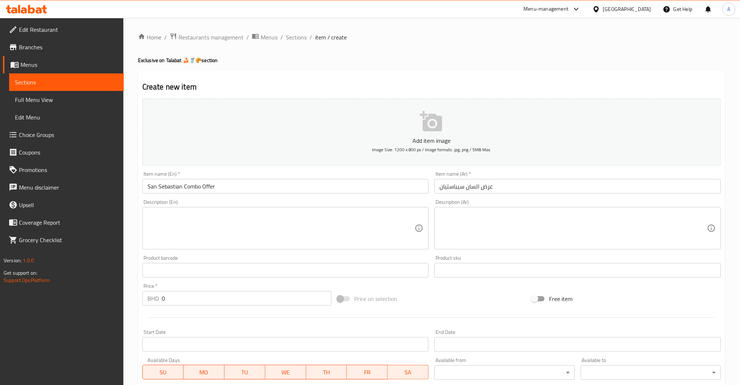
click at [208, 289] on div "Price   * BHD 0 Price *" at bounding box center [236, 294] width 189 height 22
click at [198, 298] on input "0" at bounding box center [247, 298] width 170 height 15
type input "3.6"
click at [259, 238] on textarea at bounding box center [282, 228] width 268 height 35
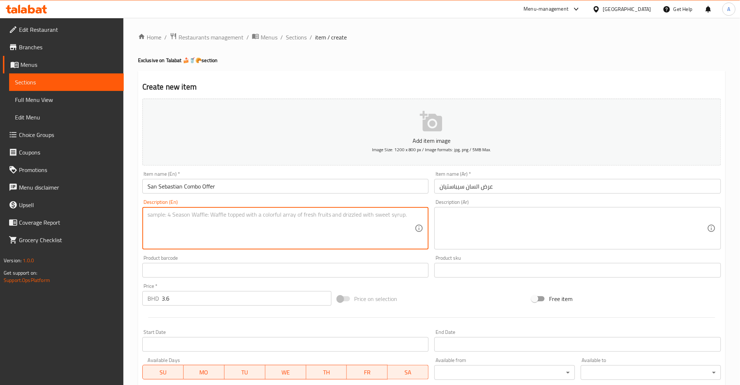
paste textarea "Indulge in our rich and creamy San Sebastian cheesecake, draped in silky carame…"
drag, startPoint x: 289, startPoint y: 224, endPoint x: 147, endPoint y: 232, distance: 142.3
click at [147, 232] on div "Indulge in our rich and creamy San Sebastian cheesecake, draped in silky carame…" at bounding box center [285, 228] width 287 height 42
type textarea "Indulge in our rich and creamy San Sebastian cheesecake, draped in silky carame…"
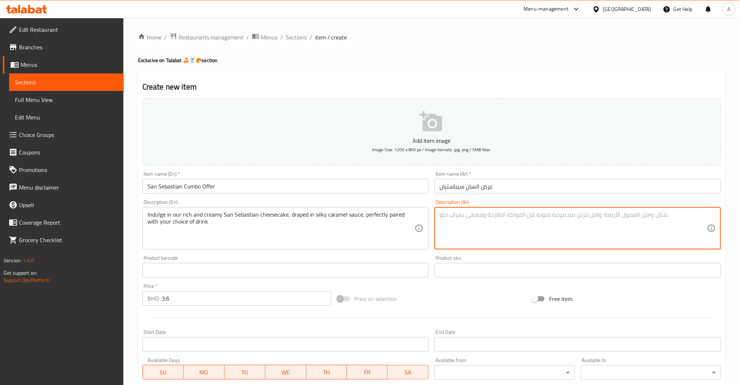
click at [511, 214] on textarea at bounding box center [574, 228] width 268 height 35
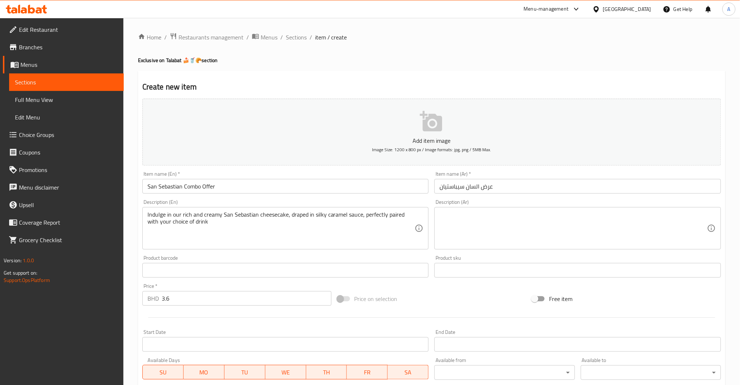
click at [551, 230] on textarea at bounding box center [574, 228] width 268 height 35
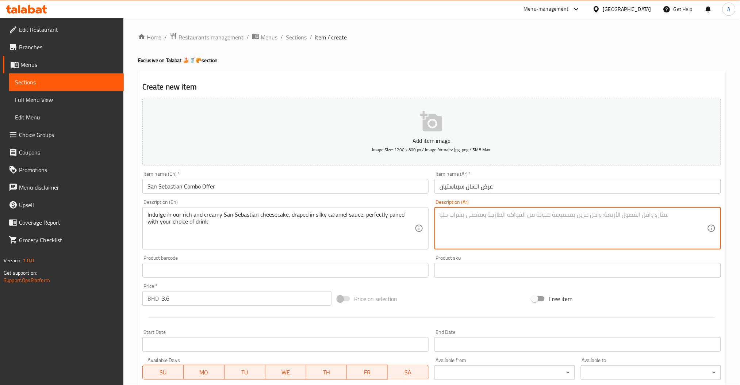
paste textarea "استمتع بكعكة سان سباستيان الكريمية الغنية، مغطاة بصلصة الكراميل الناعمة، ومقدمة…"
drag, startPoint x: 569, startPoint y: 220, endPoint x: 560, endPoint y: 228, distance: 12.2
click at [560, 228] on textarea "استمتع بكعكة سان سباستيان الكريمية الغنية، مغطاة بصلصة الكراميل الناعمة، ومقدمة…" at bounding box center [574, 228] width 268 height 35
click at [539, 229] on textarea "استمتع بكعكة سان سباستيان الكريمية الغنية، مغطاة بصلصة الكراميل الناعمة، ومقدمة…" at bounding box center [574, 228] width 268 height 35
drag, startPoint x: 440, startPoint y: 223, endPoint x: 564, endPoint y: 225, distance: 123.5
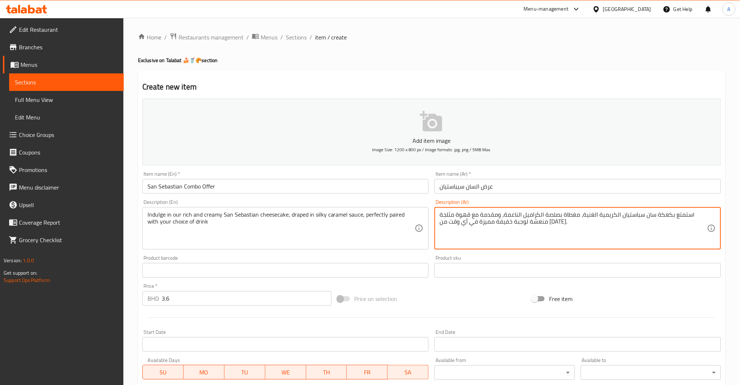
click at [564, 225] on textarea "استمتع بكعكة سان سباستيان الكريمية الغنية، مغطاة بصلصة الكراميل الناعمة، ومقدمة…" at bounding box center [574, 228] width 268 height 35
drag, startPoint x: 471, startPoint y: 214, endPoint x: 439, endPoint y: 221, distance: 32.5
click at [439, 221] on div "استمتع بكعكة سان سباستيان الكريمية الغنية، مغطاة بصلصة الكراميل الناعمة، ومقدمة…" at bounding box center [578, 228] width 287 height 42
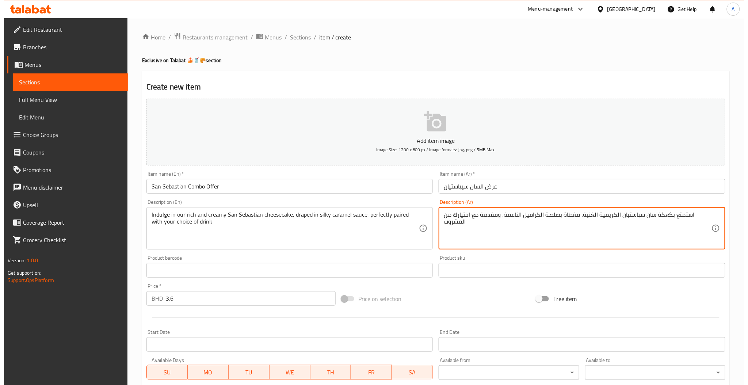
scroll to position [130, 0]
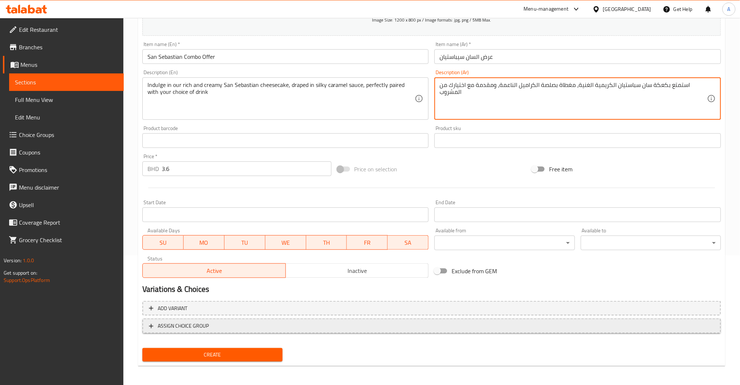
type textarea "استمتع بكعكة سان سباستيان الكريمية الغنية، مغطاة بصلصة الكراميل الناعمة، ومقدمة…"
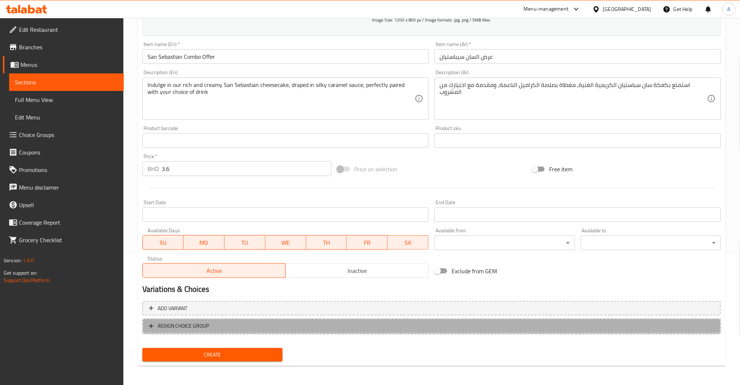
click at [191, 324] on span "ASSIGN CHOICE GROUP" at bounding box center [183, 325] width 51 height 9
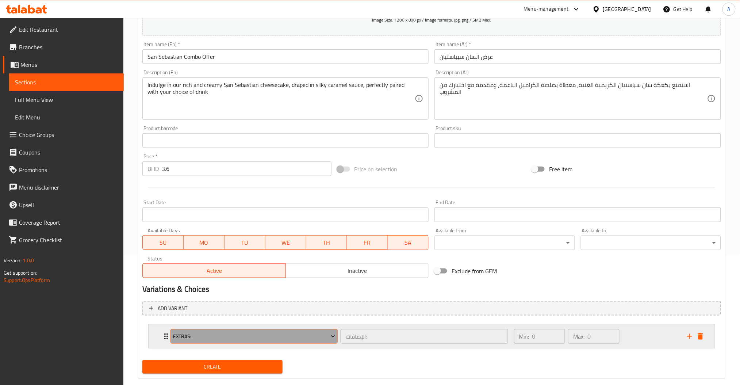
click at [200, 339] on span "Extras:" at bounding box center [254, 336] width 162 height 9
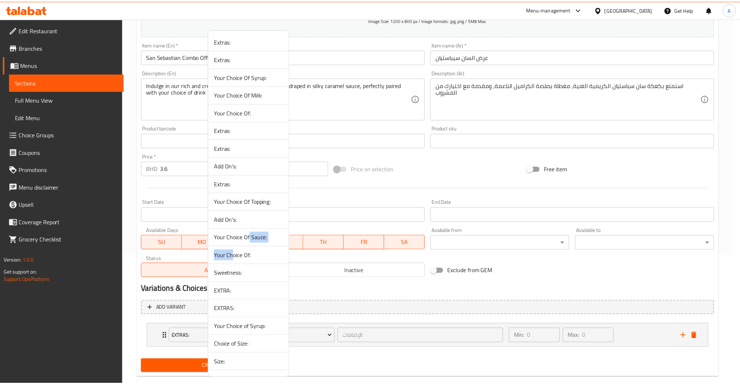
scroll to position [516, 0]
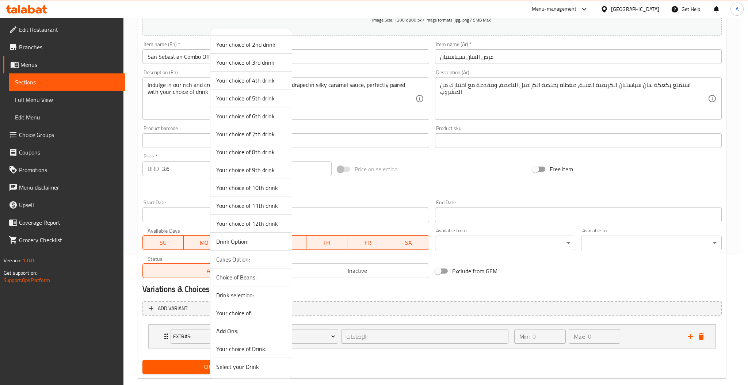
click at [245, 363] on span "Select your Drink" at bounding box center [251, 366] width 70 height 9
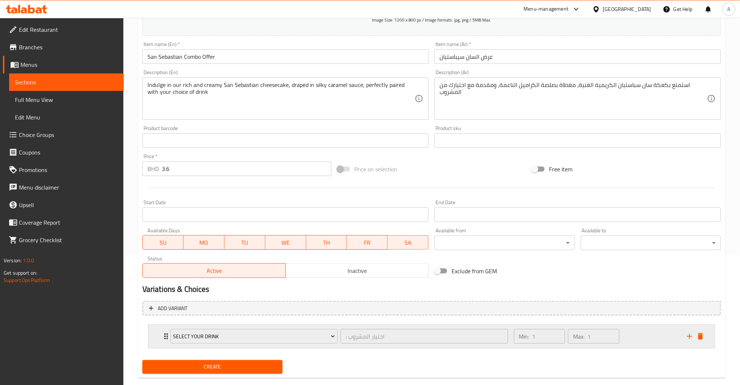
click at [686, 334] on icon "add" at bounding box center [690, 336] width 9 height 9
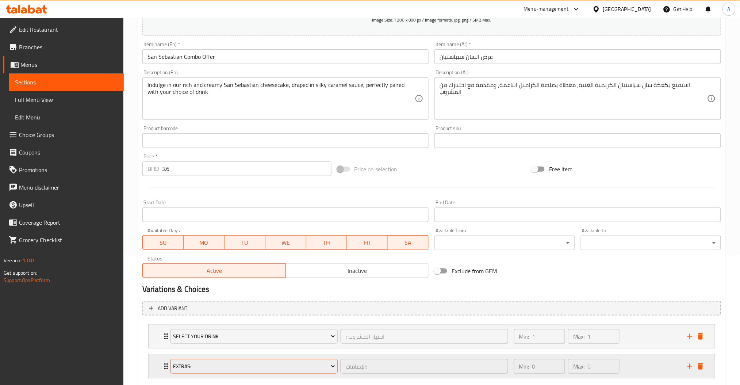
click at [285, 368] on span "Extras:" at bounding box center [254, 366] width 162 height 9
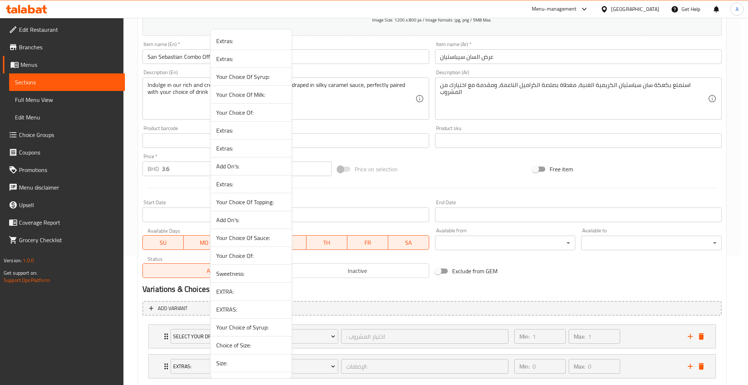
click at [257, 267] on li "Sweetness:" at bounding box center [250, 274] width 81 height 18
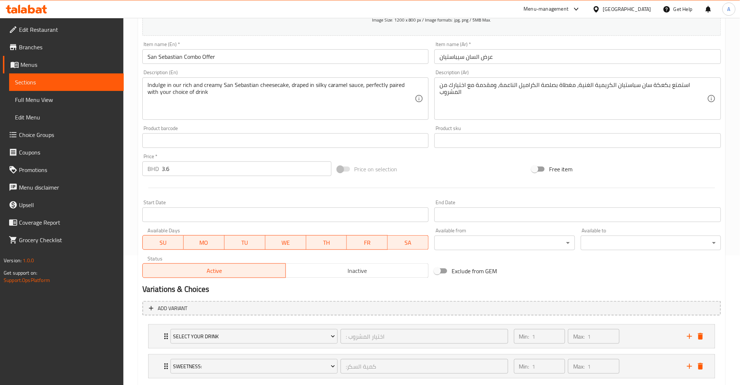
scroll to position [172, 0]
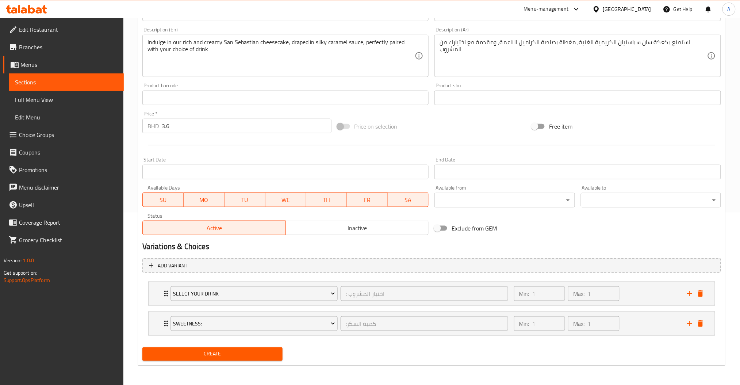
click at [241, 353] on span "Create" at bounding box center [212, 354] width 129 height 9
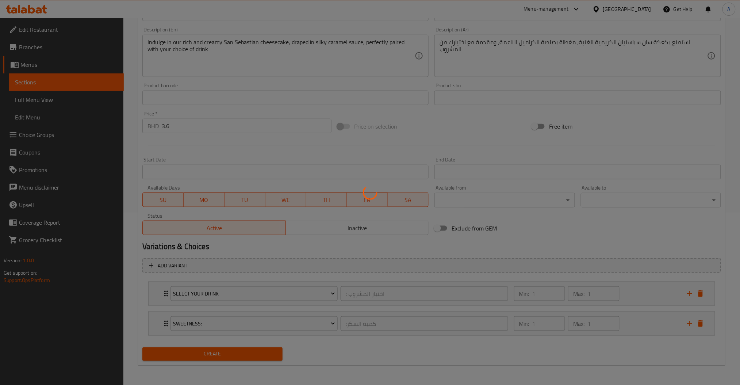
scroll to position [0, 0]
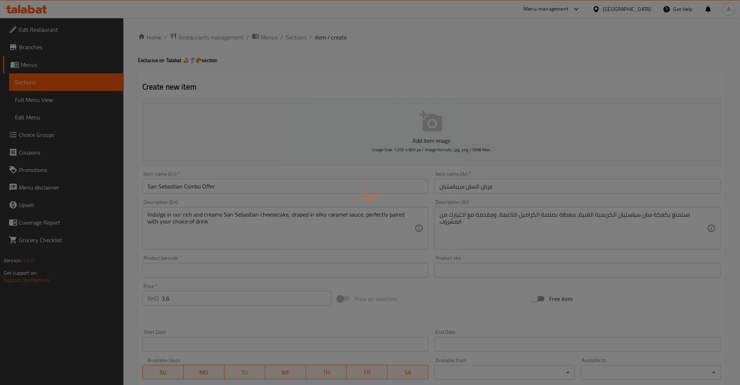
type input "0"
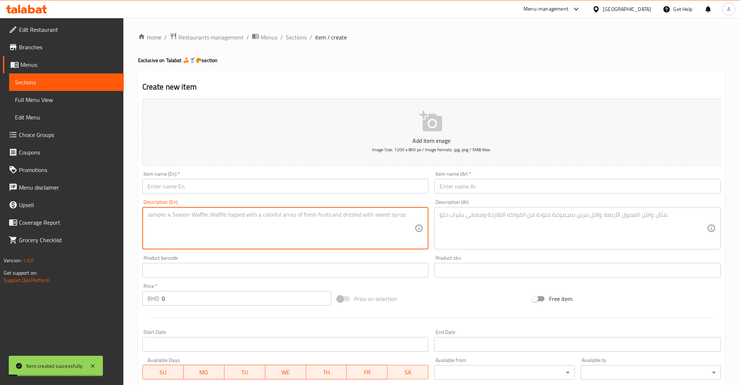
click at [202, 225] on textarea at bounding box center [282, 228] width 268 height 35
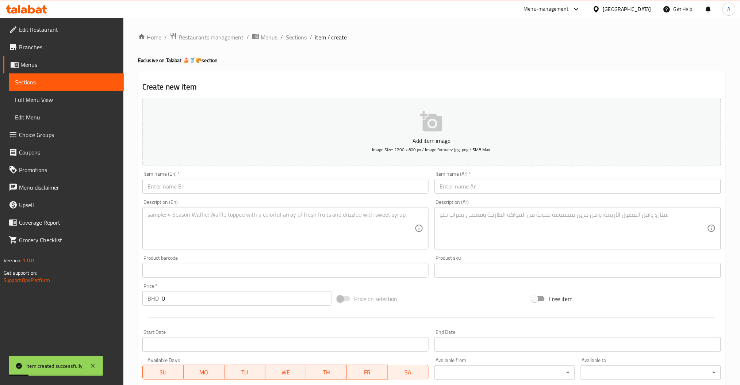
click at [293, 31] on div "Home / Restaurants management / Menus / Sections / item / create Exclusive on T…" at bounding box center [431, 288] width 617 height 540
click at [291, 33] on span "Sections" at bounding box center [296, 37] width 21 height 9
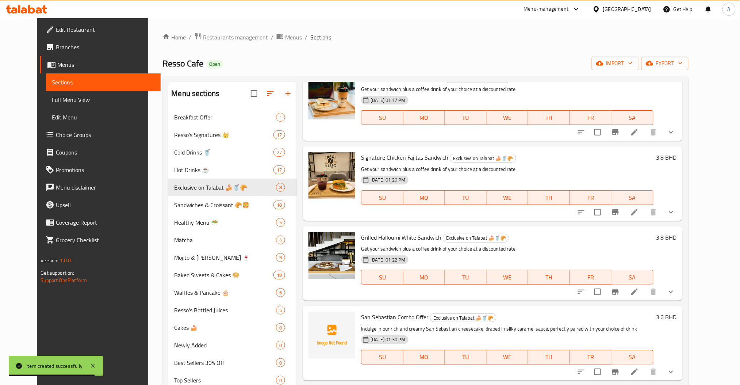
scroll to position [38, 0]
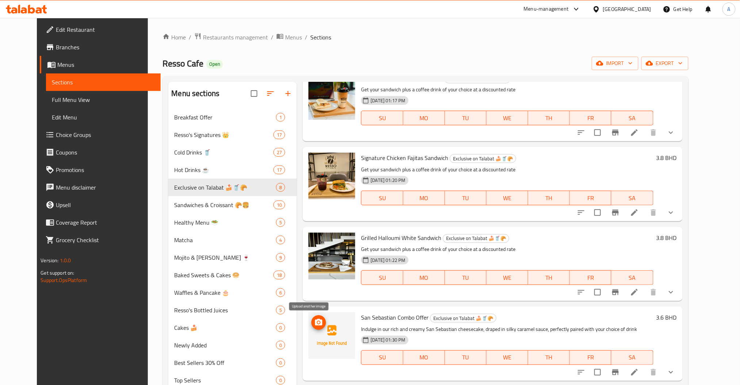
click at [316, 324] on span "upload picture" at bounding box center [319, 322] width 15 height 9
click at [343, 320] on icon "delete image" at bounding box center [345, 322] width 5 height 7
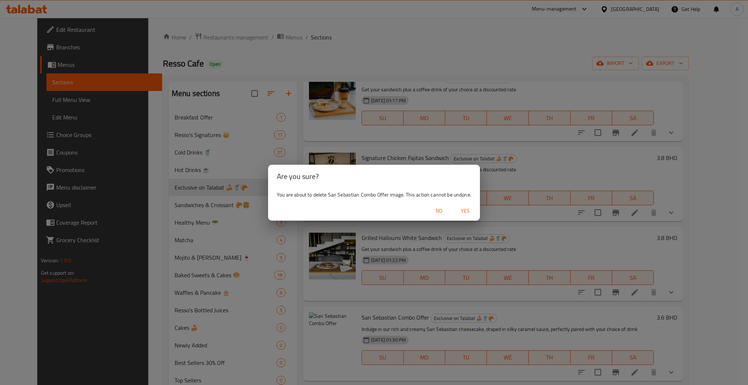
click at [454, 211] on button "Yes" at bounding box center [465, 211] width 23 height 14
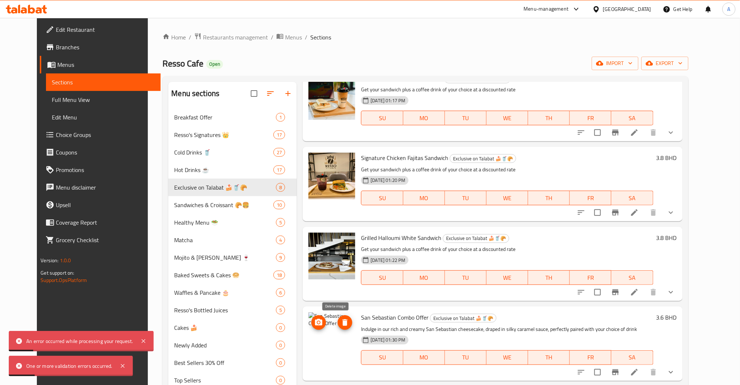
click at [338, 322] on span "delete image" at bounding box center [345, 322] width 15 height 9
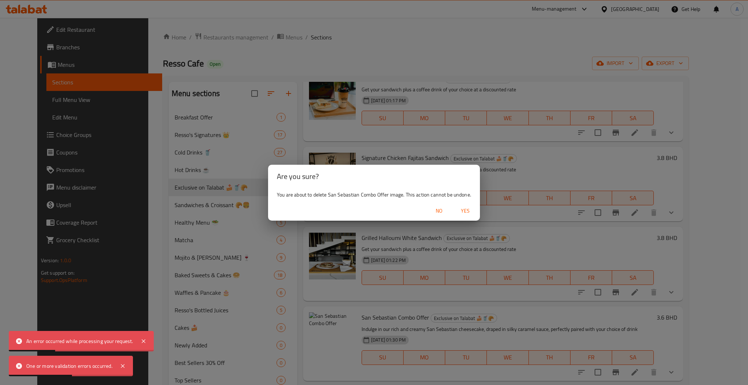
click at [459, 210] on span "Yes" at bounding box center [466, 210] width 18 height 9
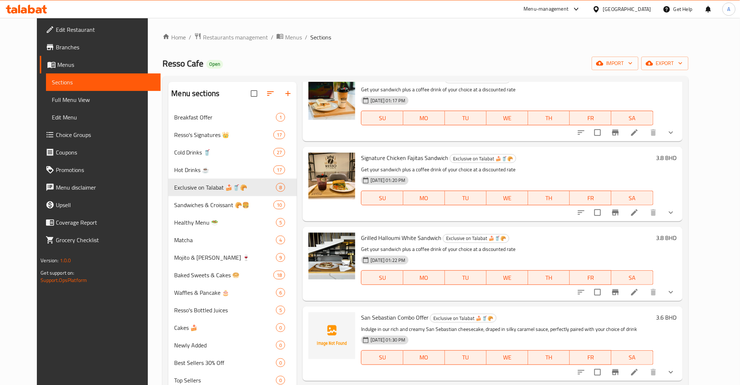
click at [645, 367] on li at bounding box center [635, 372] width 20 height 13
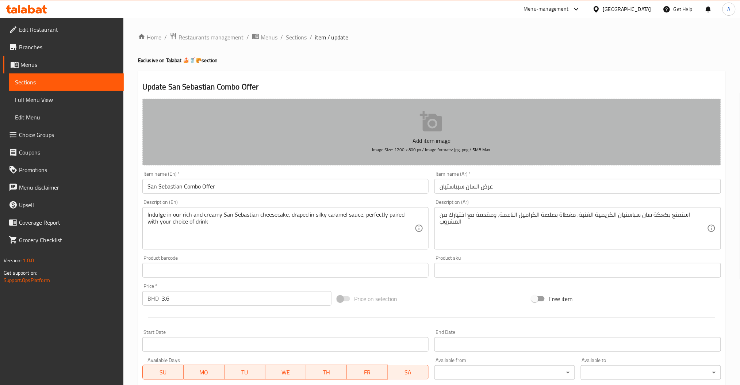
click at [448, 140] on p "Add item image" at bounding box center [432, 140] width 556 height 9
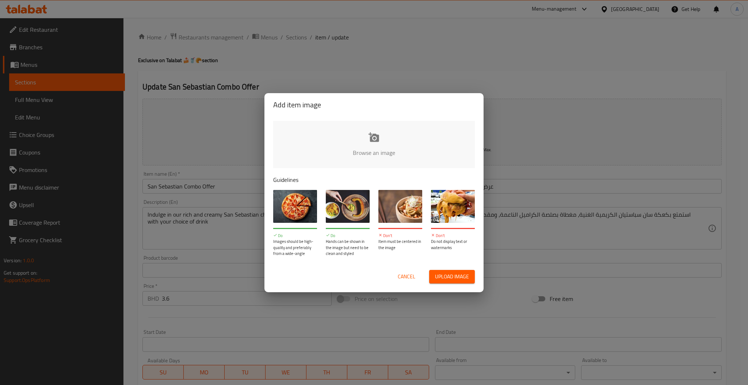
click at [368, 164] on input "file" at bounding box center [620, 155] width 695 height 68
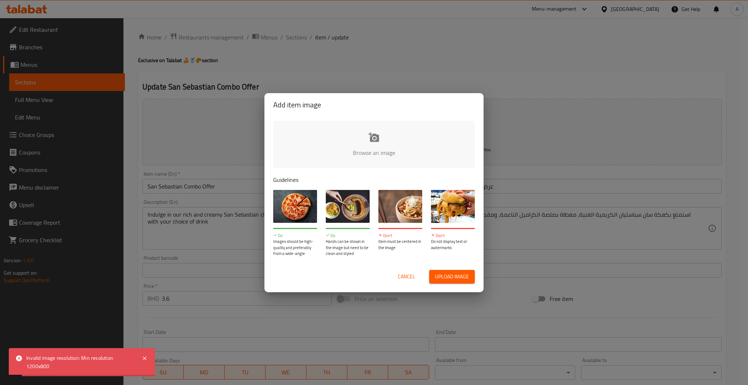
click at [376, 161] on input "file" at bounding box center [620, 155] width 695 height 68
type input "C:\fakepath\ChatGPT Image Aug 12, 2025, 04_26_17 PM-min.png"
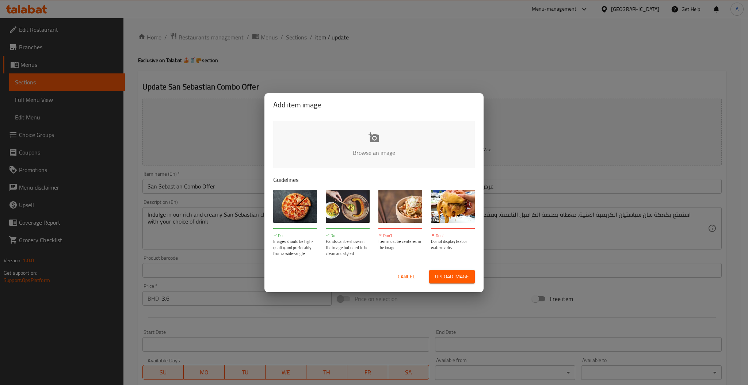
click at [402, 275] on span "Cancel" at bounding box center [407, 276] width 18 height 9
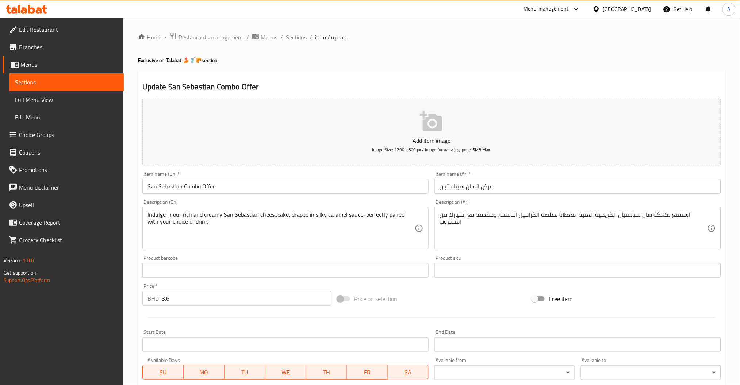
click at [225, 268] on input "text" at bounding box center [285, 270] width 287 height 15
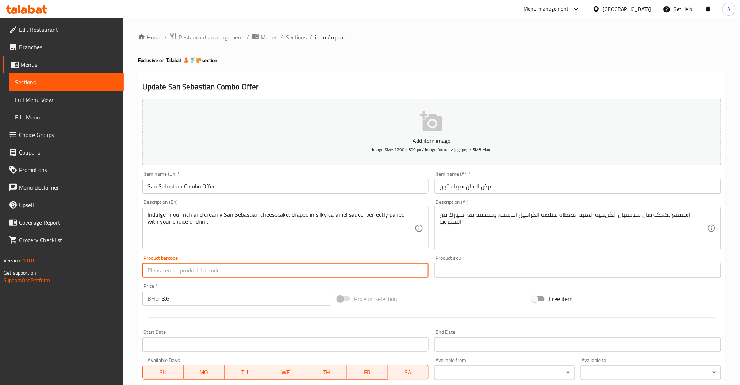
click at [248, 253] on div "Product barcode Product barcode" at bounding box center [286, 266] width 293 height 28
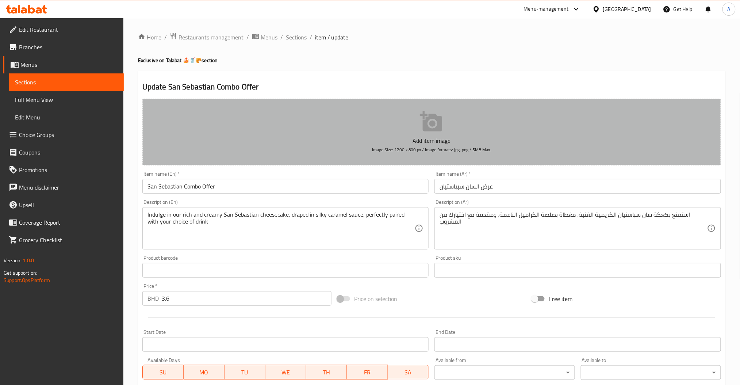
click at [374, 125] on button "Add item image Image Size: 1200 x 800 px / Image formats: jpg, png / 5MB Max." at bounding box center [431, 132] width 579 height 67
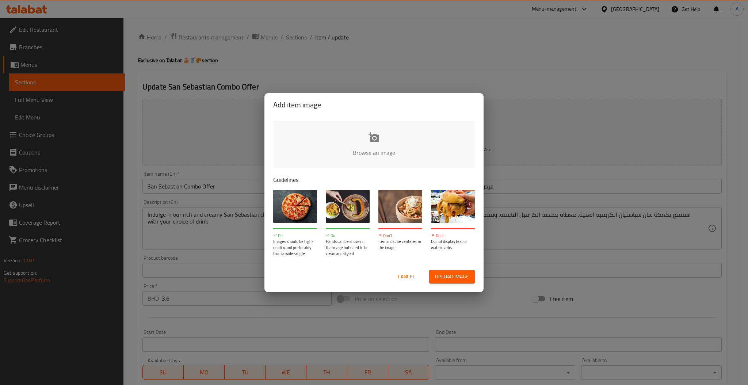
click at [369, 139] on input "file" at bounding box center [620, 155] width 695 height 68
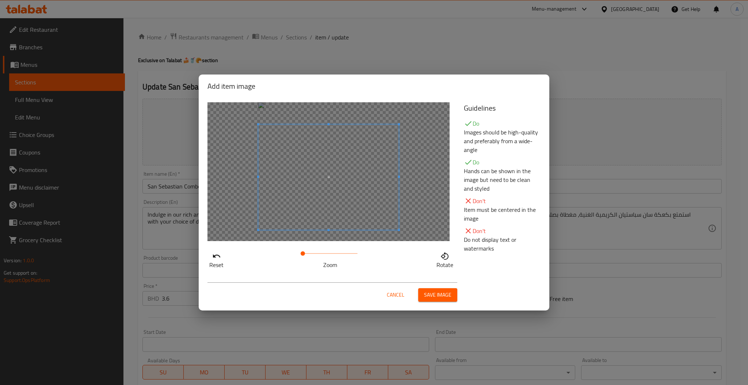
click at [336, 198] on span at bounding box center [328, 178] width 141 height 106
click at [449, 294] on span "Save image" at bounding box center [437, 294] width 27 height 9
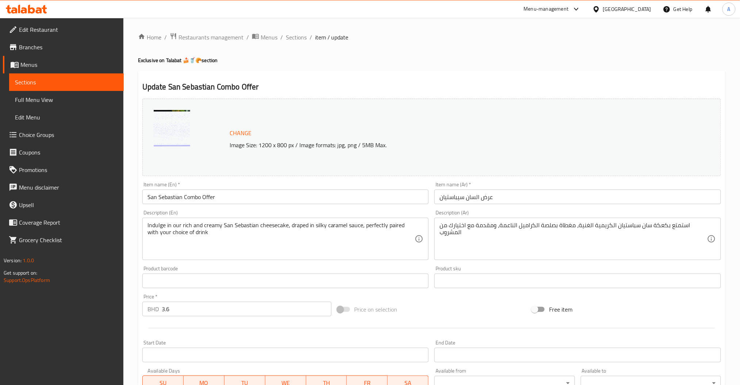
scroll to position [183, 0]
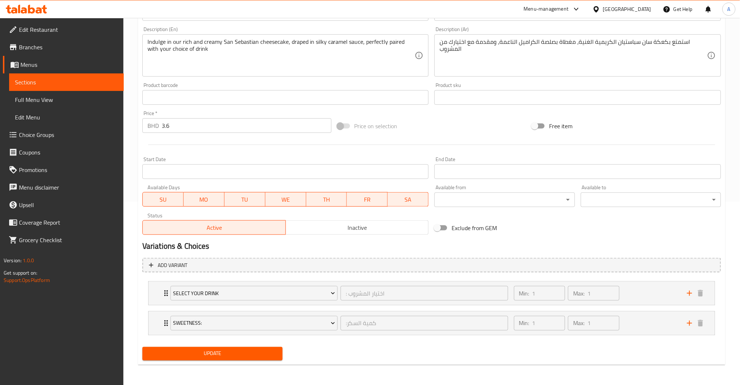
click at [209, 354] on span "Update" at bounding box center [212, 353] width 129 height 9
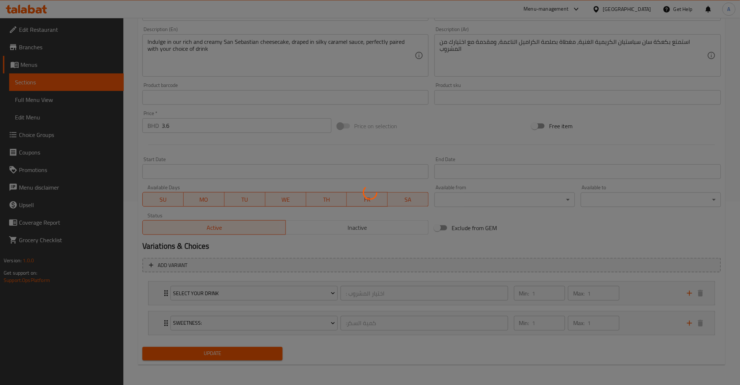
scroll to position [0, 0]
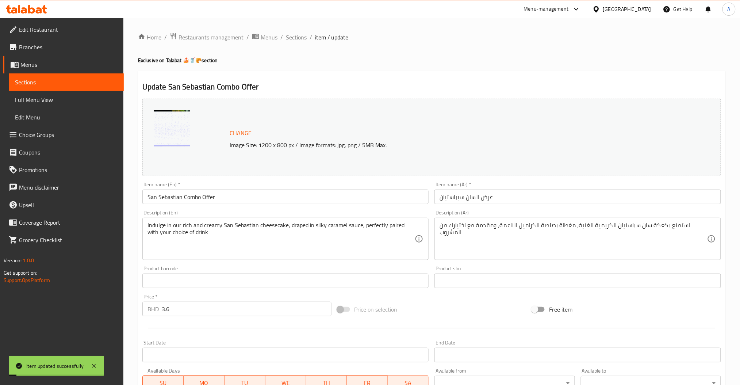
click at [299, 36] on span "Sections" at bounding box center [296, 37] width 21 height 9
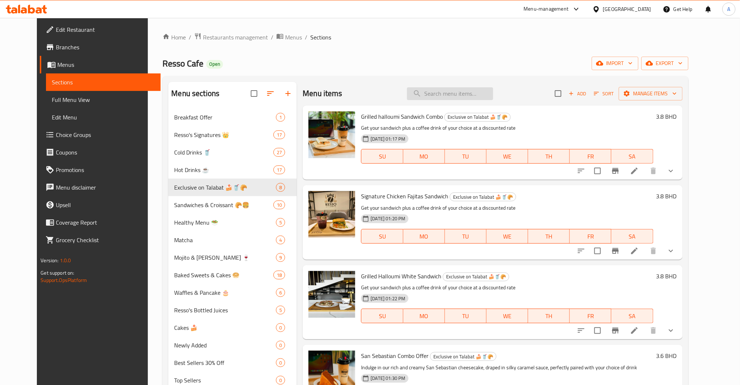
click at [468, 97] on input "search" at bounding box center [450, 93] width 86 height 13
click at [460, 83] on div "Menu items Add Sort Manage items" at bounding box center [493, 94] width 380 height 24
click at [488, 94] on input "search" at bounding box center [450, 93] width 86 height 13
paste input "Strawberry cheesecake"
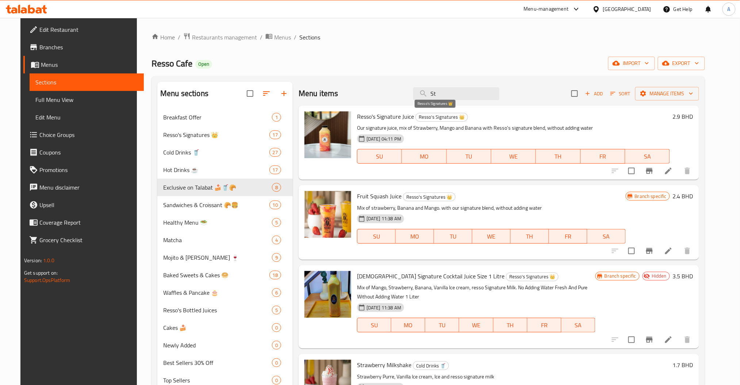
type input "S"
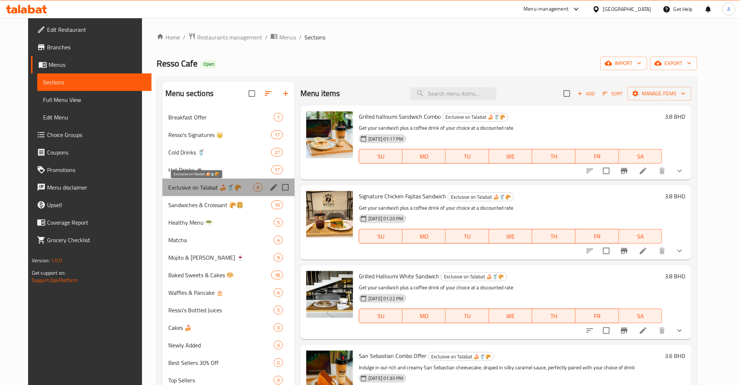
click at [168, 187] on span "Exclusive on Talabat 🍰🥤🥐" at bounding box center [210, 187] width 85 height 9
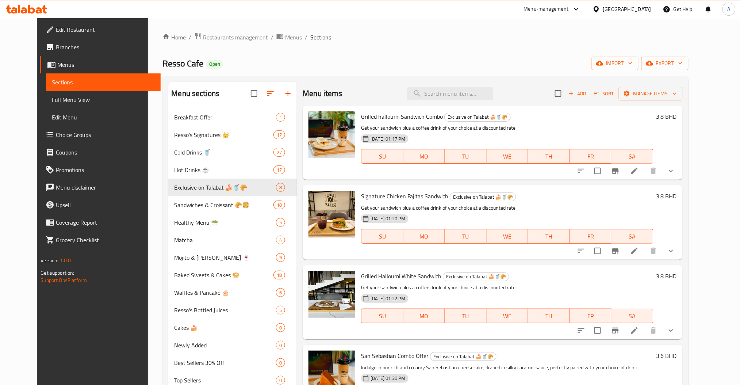
click at [590, 88] on button "Add" at bounding box center [577, 93] width 23 height 11
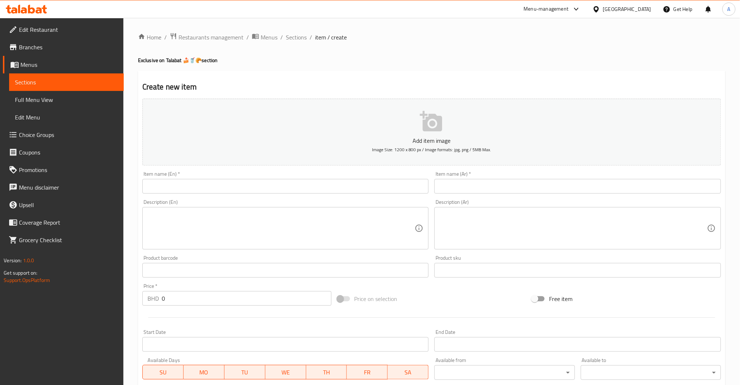
click at [185, 180] on input "text" at bounding box center [285, 186] width 287 height 15
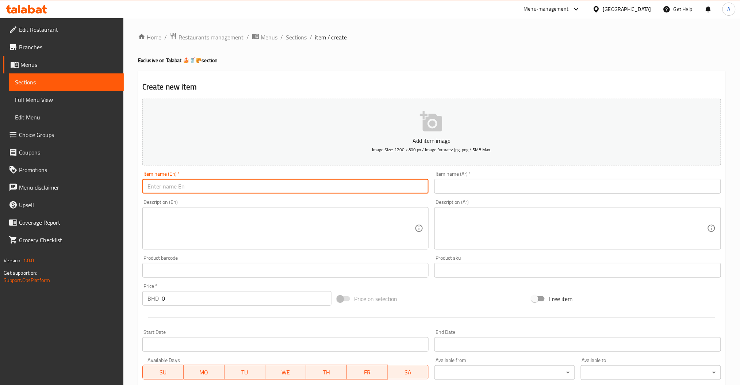
paste input "Strawberry cheesecake"
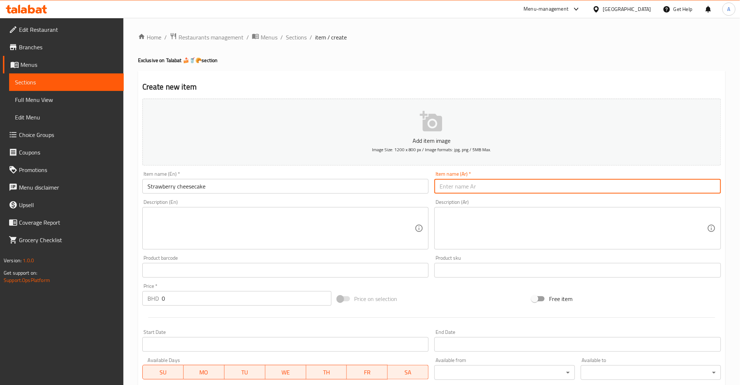
click at [229, 194] on div "Item name (En)   * Strawberry cheesecake Item name (En) *" at bounding box center [286, 182] width 293 height 28
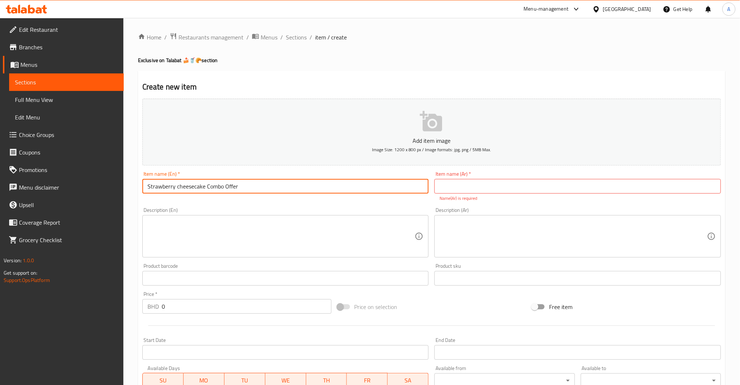
type input "Strawberry cheesecake Combo Offer"
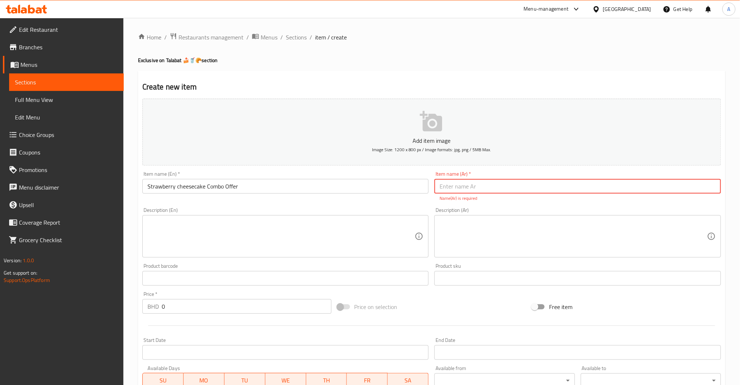
type input "ح"
type input "عرض جيز كيك الفراولة"
click at [310, 189] on input "Strawberry cheesecake Combo Offer" at bounding box center [285, 186] width 287 height 15
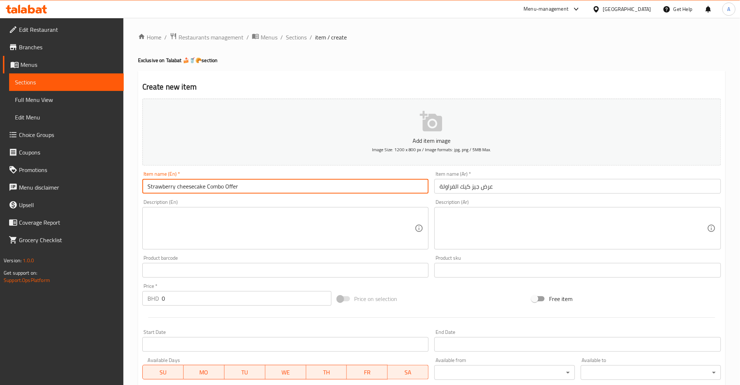
click at [310, 189] on input "Strawberry cheesecake Combo Offer" at bounding box center [285, 186] width 287 height 15
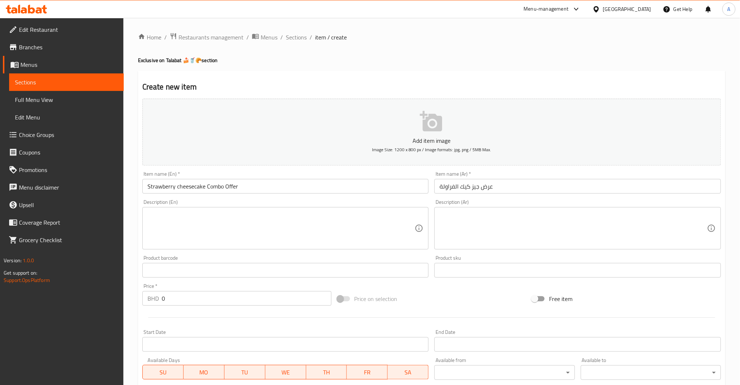
click at [260, 180] on input "Strawberry cheesecake Combo Offer" at bounding box center [285, 186] width 287 height 15
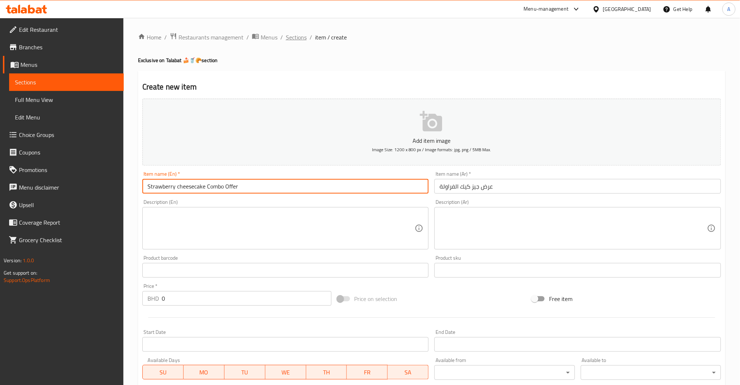
click at [290, 33] on span "Sections" at bounding box center [296, 37] width 21 height 9
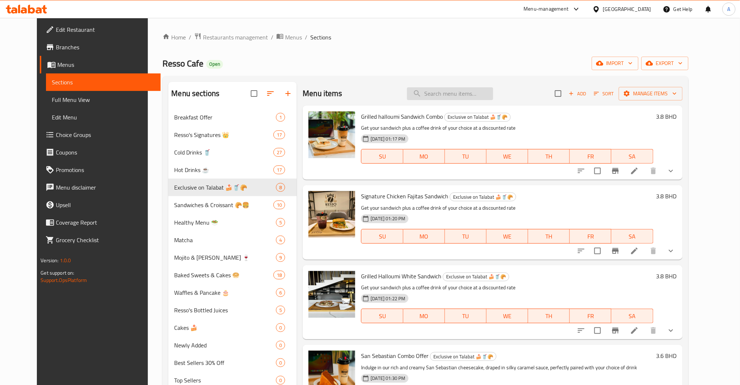
click at [463, 96] on input "search" at bounding box center [450, 93] width 86 height 13
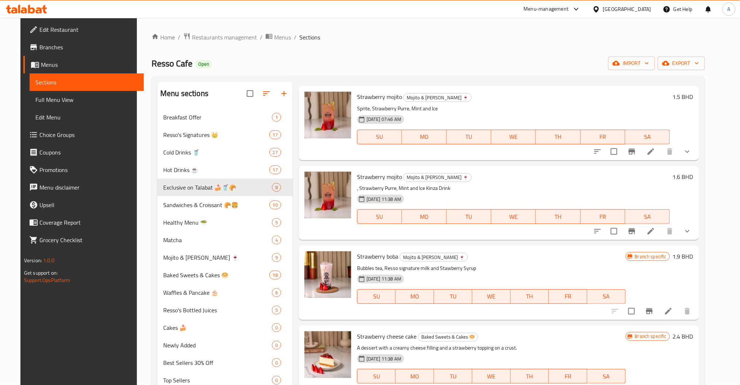
scroll to position [115, 0]
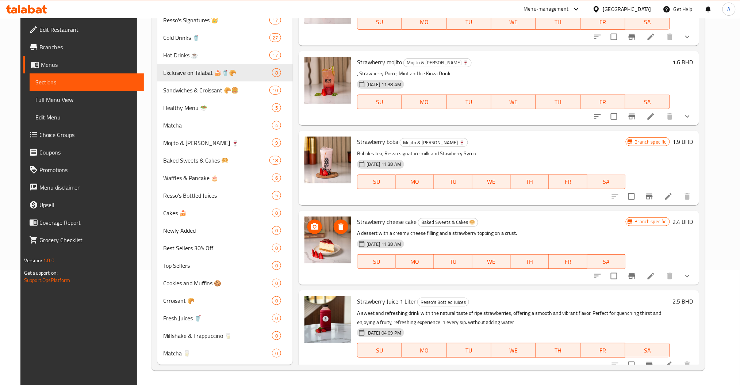
type input "strawb"
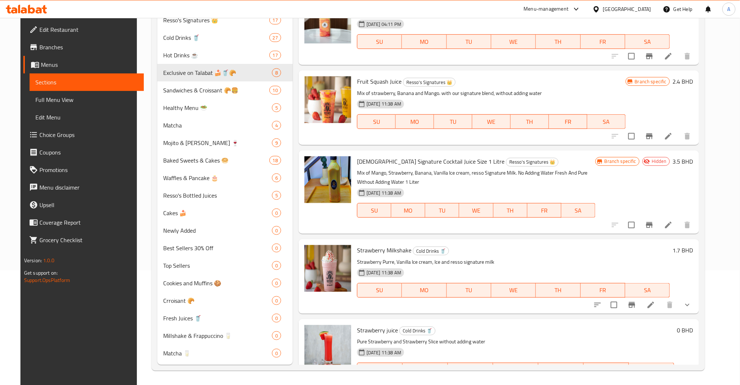
scroll to position [0, 0]
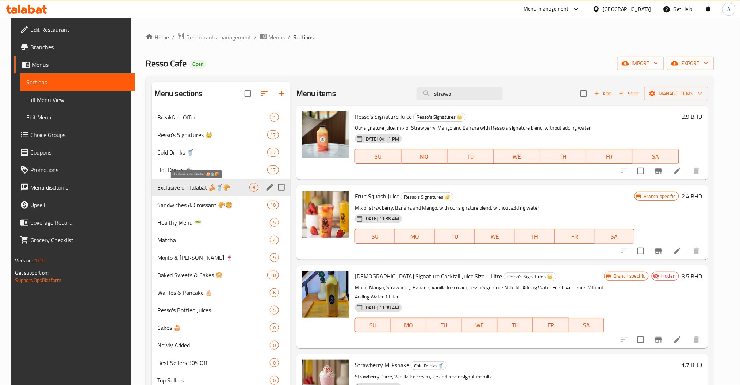
click at [179, 184] on span "Exclusive on Talabat 🍰🥤🥐" at bounding box center [203, 187] width 92 height 9
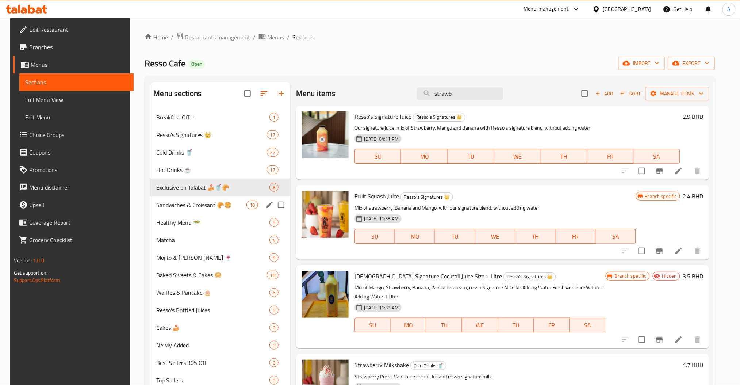
click at [206, 205] on span "Sandwiches & Croissant 🥐🍔" at bounding box center [201, 205] width 90 height 9
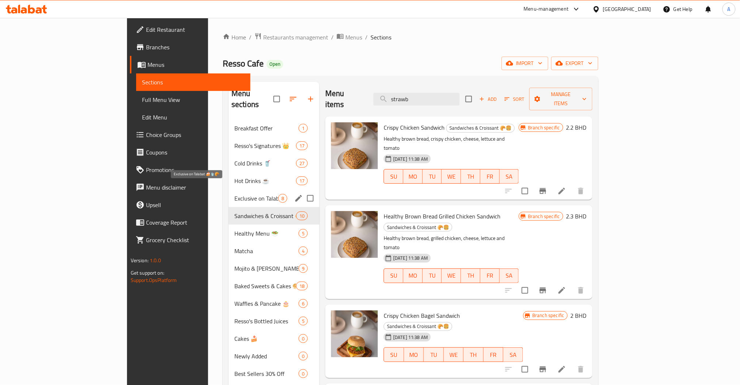
click at [235, 194] on span "Exclusive on Talabat 🍰🥤🥐" at bounding box center [257, 198] width 44 height 9
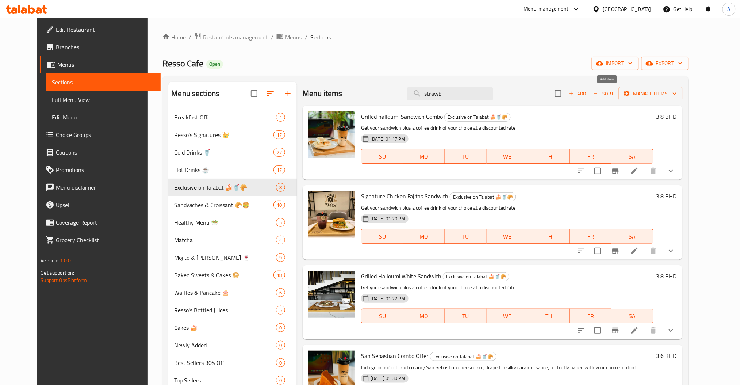
click at [588, 94] on span "Add" at bounding box center [578, 93] width 20 height 8
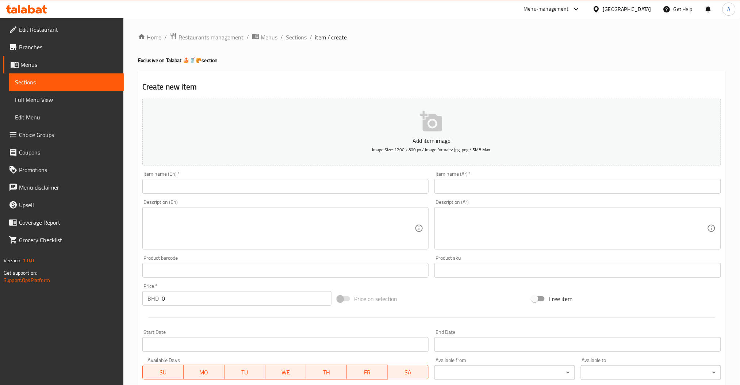
click at [299, 35] on span "Sections" at bounding box center [296, 37] width 21 height 9
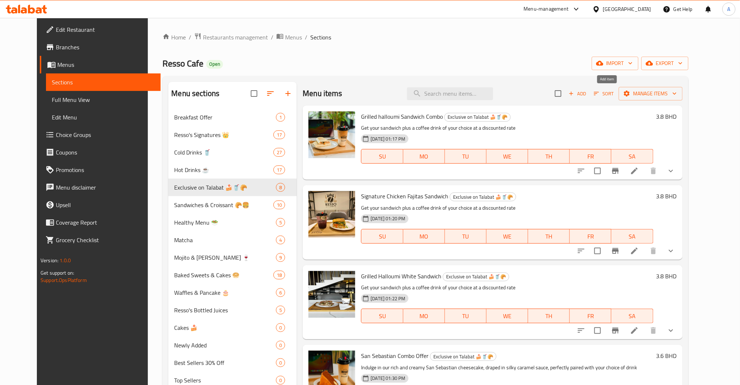
click at [588, 92] on span "Add" at bounding box center [578, 93] width 20 height 8
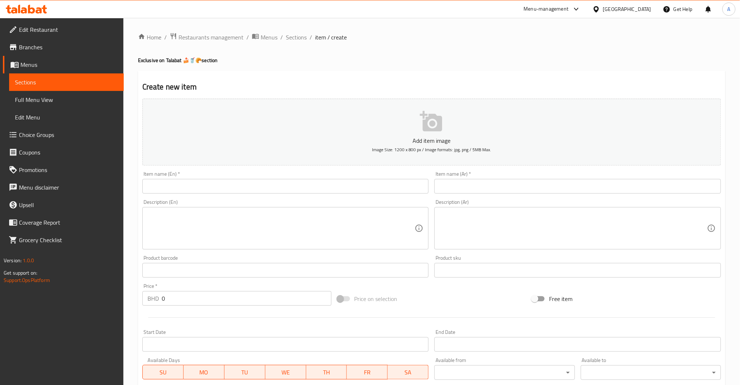
click at [230, 195] on div "Item name (En)   * Item name (En) *" at bounding box center [286, 182] width 293 height 28
click at [236, 193] on input "text" at bounding box center [285, 186] width 287 height 15
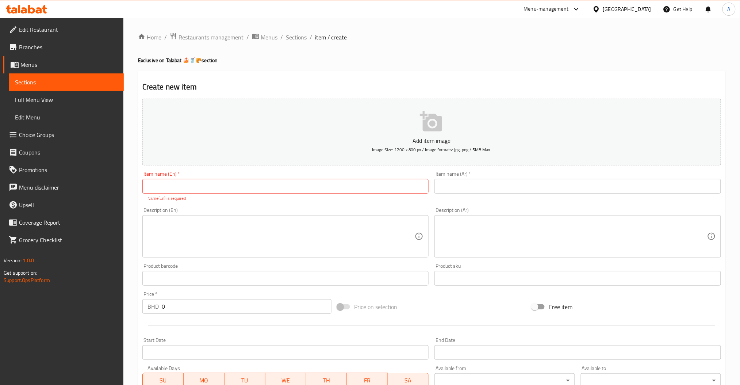
click at [243, 233] on textarea at bounding box center [282, 236] width 268 height 35
paste textarea "A silky smooth cheesecake with a buttery biscuit base, topped with luscious str…"
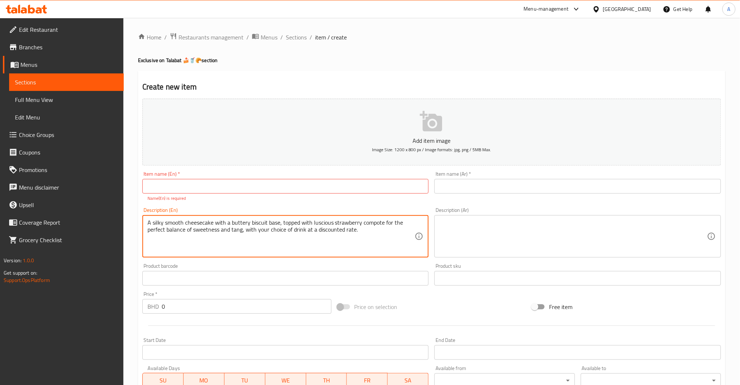
type textarea "A silky smooth cheesecake with a buttery biscuit base, topped with luscious str…"
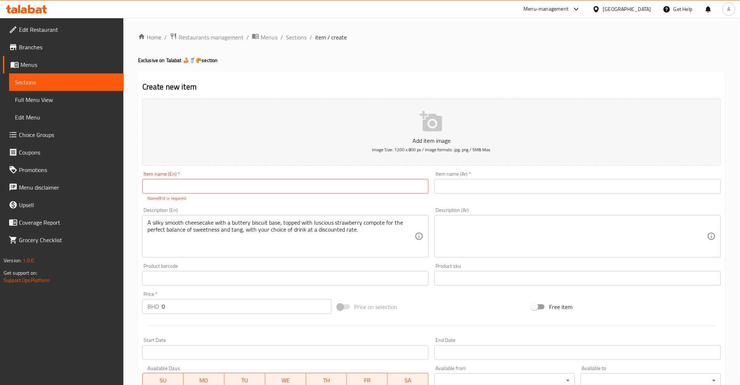
click at [461, 234] on textarea at bounding box center [574, 236] width 268 height 35
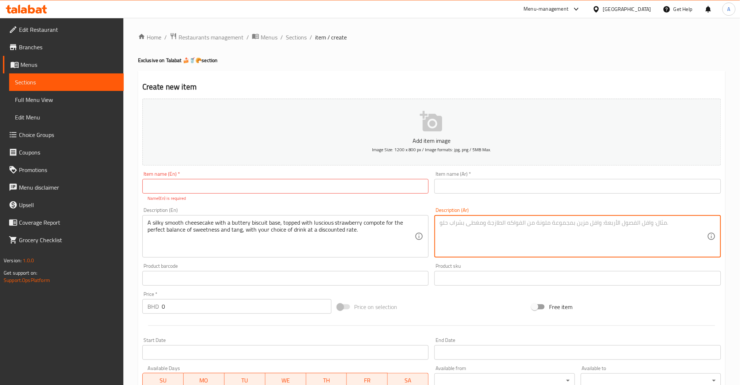
paste textarea "تشيز كيك ناعمة الملمس بقاعدة بسكويت زبدية، تعلوها صلصة الفراولة الغنية لمذاق مت…"
click at [474, 227] on textarea "تشيز كيك ناعمة الملمس بقاعدة بسكويت زبدية، تعلوها صلصة الفراولة الغنية لمذاق مت…" at bounding box center [574, 236] width 268 height 35
click at [468, 235] on textarea "تشيز كيك ناعمة الملمس بقاعدة بسكويت زبدية، تعلوها صلصة الفراولة الغنية لمذاق مت…" at bounding box center [574, 236] width 268 height 35
click at [471, 233] on textarea "تشيز كيك ناعمة الملمس بقاعدة بسكويت زبدية، تعلوها صلصة الفراولة الغنية لمذاق مت…" at bounding box center [574, 236] width 268 height 35
click at [472, 232] on textarea "تشيز كيك ناعمة الملمس بقاعدة بسكويت زبدية، تعلوها صلصة الفراولة الغنية لمذاق مت…" at bounding box center [574, 236] width 268 height 35
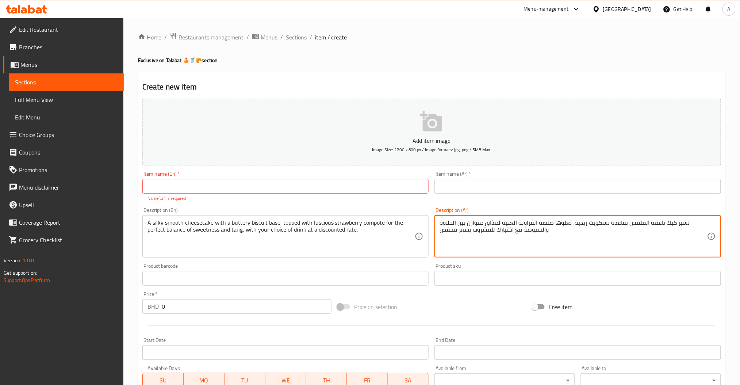
type textarea "تشيز كيك ناعمة الملمس بقاعدة بسكويت زبدية، تعلوها صلصة الفراولة الغنية لمذاق مت…"
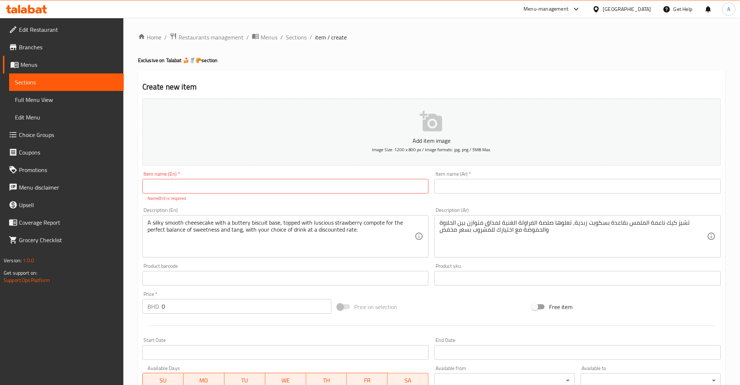
click at [228, 185] on input "text" at bounding box center [285, 186] width 287 height 15
paste input "Strawberry Cheesecake"
type input "Strawberry Cheesecake Combo Offer"
click at [569, 187] on input "text" at bounding box center [578, 186] width 287 height 15
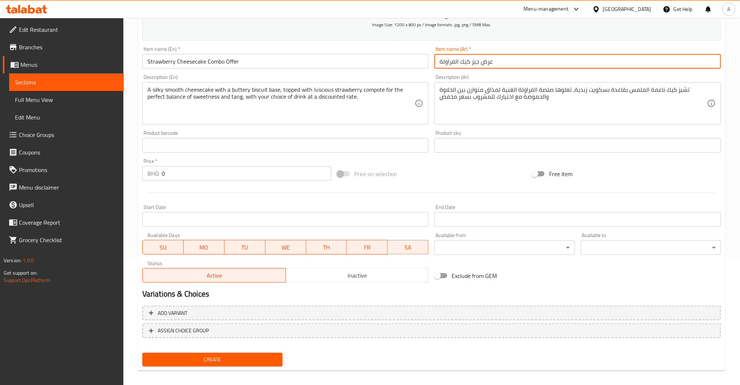
scroll to position [126, 0]
type input "عرض جيز كيك الفراولة"
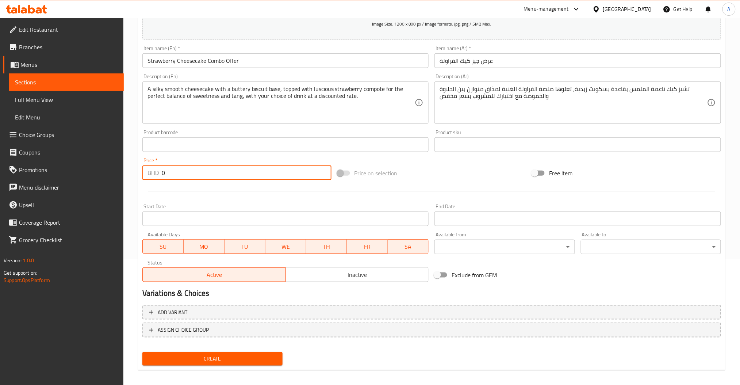
click at [203, 174] on input "0" at bounding box center [247, 172] width 170 height 15
click at [186, 214] on input "Start Date" at bounding box center [285, 218] width 287 height 15
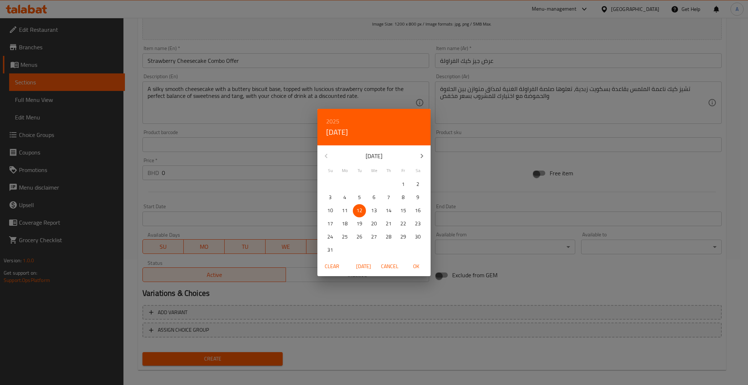
click at [238, 149] on div "2025 Tue, Aug 12 August 2025 Su Mo Tu We Th Fr Sa 27 28 29 30 31 1 2 3 4 5 6 7 …" at bounding box center [374, 192] width 748 height 385
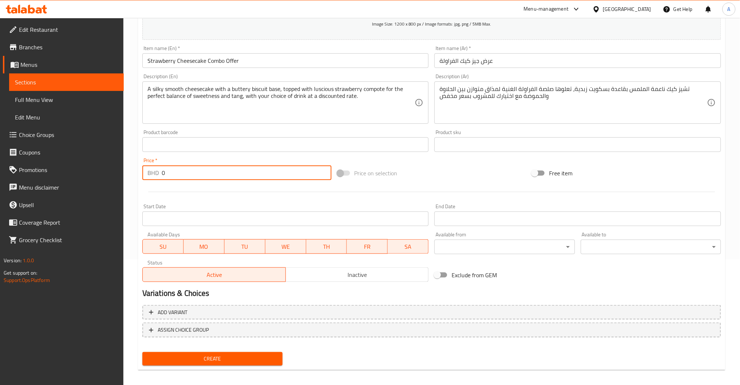
click at [207, 167] on input "0" at bounding box center [247, 172] width 170 height 15
type input "3.6"
click at [214, 187] on div at bounding box center [432, 192] width 585 height 18
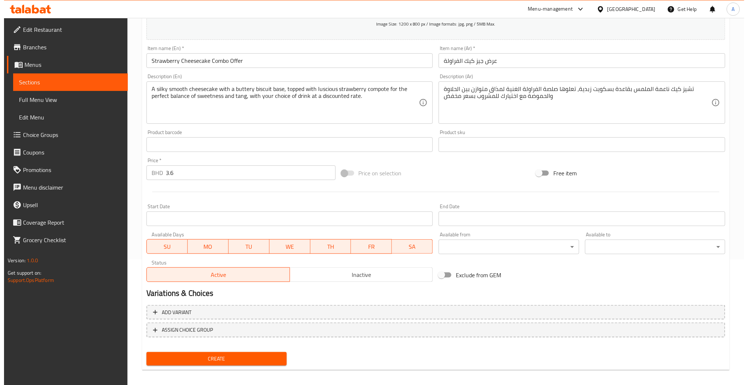
scroll to position [130, 0]
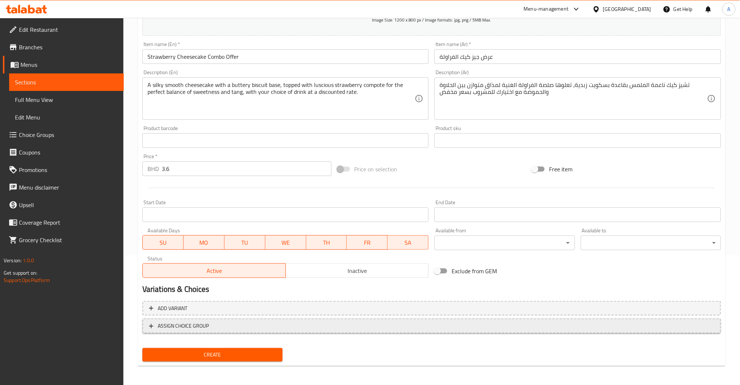
click at [217, 327] on span "ASSIGN CHOICE GROUP" at bounding box center [432, 325] width 566 height 9
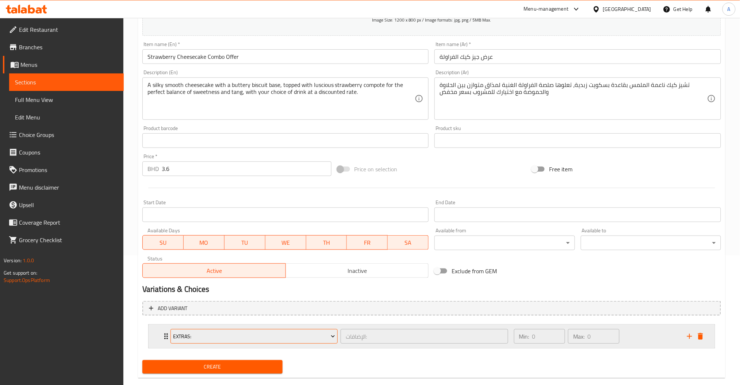
click at [213, 334] on span "Extras:" at bounding box center [254, 336] width 162 height 9
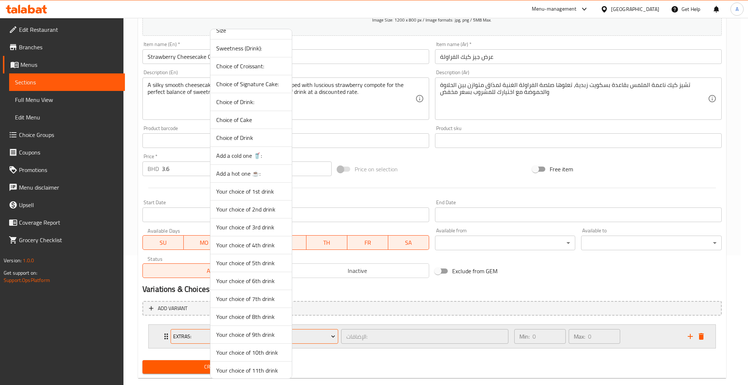
scroll to position [516, 0]
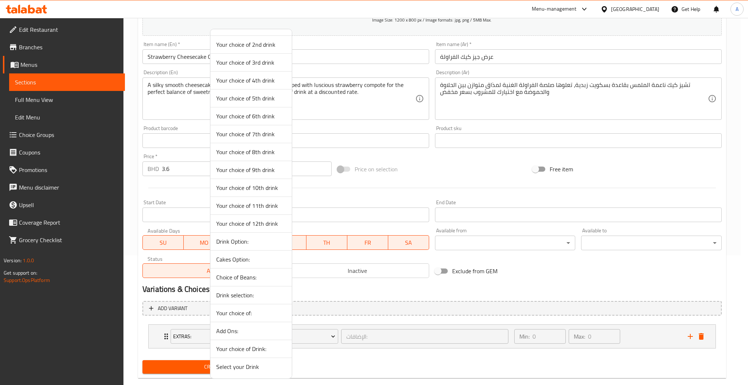
click at [246, 366] on span "Select your Drink" at bounding box center [251, 366] width 70 height 9
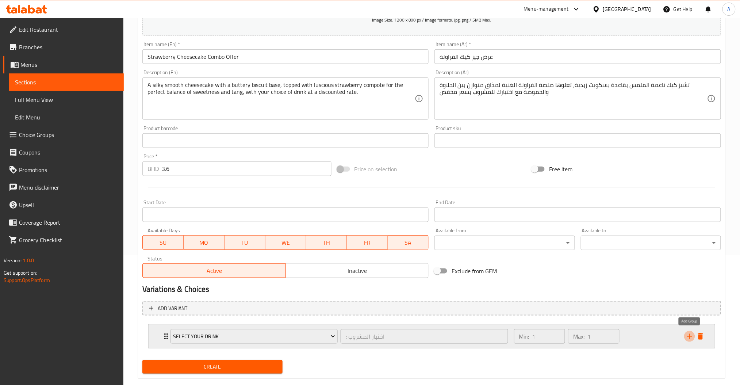
click at [690, 334] on icon "add" at bounding box center [689, 336] width 5 height 5
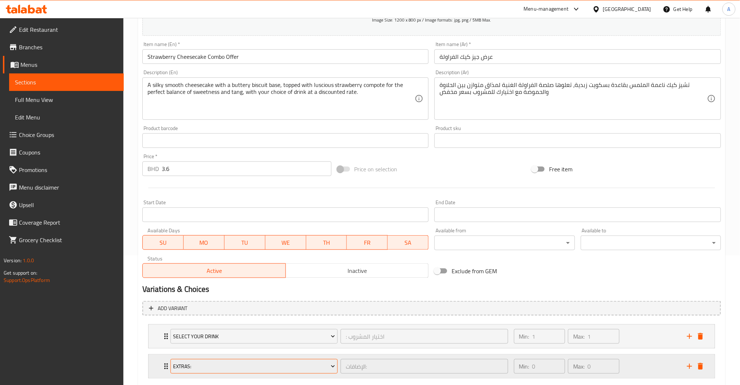
click at [208, 360] on button "Extras:" at bounding box center [254, 366] width 167 height 15
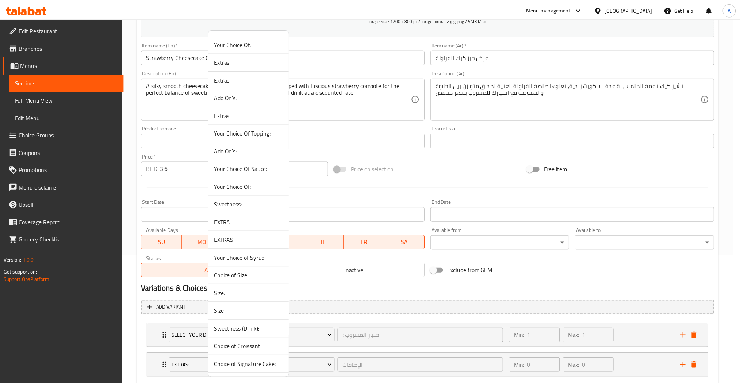
scroll to position [0, 0]
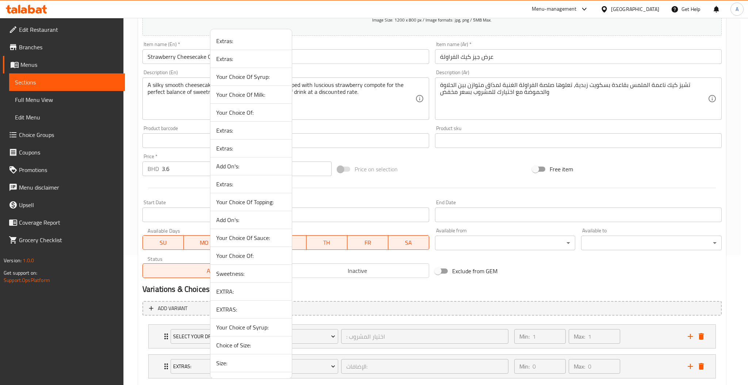
click at [247, 274] on span "Sweetness:" at bounding box center [251, 273] width 70 height 9
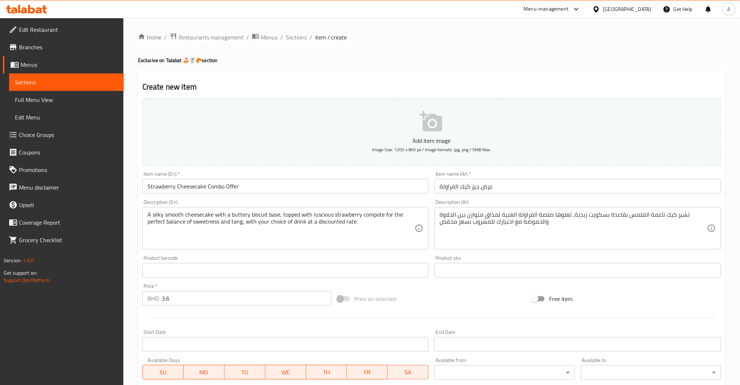
scroll to position [172, 0]
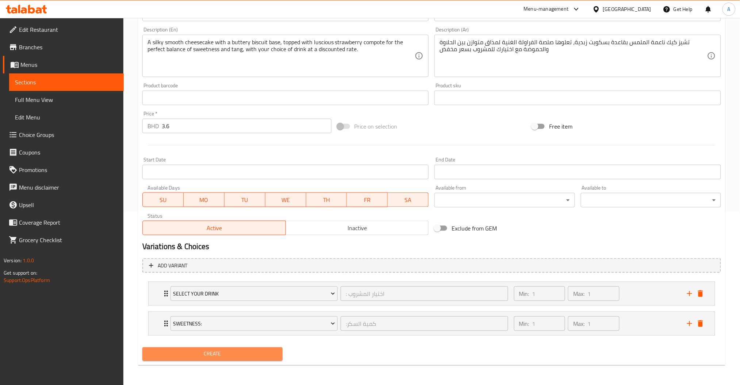
click at [232, 352] on span "Create" at bounding box center [212, 354] width 129 height 9
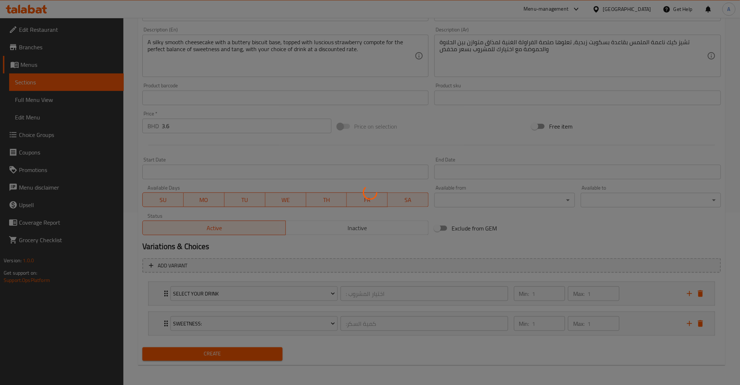
scroll to position [0, 0]
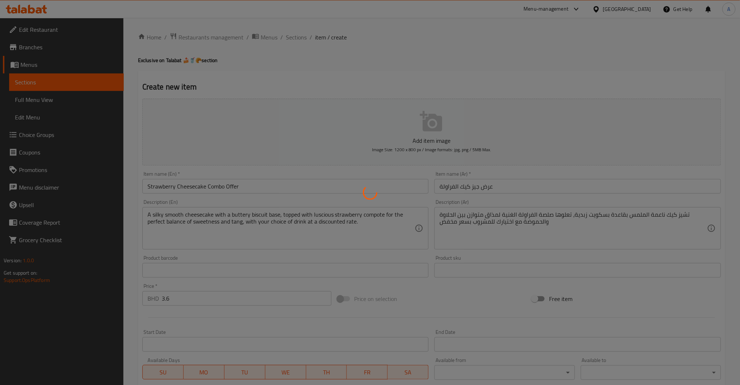
type input "0"
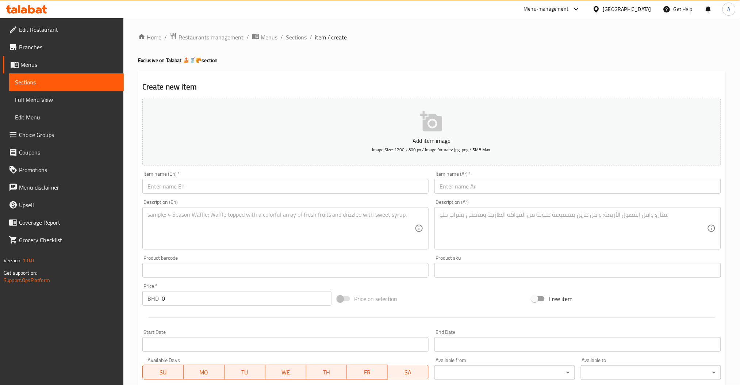
click at [293, 34] on span "Sections" at bounding box center [296, 37] width 21 height 9
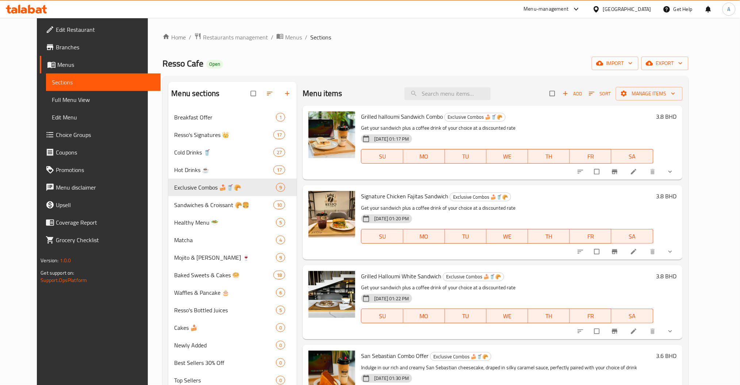
click at [266, 95] on icon "button" at bounding box center [269, 93] width 7 height 7
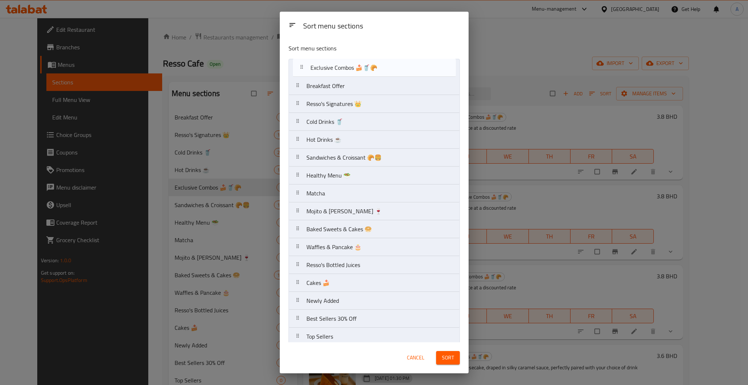
drag, startPoint x: 293, startPoint y: 142, endPoint x: 297, endPoint y: 68, distance: 74.3
click at [297, 68] on nav "Breakfast Offer [PERSON_NAME] Signatures 👑 Cold Drinks 🥤 Hot Drinks ☕ Exclusive…" at bounding box center [374, 247] width 171 height 377
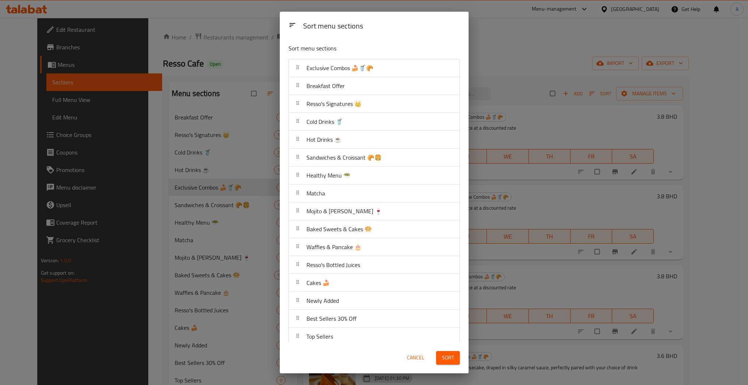
click at [453, 361] on span "Sort" at bounding box center [448, 357] width 12 height 9
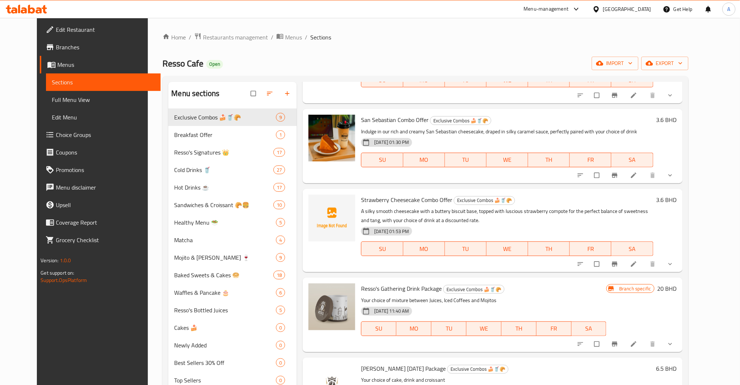
scroll to position [237, 0]
